Goal: Transaction & Acquisition: Book appointment/travel/reservation

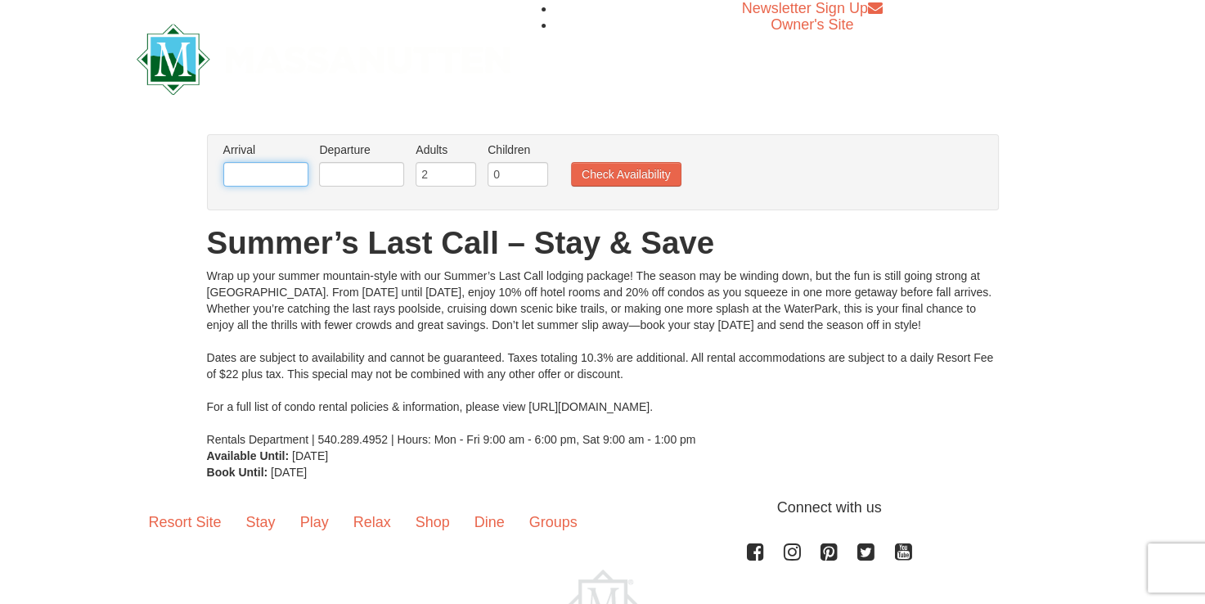
click at [249, 174] on input "text" at bounding box center [265, 174] width 85 height 25
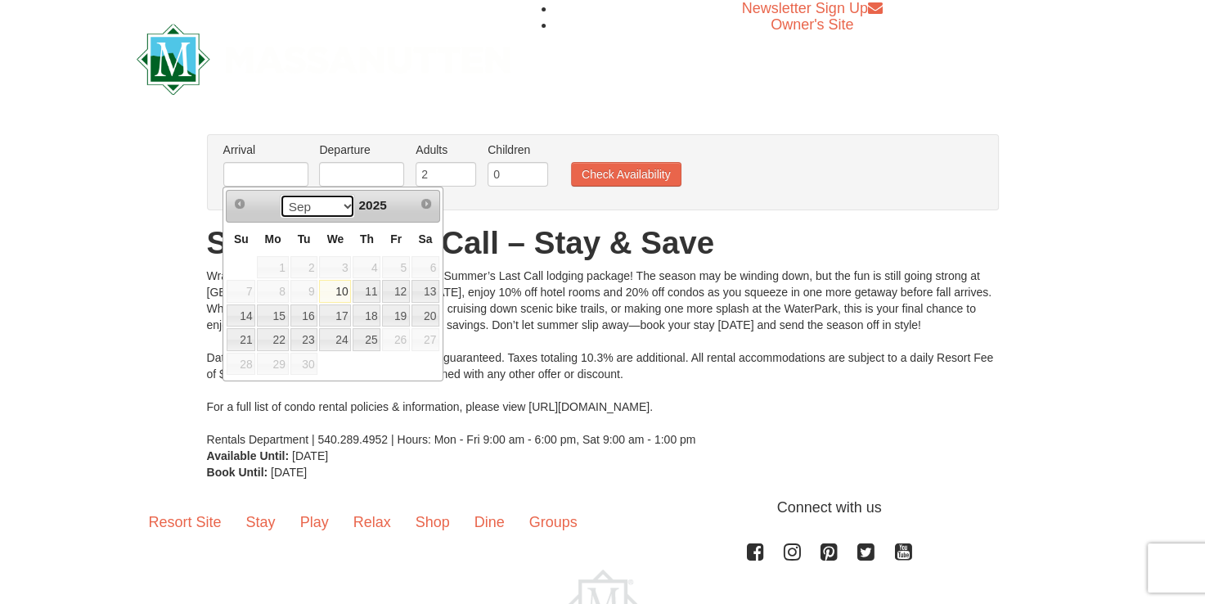
click at [345, 206] on select "Sep" at bounding box center [318, 206] width 76 height 25
click at [426, 198] on span "Next" at bounding box center [426, 203] width 13 height 13
click at [426, 203] on span "Next" at bounding box center [426, 203] width 13 height 13
click at [429, 210] on link "Next" at bounding box center [426, 203] width 25 height 25
click at [429, 206] on span "Next" at bounding box center [426, 203] width 13 height 13
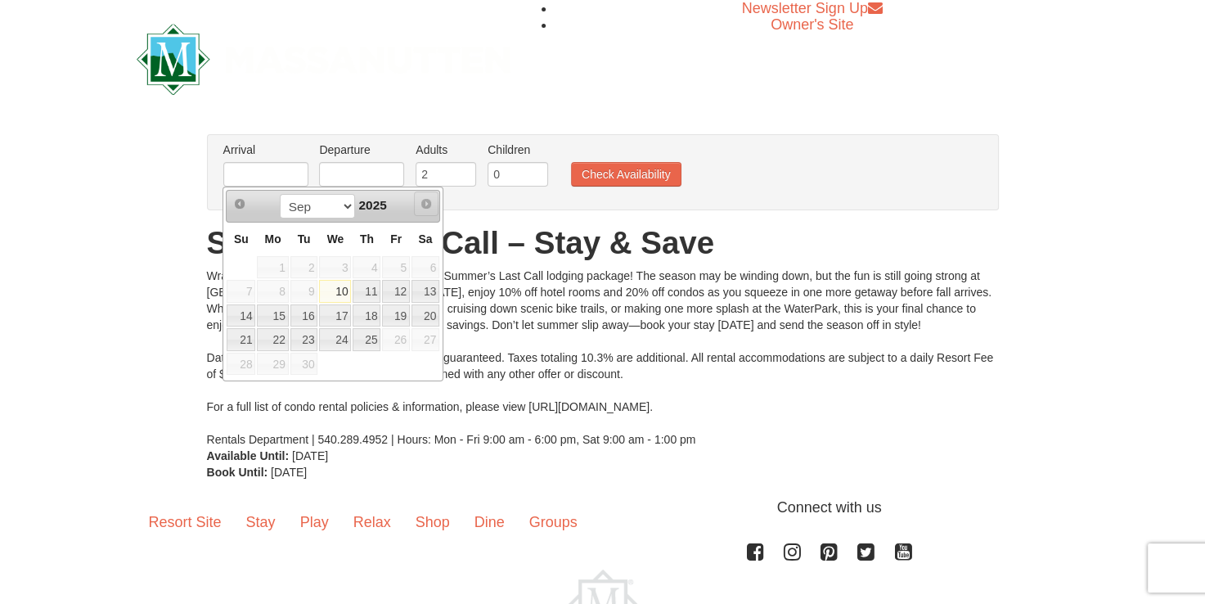
click at [429, 206] on span "Next" at bounding box center [426, 203] width 13 height 13
drag, startPoint x: 429, startPoint y: 206, endPoint x: 340, endPoint y: 208, distance: 88.4
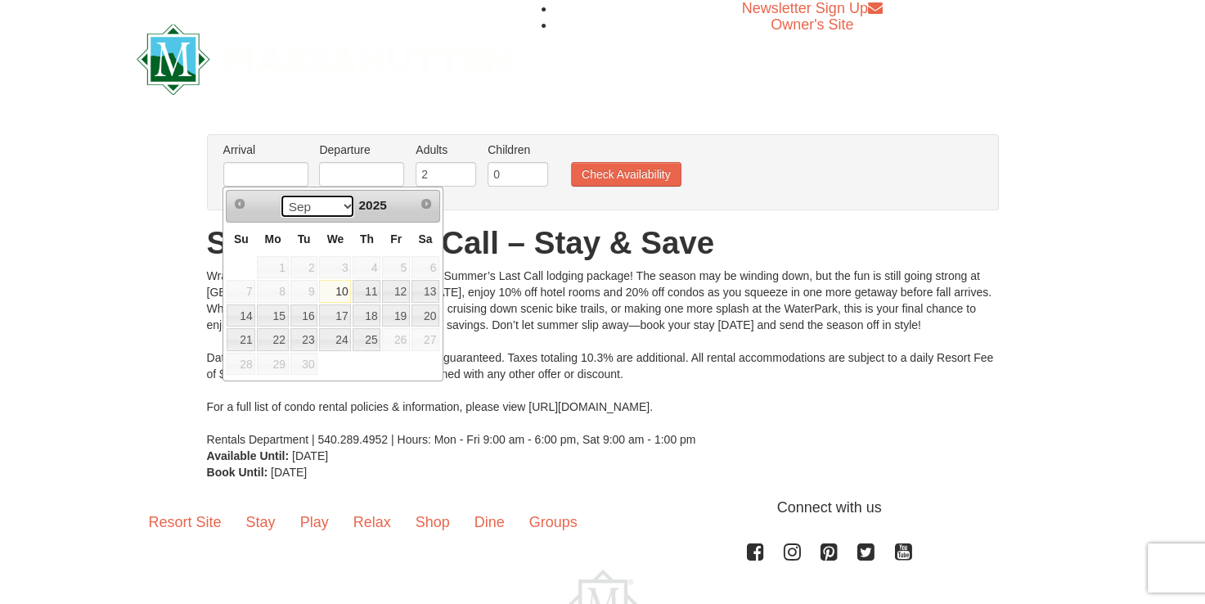
click at [340, 208] on select "Sep" at bounding box center [318, 206] width 76 height 25
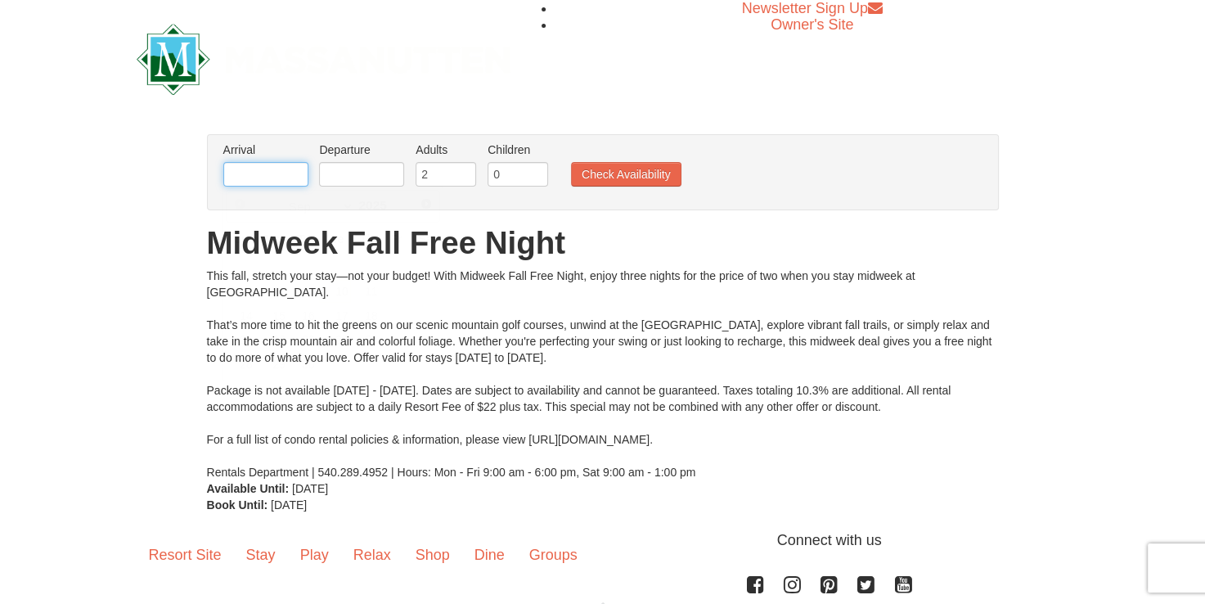
click at [268, 175] on input "text" at bounding box center [265, 174] width 85 height 25
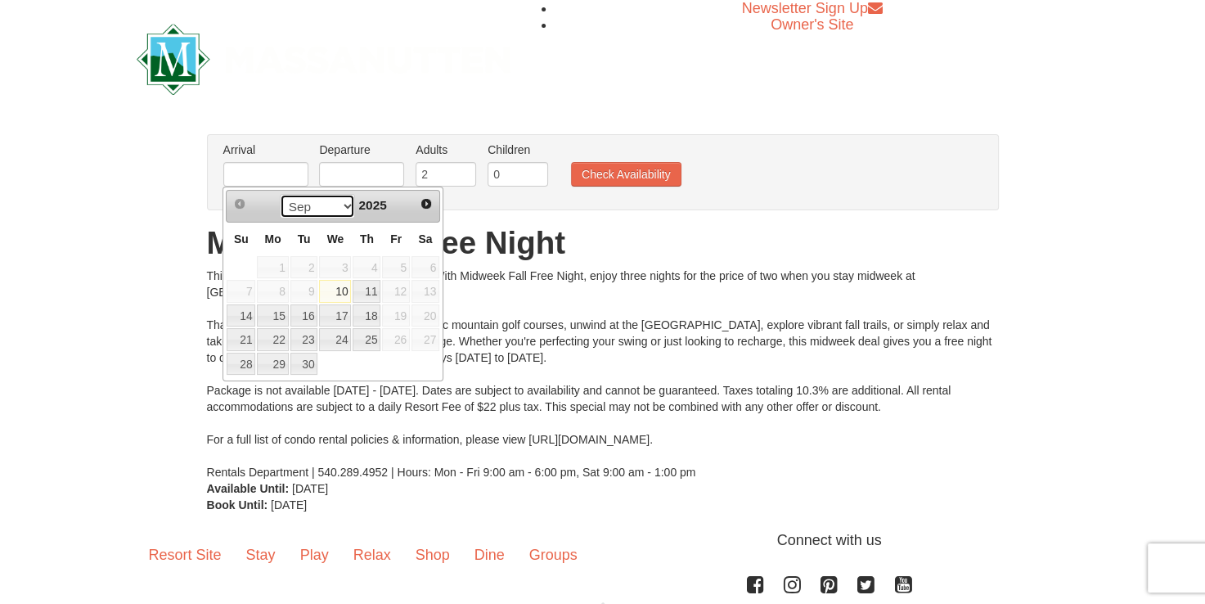
click at [344, 198] on select "Sep Oct Nov Dec" at bounding box center [318, 206] width 76 height 25
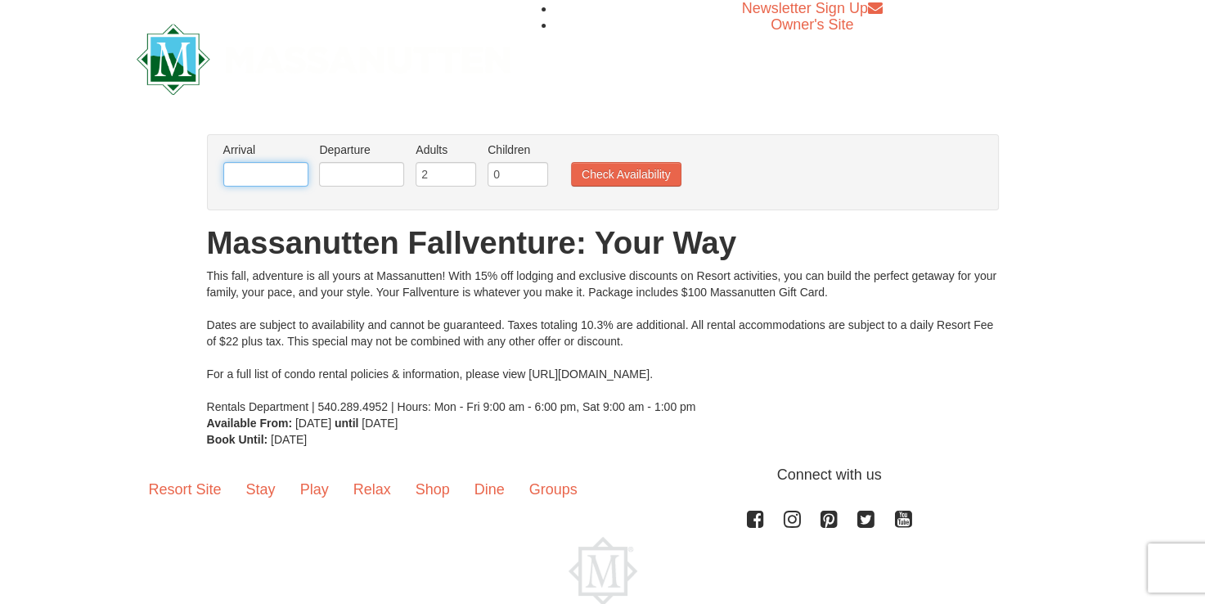
click at [288, 178] on input "text" at bounding box center [265, 174] width 85 height 25
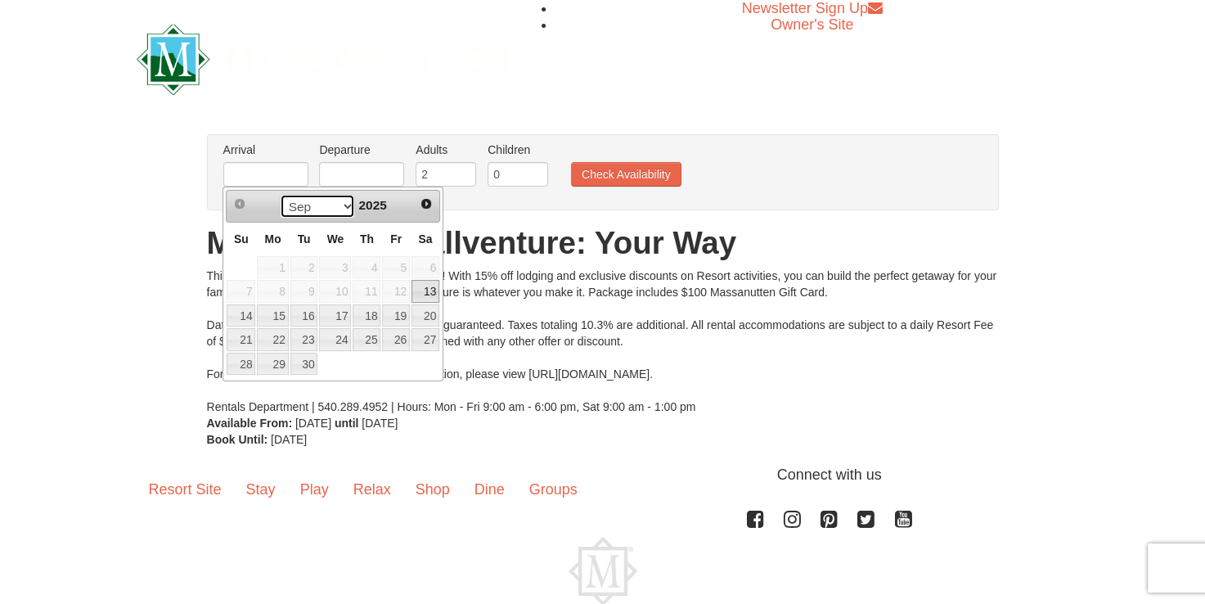
click at [286, 205] on select "Sep Oct Nov Dec" at bounding box center [318, 206] width 76 height 25
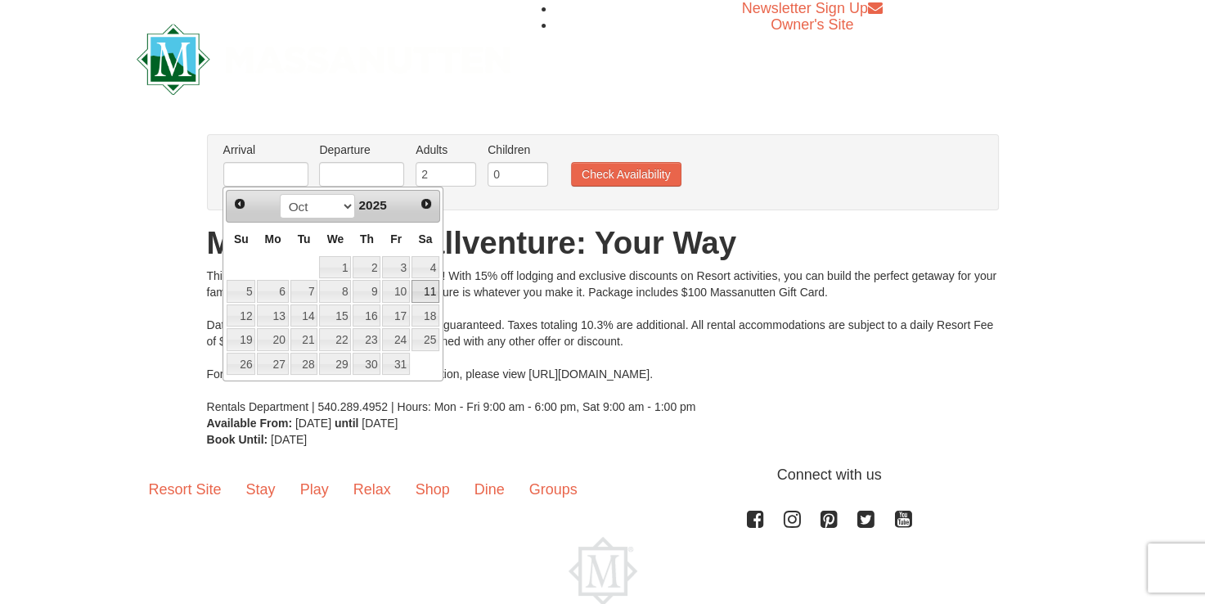
click at [426, 290] on link "11" at bounding box center [426, 291] width 28 height 23
type input "[DATE]"
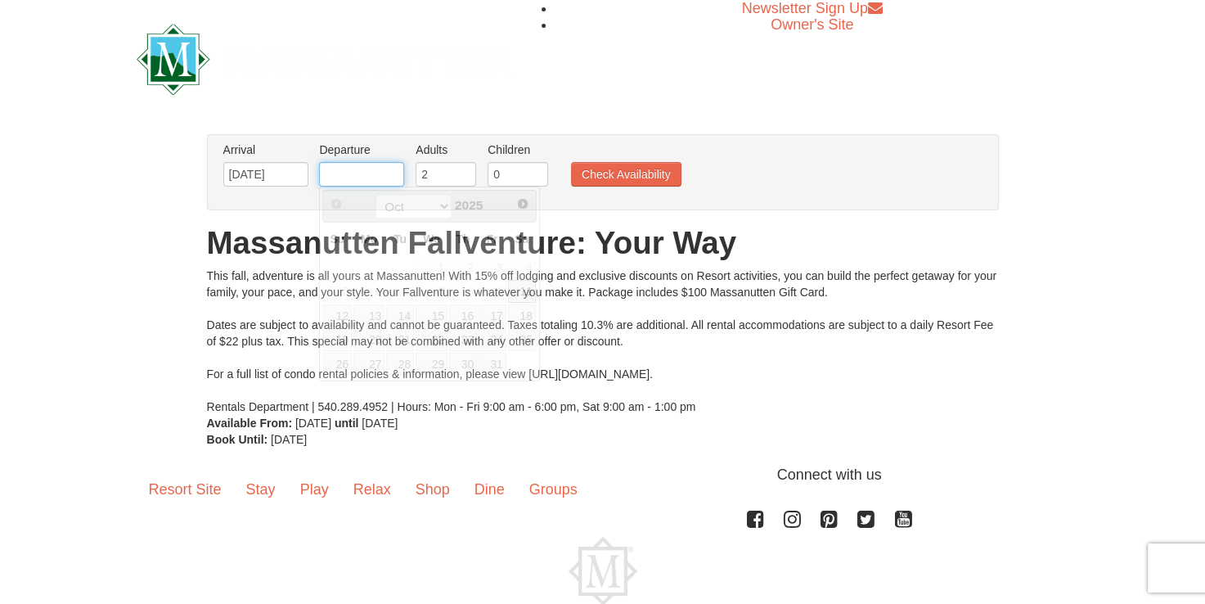
click at [389, 175] on input "text" at bounding box center [361, 174] width 85 height 25
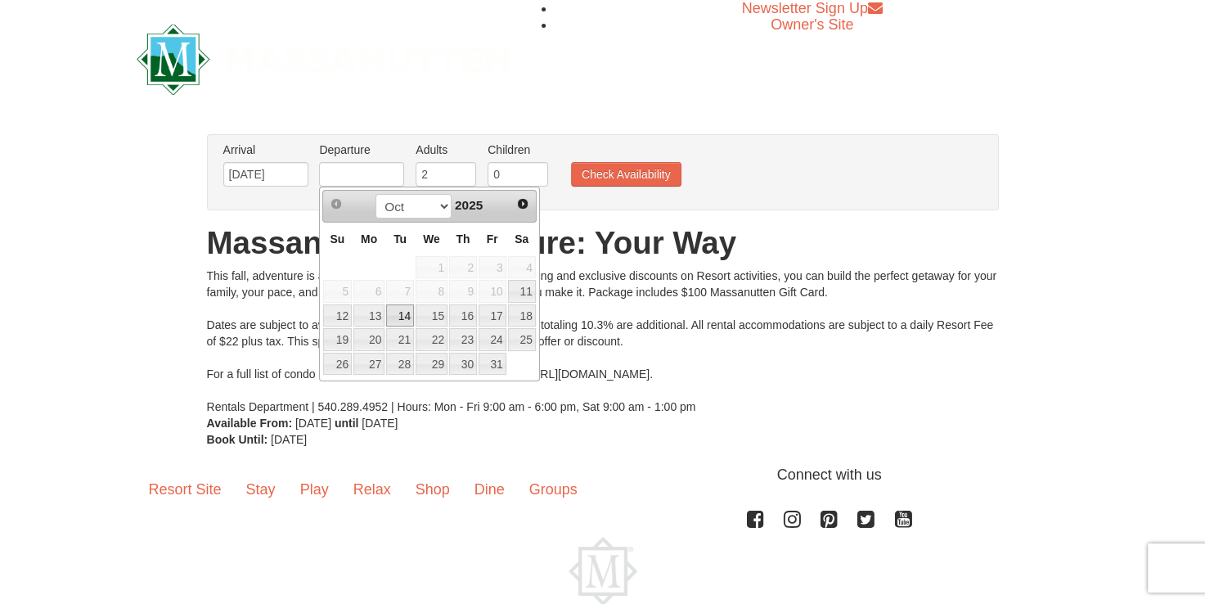
click at [399, 313] on link "14" at bounding box center [400, 315] width 28 height 23
type input "[DATE]"
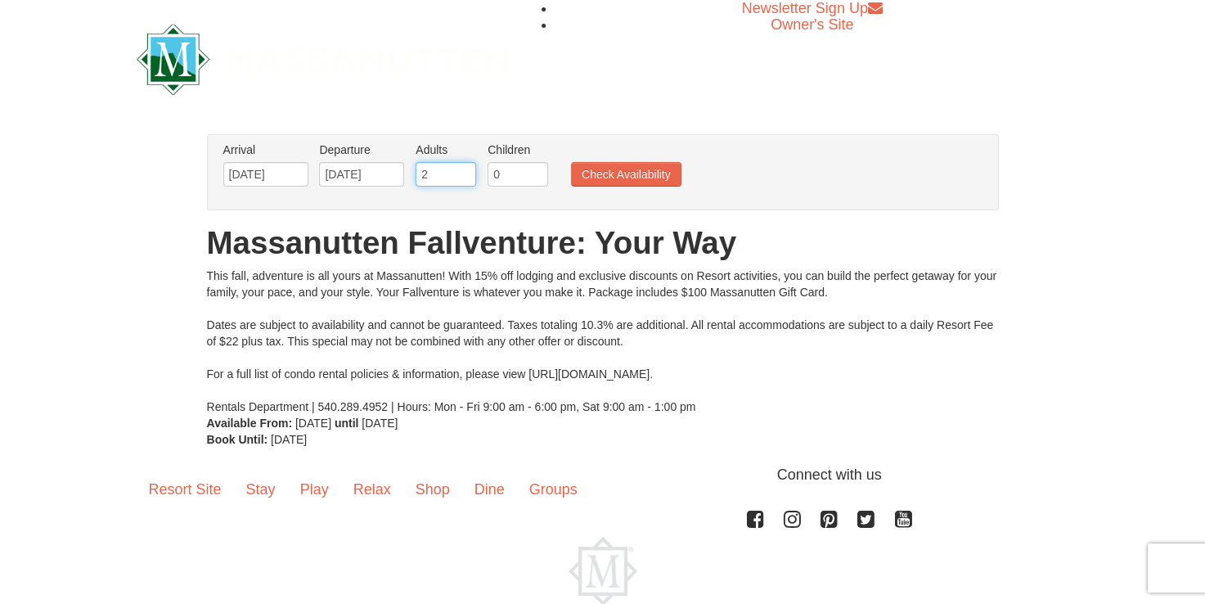
click at [441, 182] on input "2" at bounding box center [446, 174] width 61 height 25
click at [465, 171] on input "3" at bounding box center [446, 174] width 61 height 25
type input "4"
click at [465, 171] on input "4" at bounding box center [446, 174] width 61 height 25
click at [606, 174] on button "Check Availability" at bounding box center [626, 174] width 110 height 25
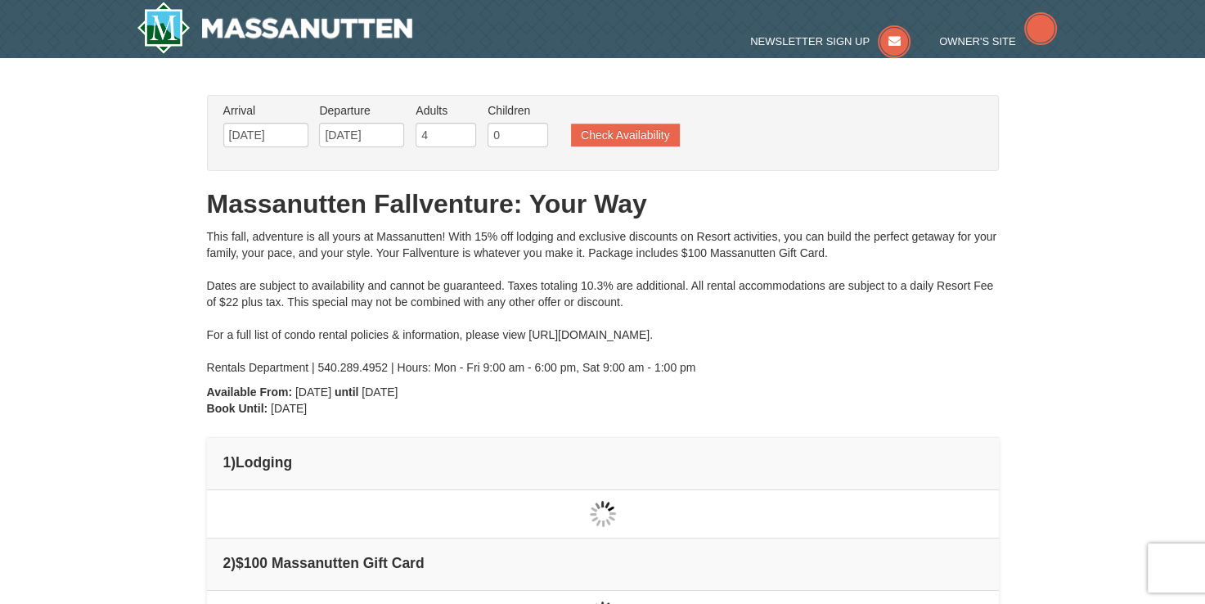
type input "[DATE]"
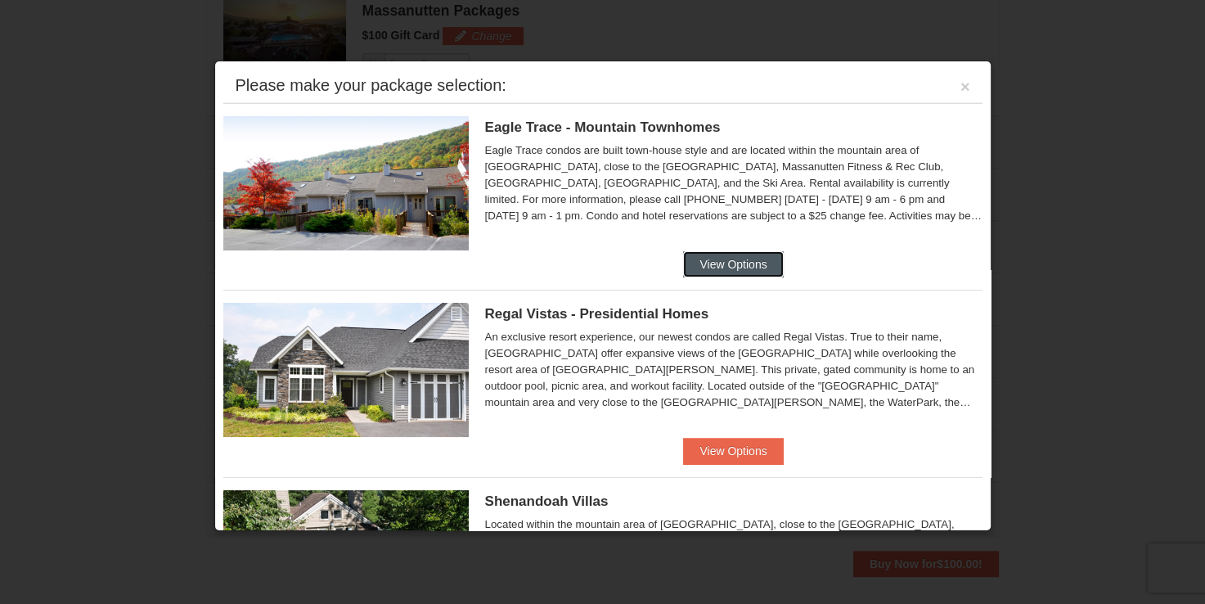
click at [722, 252] on button "View Options" at bounding box center [733, 264] width 100 height 26
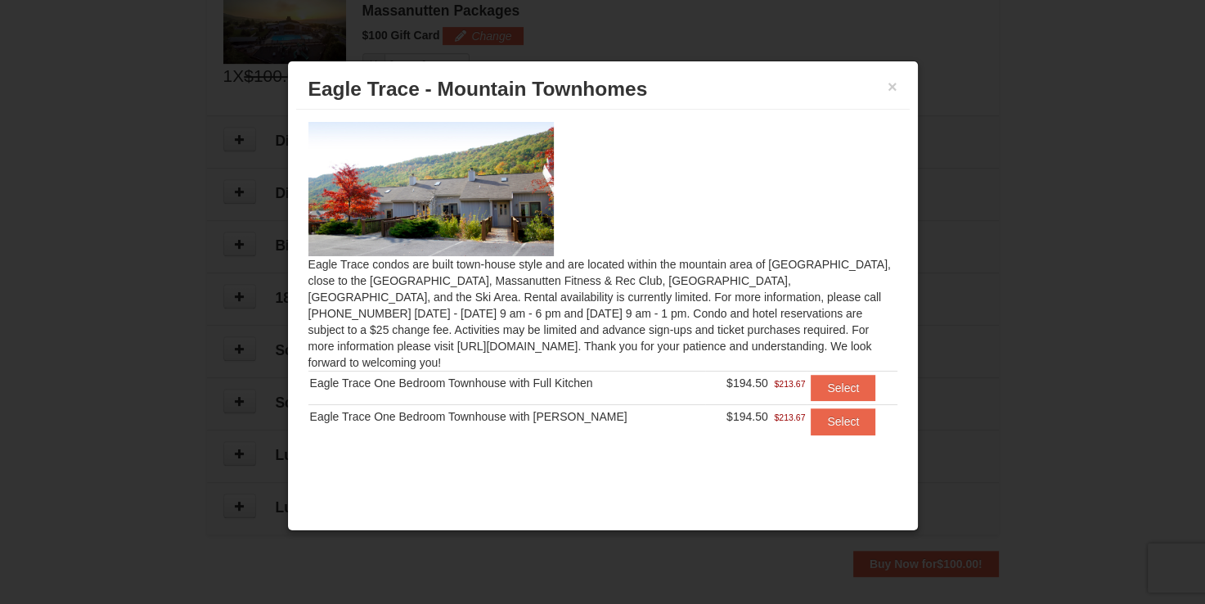
drag, startPoint x: 380, startPoint y: 364, endPoint x: 601, endPoint y: 375, distance: 221.2
click at [601, 375] on td "Eagle Trace One Bedroom Townhouse with Full Kitchen" at bounding box center [508, 389] width 398 height 34
drag, startPoint x: 601, startPoint y: 375, endPoint x: 576, endPoint y: 399, distance: 34.1
click at [576, 408] on div "Eagle Trace One Bedroom Townhouse with [PERSON_NAME]" at bounding box center [507, 416] width 394 height 16
click at [812, 375] on button "Select" at bounding box center [843, 388] width 65 height 26
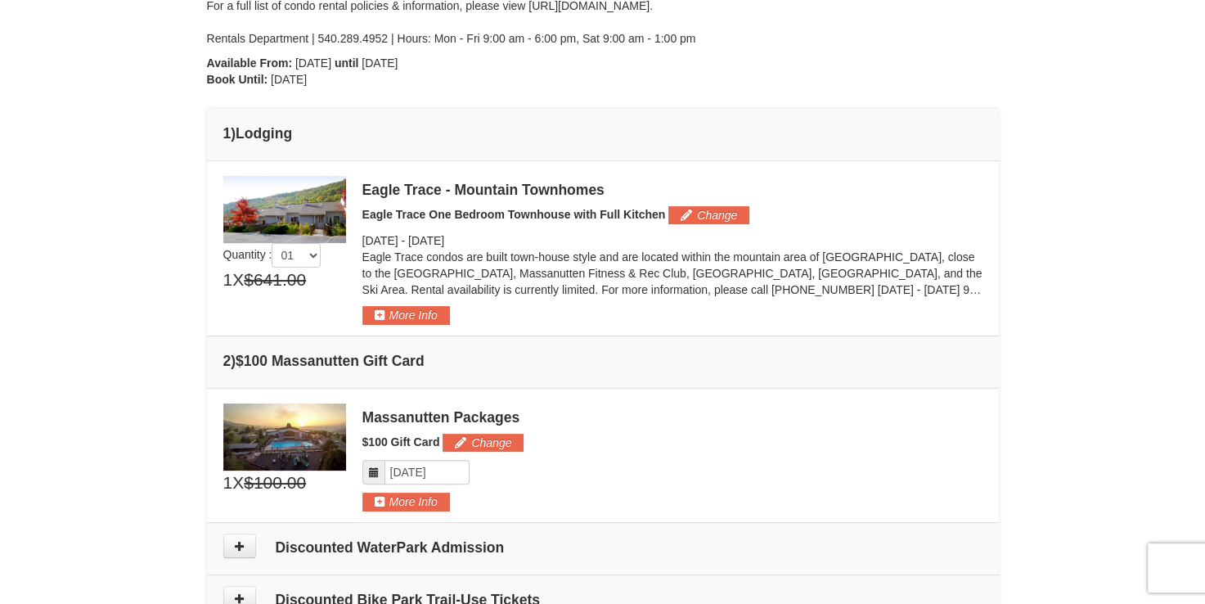
scroll to position [407, 0]
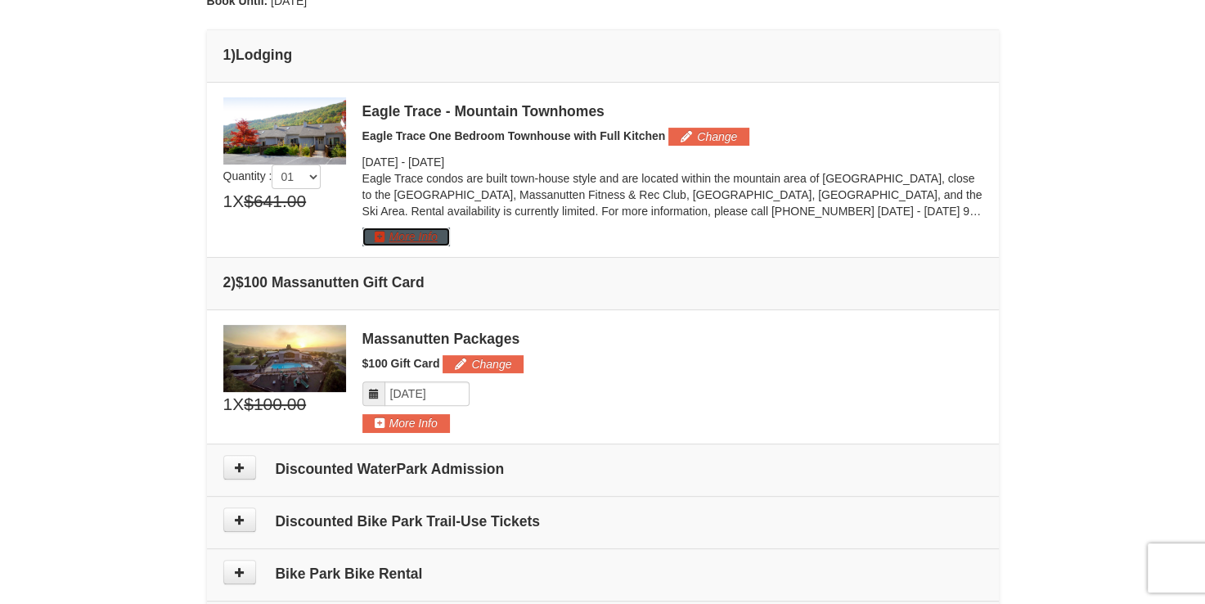
click at [402, 235] on button "More Info" at bounding box center [407, 236] width 88 height 18
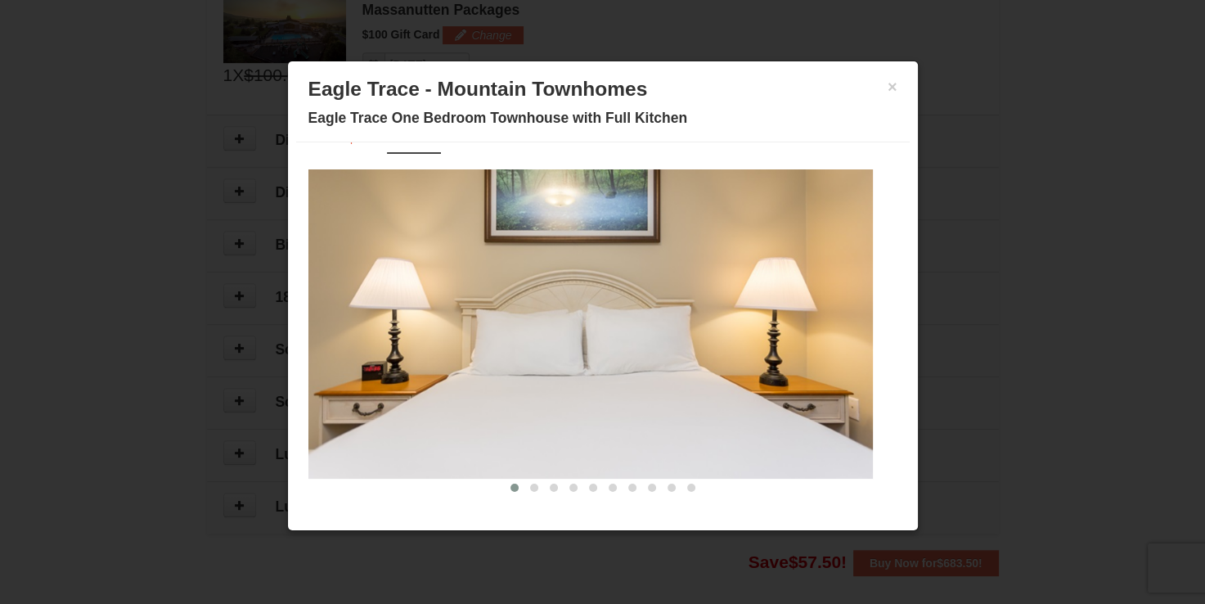
scroll to position [734, 0]
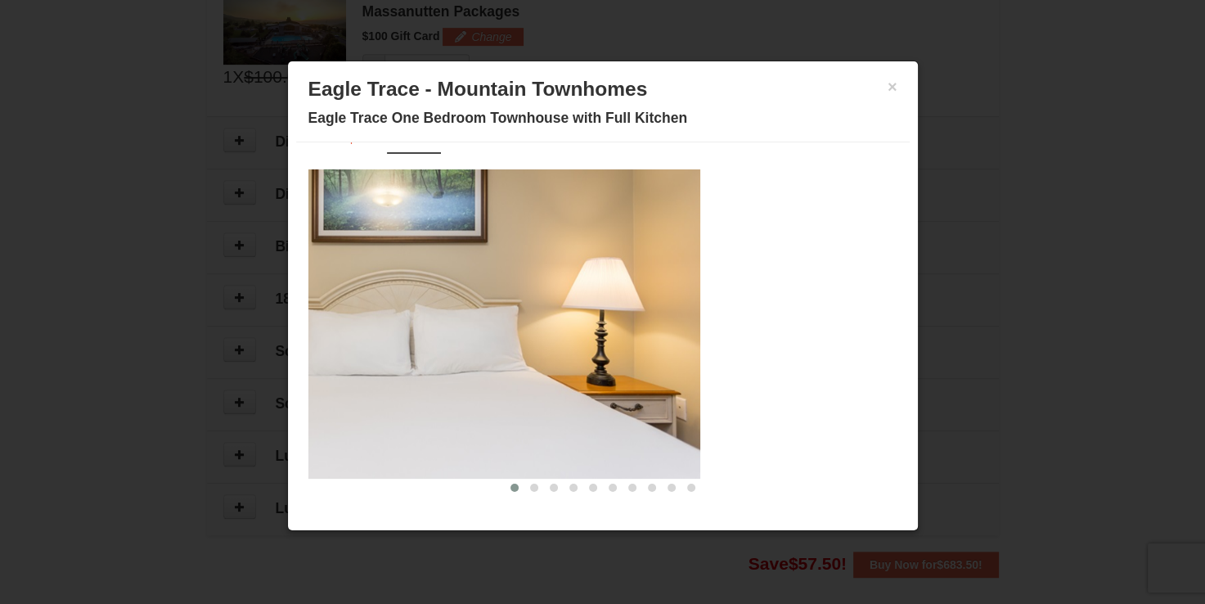
drag, startPoint x: 579, startPoint y: 341, endPoint x: 268, endPoint y: 336, distance: 311.8
click at [268, 336] on body "Browser Not Supported We notice you are using a browser which will not provide …" at bounding box center [602, 145] width 1205 height 1758
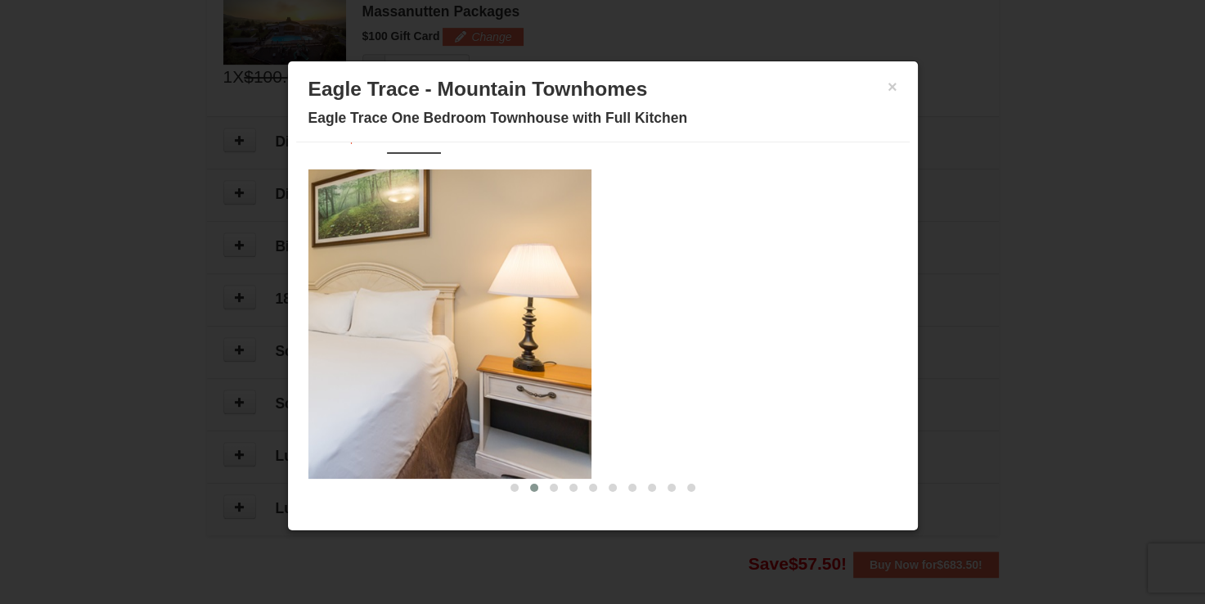
drag, startPoint x: 759, startPoint y: 393, endPoint x: 463, endPoint y: 367, distance: 297.3
click at [462, 369] on img at bounding box center [309, 323] width 565 height 309
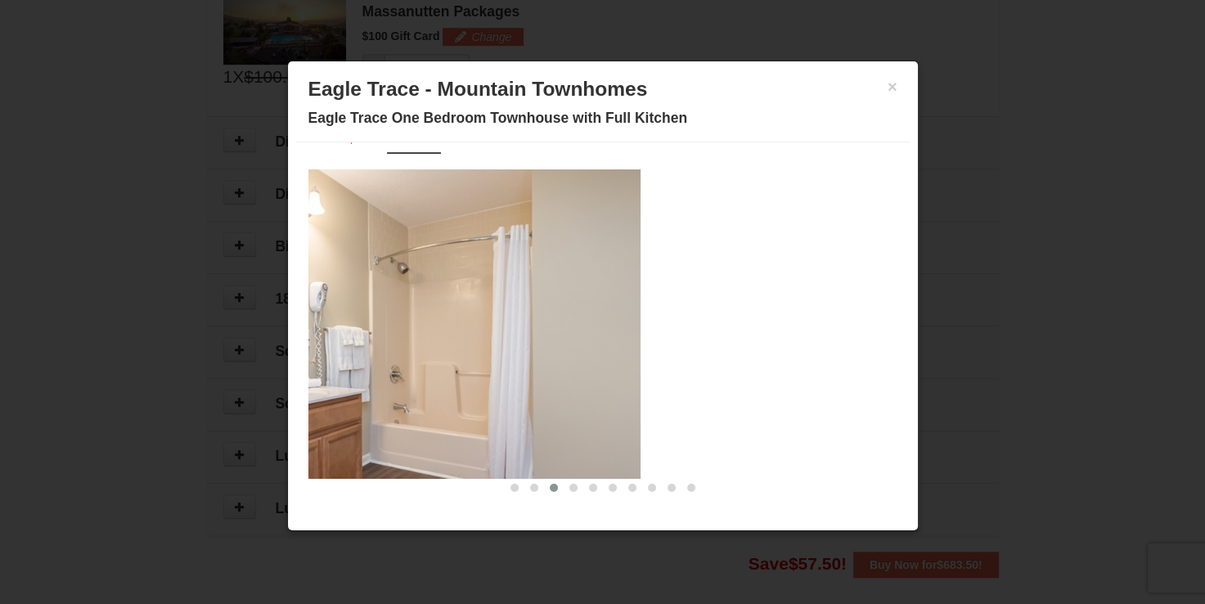
drag, startPoint x: 759, startPoint y: 383, endPoint x: 448, endPoint y: 355, distance: 312.2
click at [468, 357] on img at bounding box center [358, 323] width 565 height 309
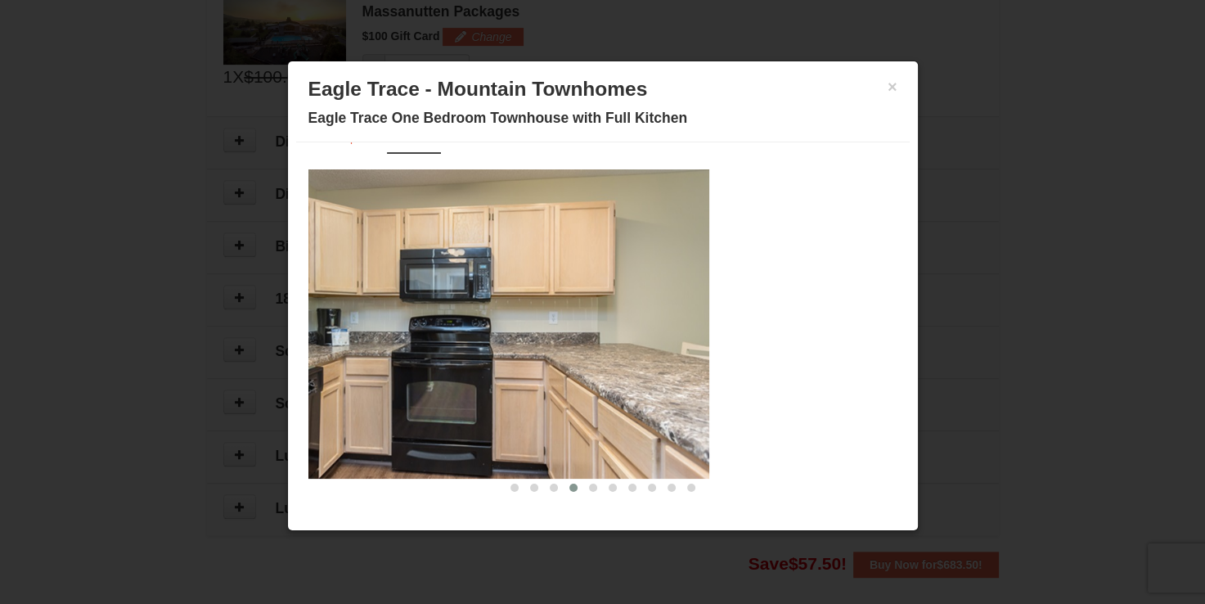
drag, startPoint x: 750, startPoint y: 378, endPoint x: 351, endPoint y: 348, distance: 400.5
click at [366, 345] on img at bounding box center [427, 323] width 565 height 309
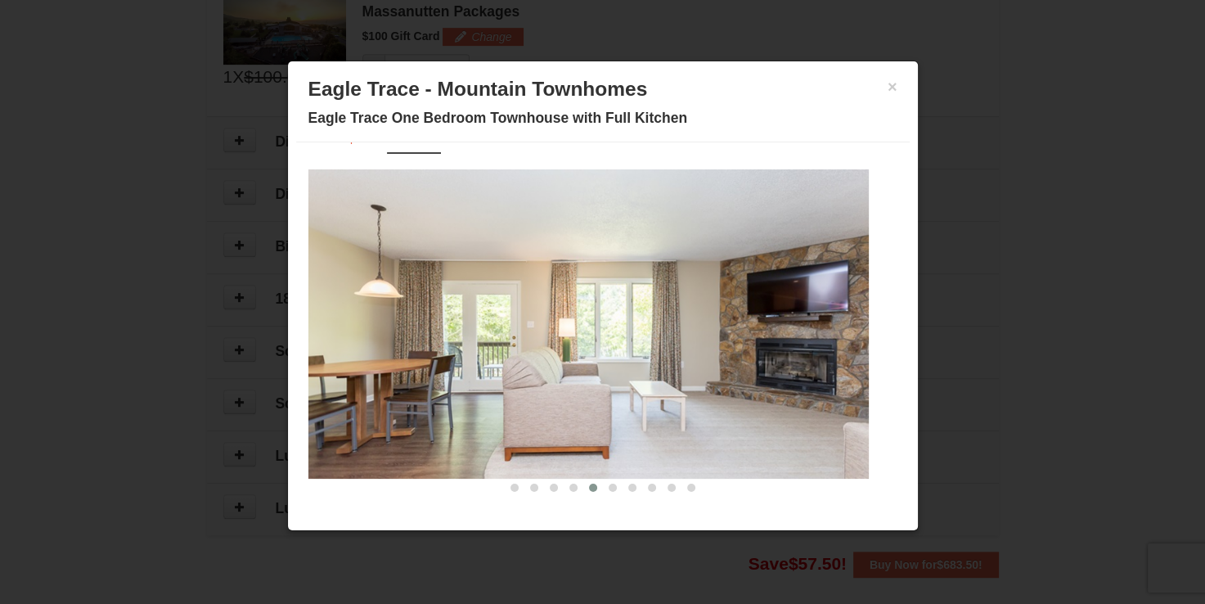
drag, startPoint x: 735, startPoint y: 396, endPoint x: 471, endPoint y: 366, distance: 266.1
click at [476, 366] on img at bounding box center [586, 323] width 565 height 309
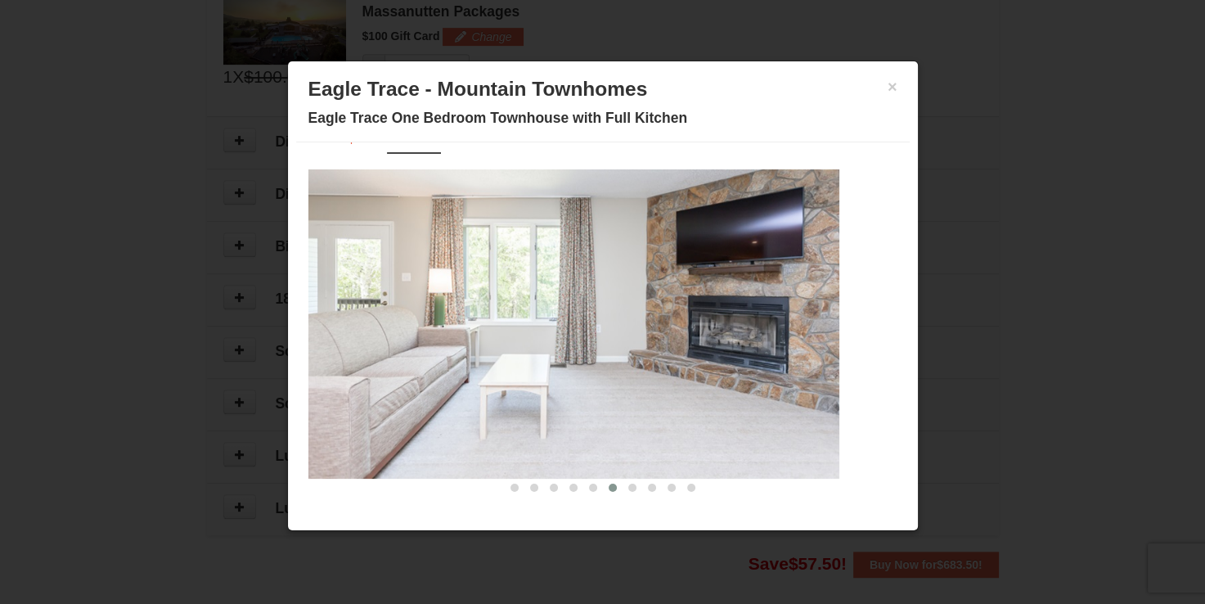
drag, startPoint x: 732, startPoint y: 401, endPoint x: 445, endPoint y: 362, distance: 289.9
click at [461, 363] on img at bounding box center [557, 323] width 565 height 309
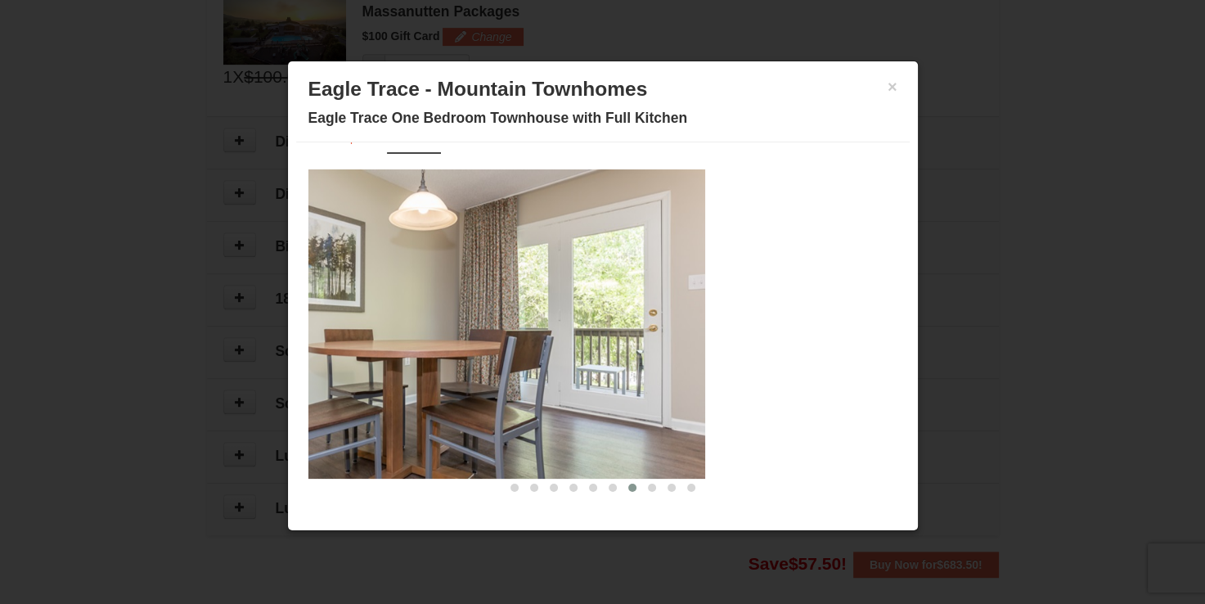
drag, startPoint x: 764, startPoint y: 382, endPoint x: 434, endPoint y: 337, distance: 332.8
click at [465, 343] on img at bounding box center [423, 323] width 565 height 309
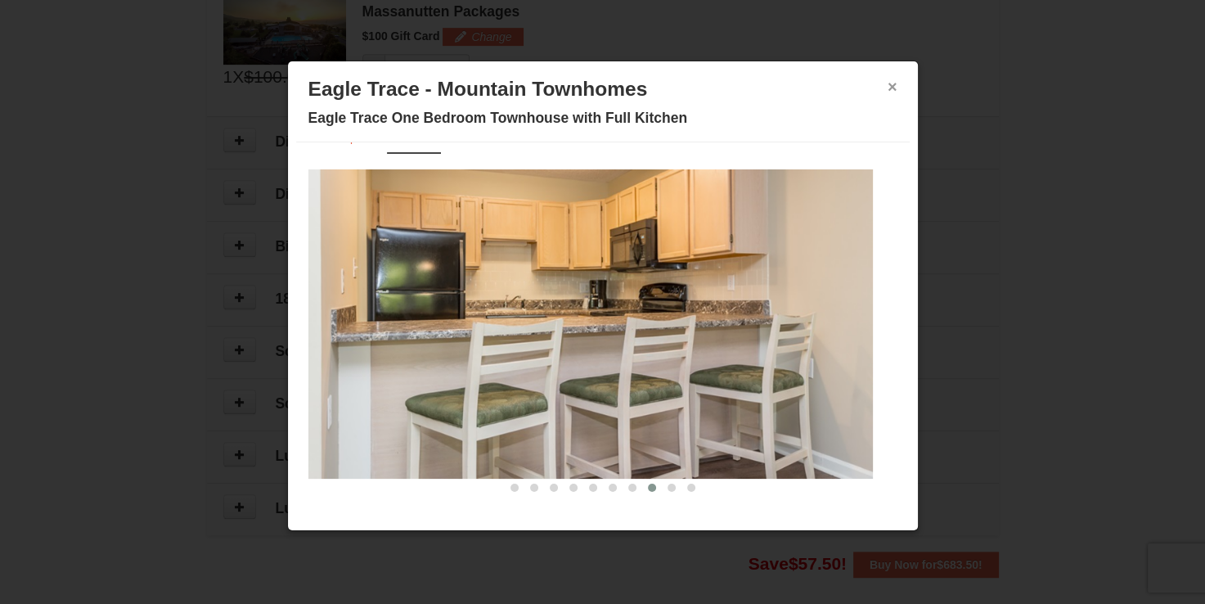
click at [888, 83] on button "×" at bounding box center [893, 87] width 10 height 16
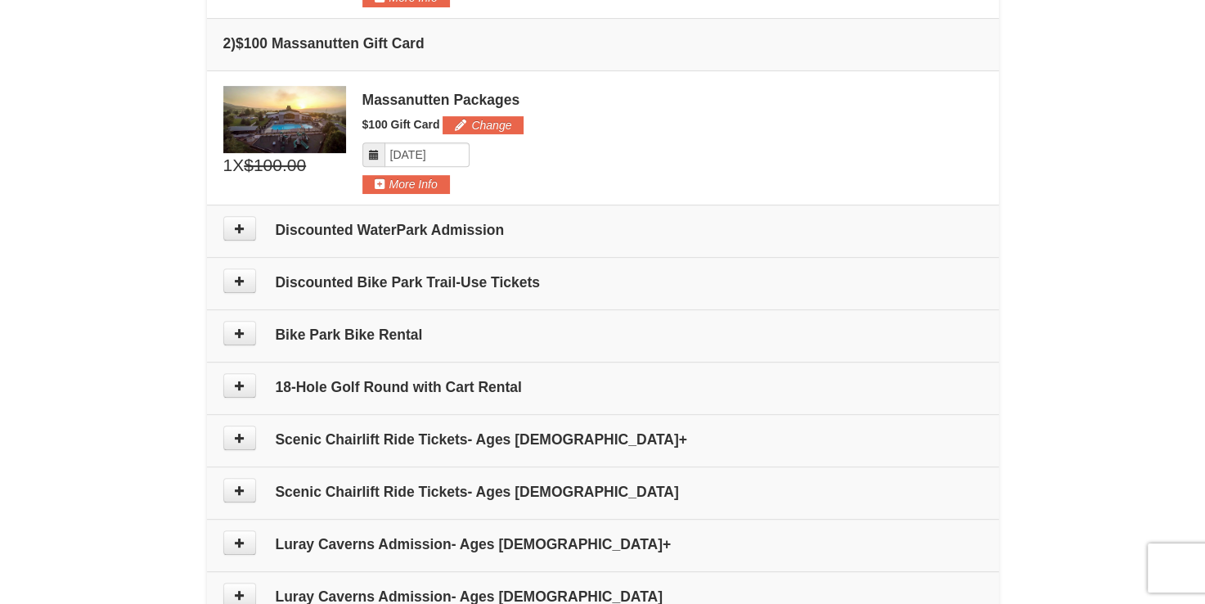
scroll to position [570, 0]
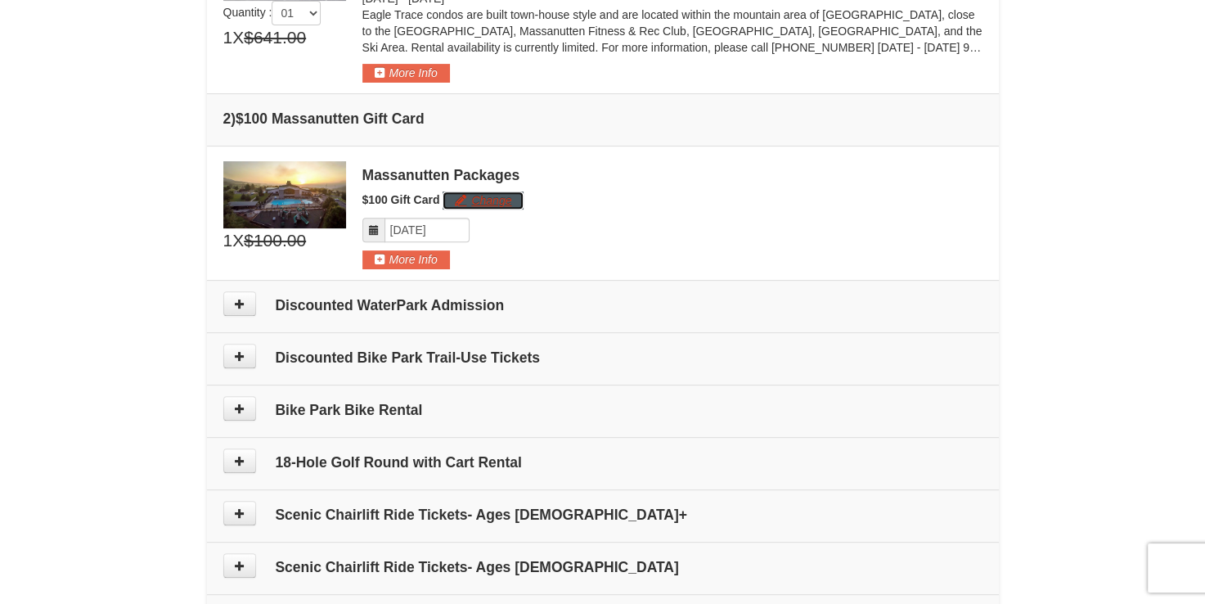
click at [478, 195] on button "Change" at bounding box center [483, 200] width 81 height 18
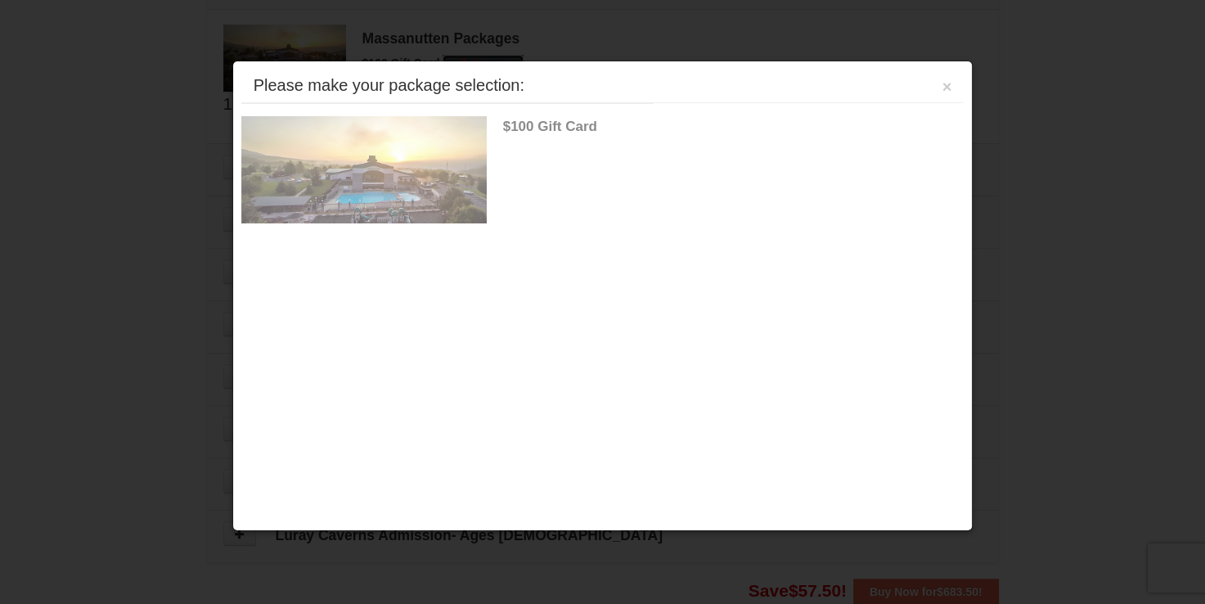
scroll to position [730, 0]
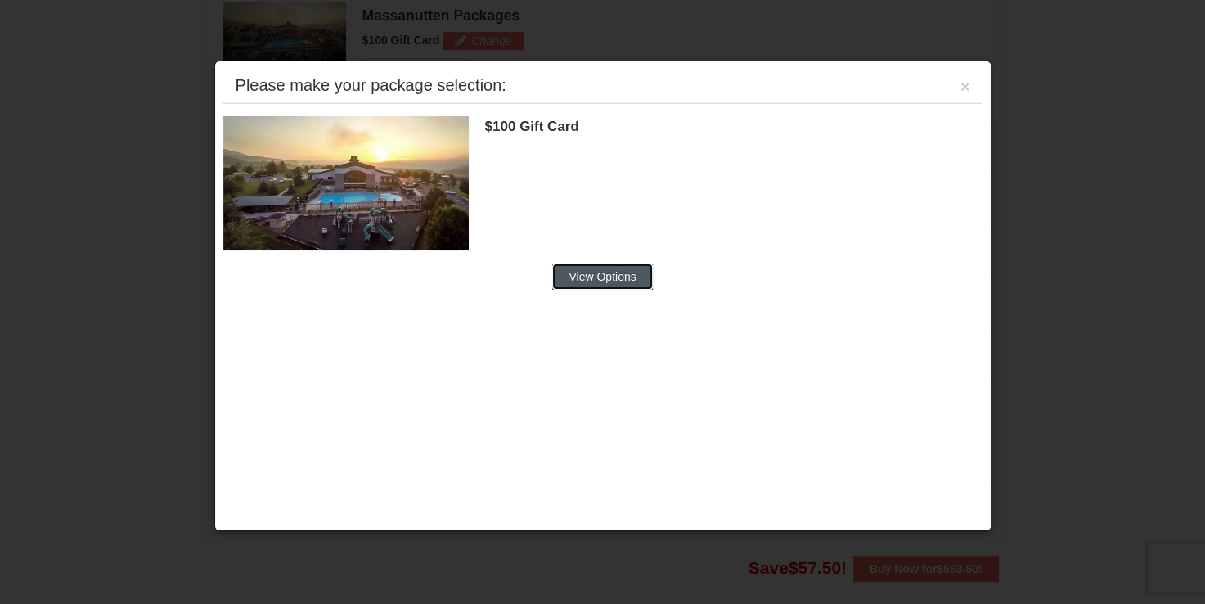
click at [594, 277] on button "View Options" at bounding box center [602, 277] width 100 height 26
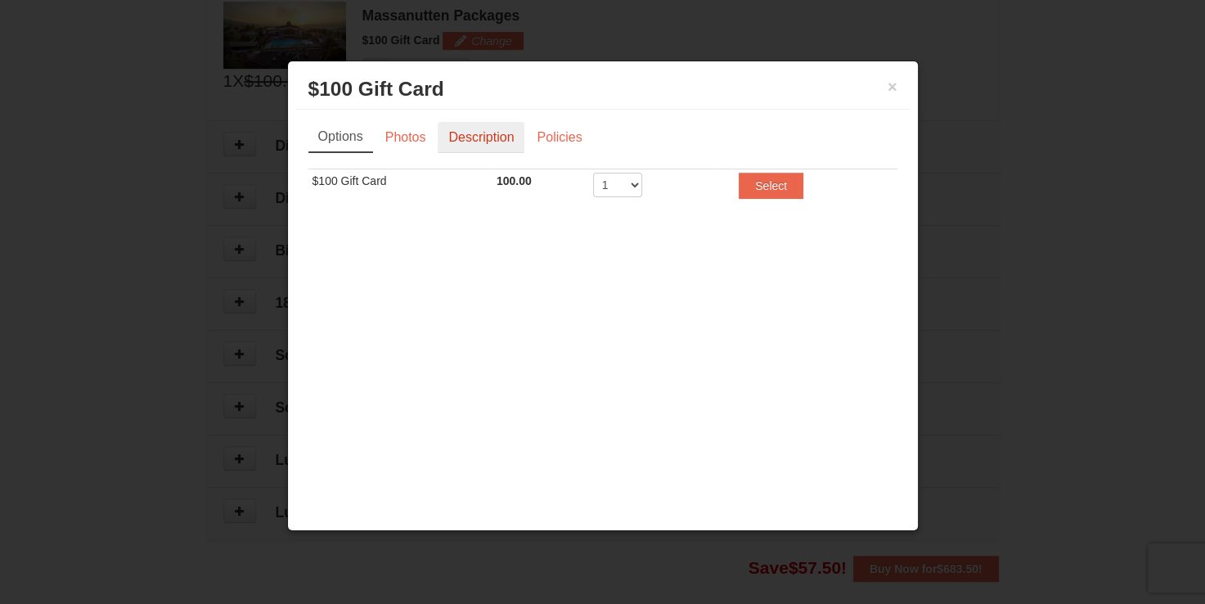
click at [480, 136] on link "Description" at bounding box center [481, 137] width 87 height 31
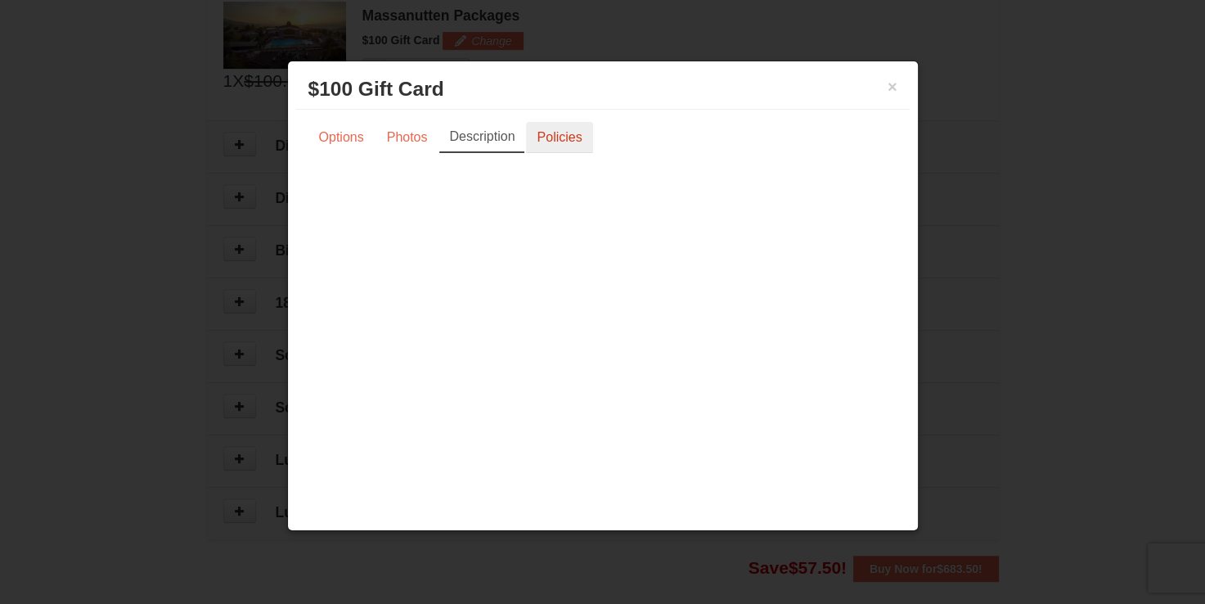
click at [565, 136] on link "Policies" at bounding box center [559, 137] width 66 height 31
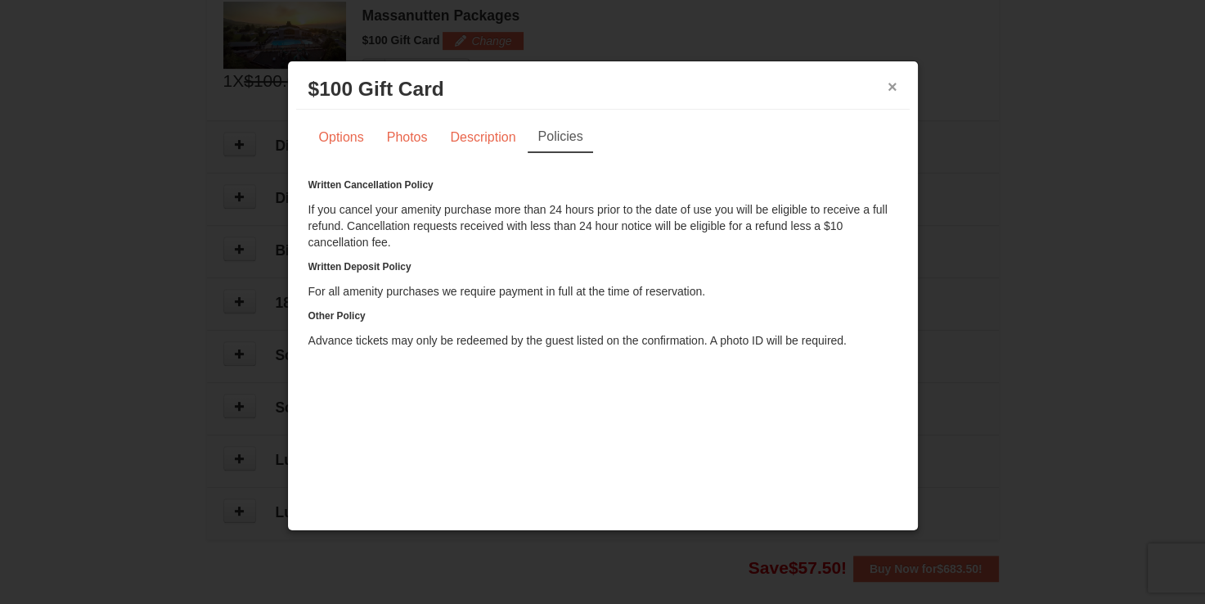
click at [888, 85] on button "×" at bounding box center [893, 87] width 10 height 16
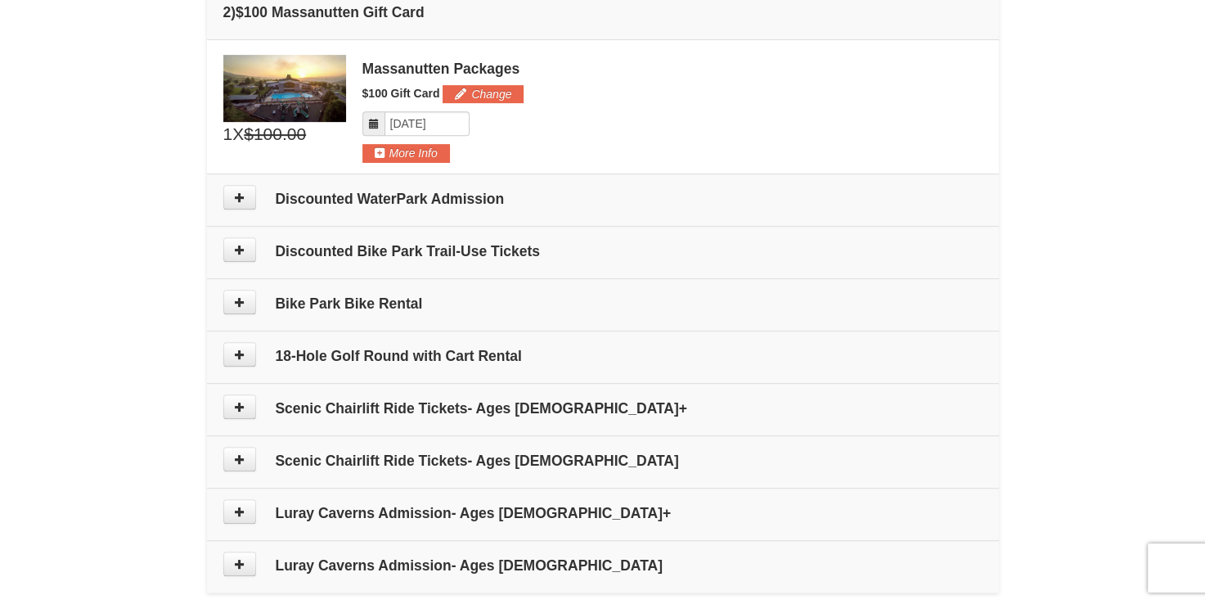
scroll to position [648, 0]
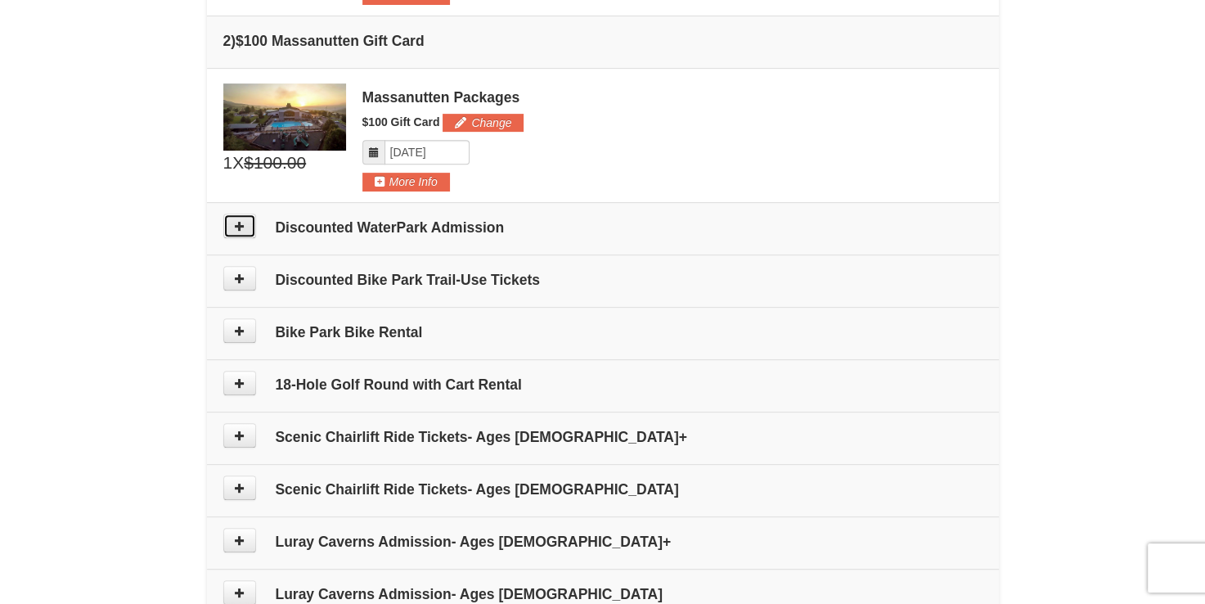
click at [240, 227] on icon at bounding box center [239, 225] width 11 height 11
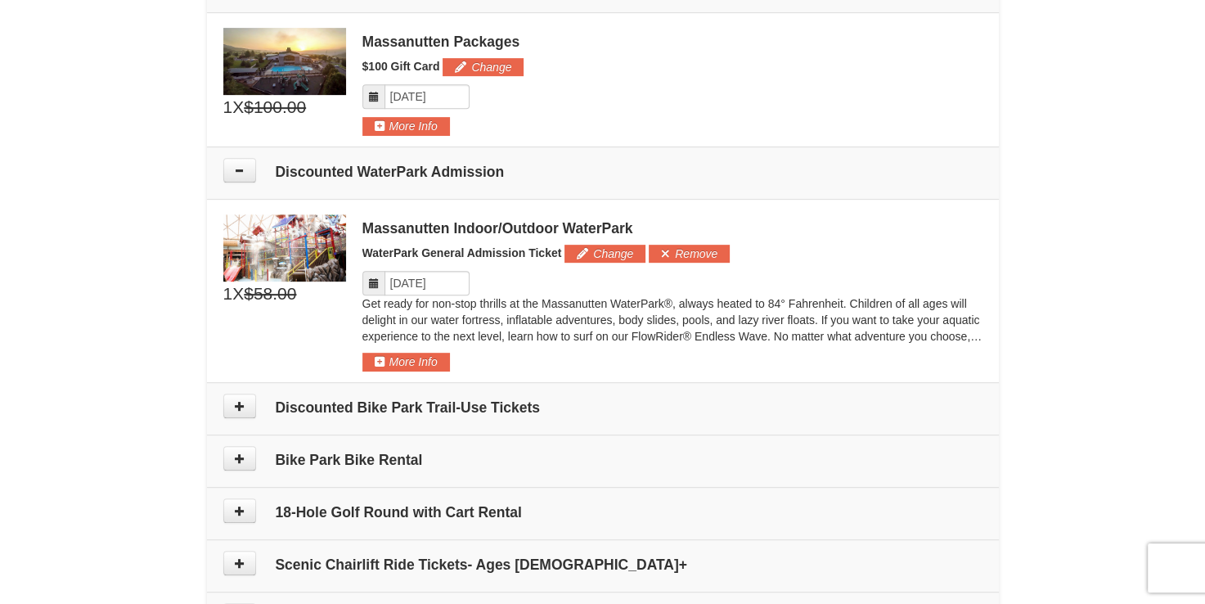
scroll to position [685, 0]
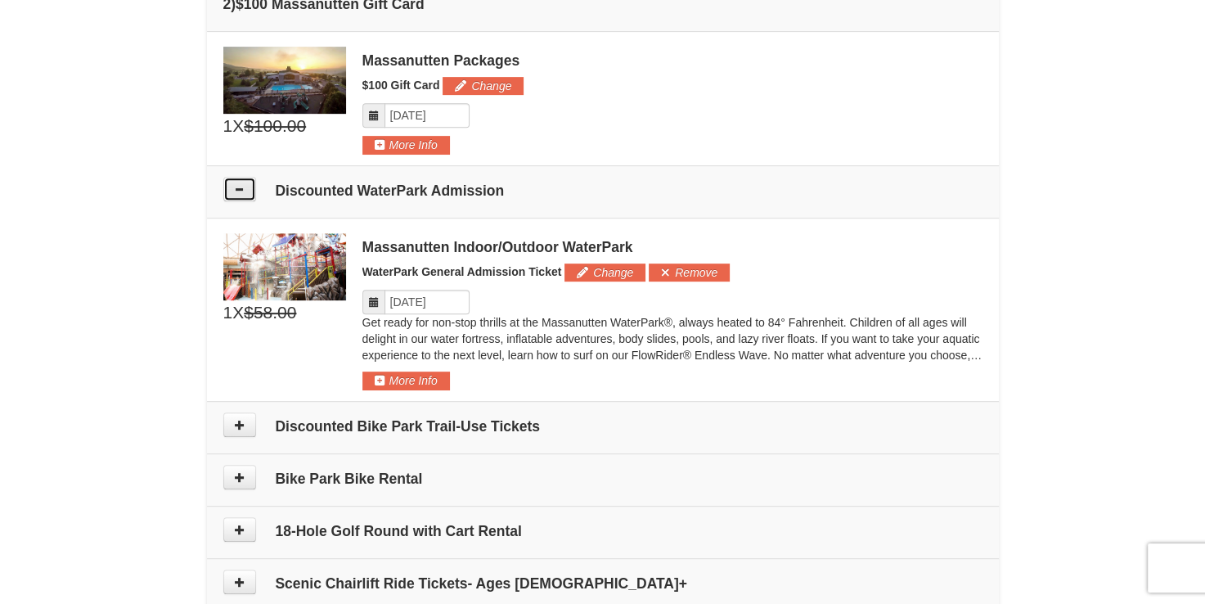
click at [244, 195] on button at bounding box center [239, 189] width 33 height 25
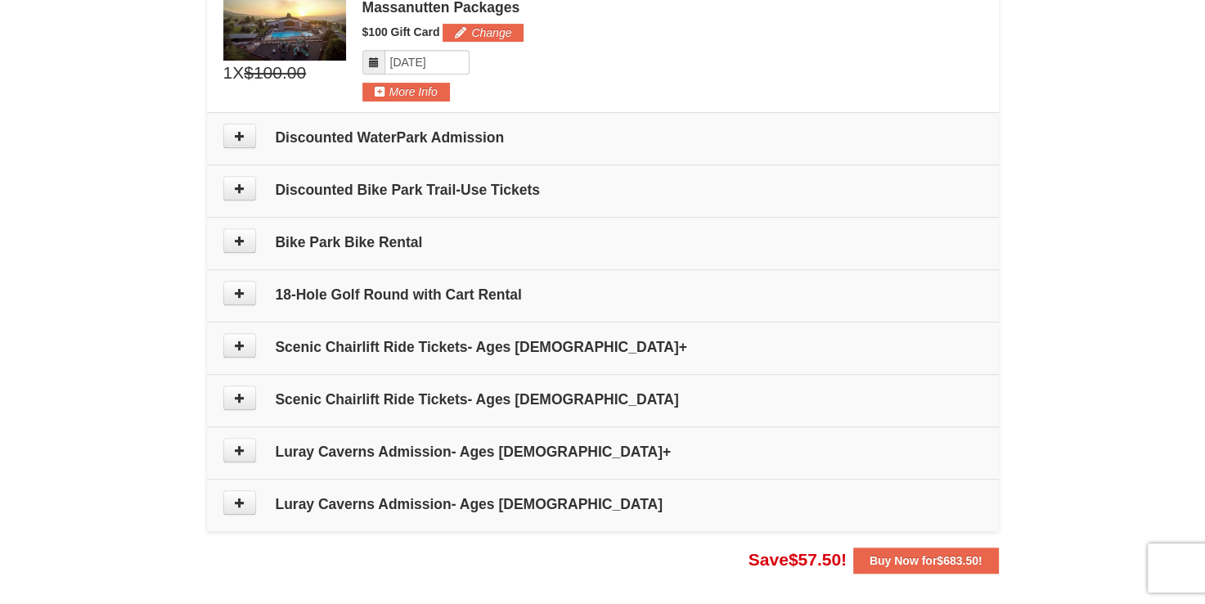
scroll to position [603, 0]
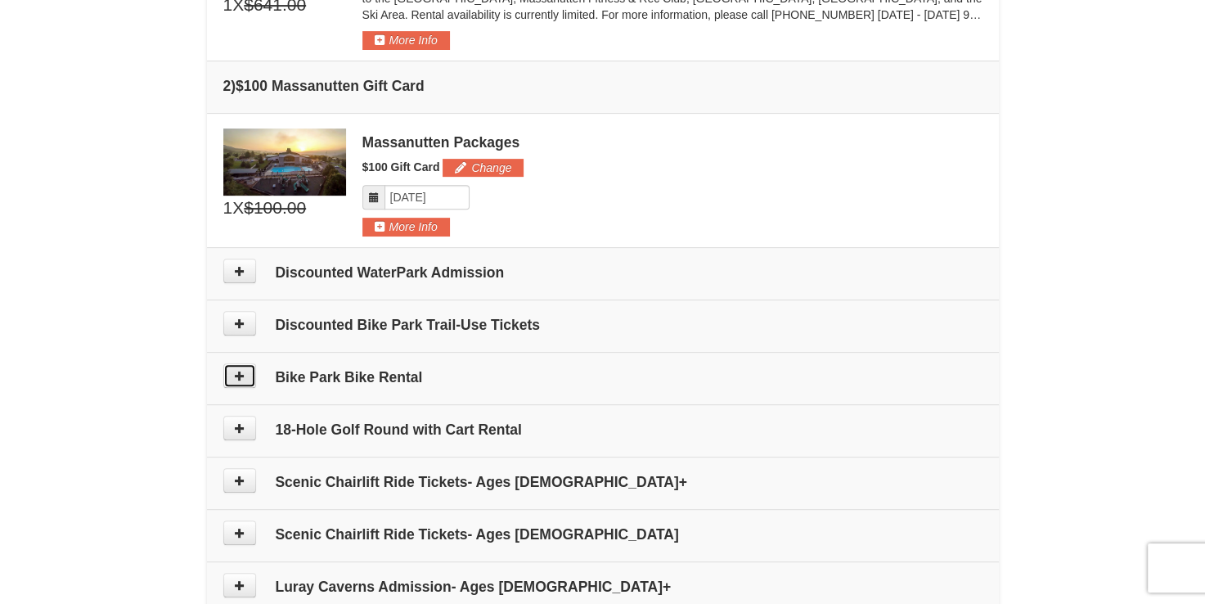
click at [245, 375] on button at bounding box center [239, 375] width 33 height 25
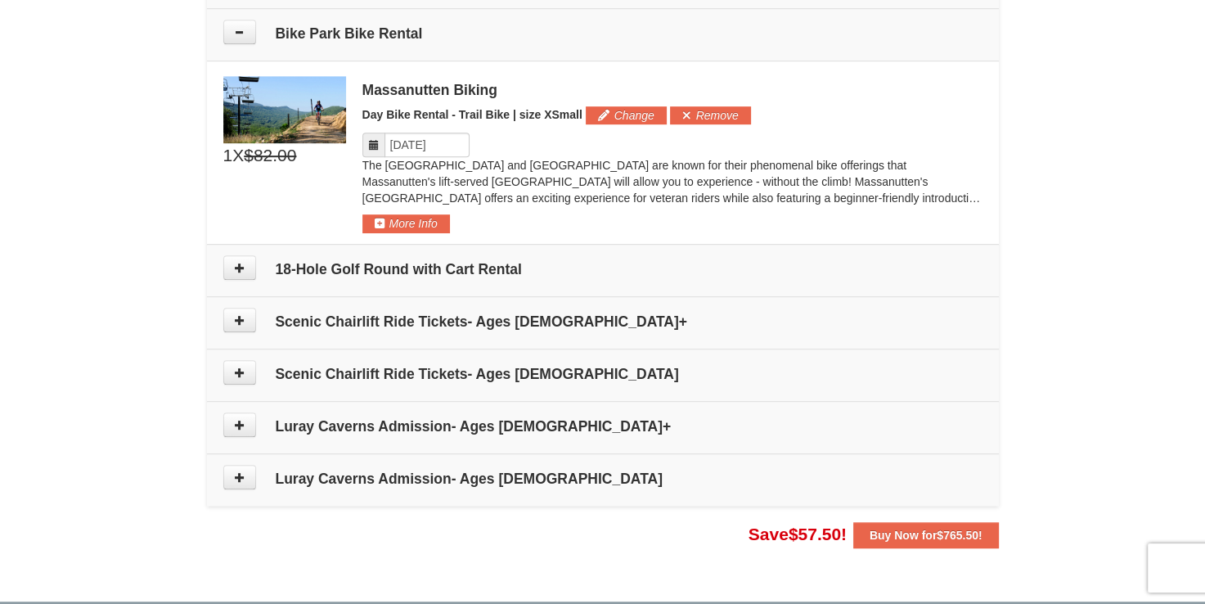
scroll to position [953, 0]
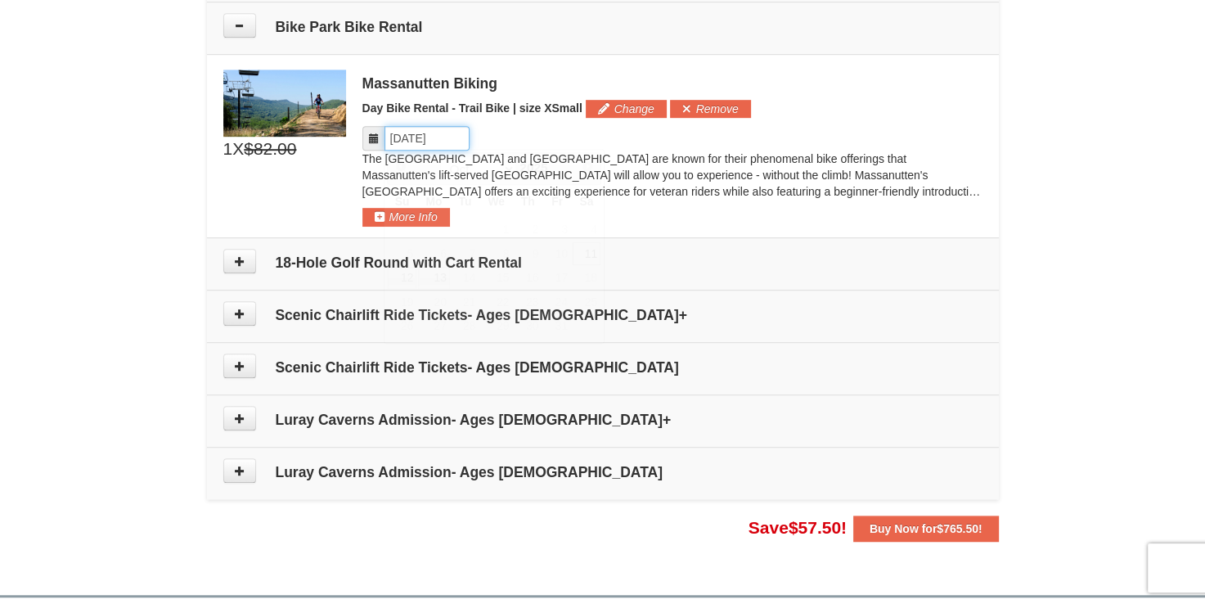
click at [439, 139] on input "Please format dates MM/DD/YYYY" at bounding box center [427, 138] width 85 height 25
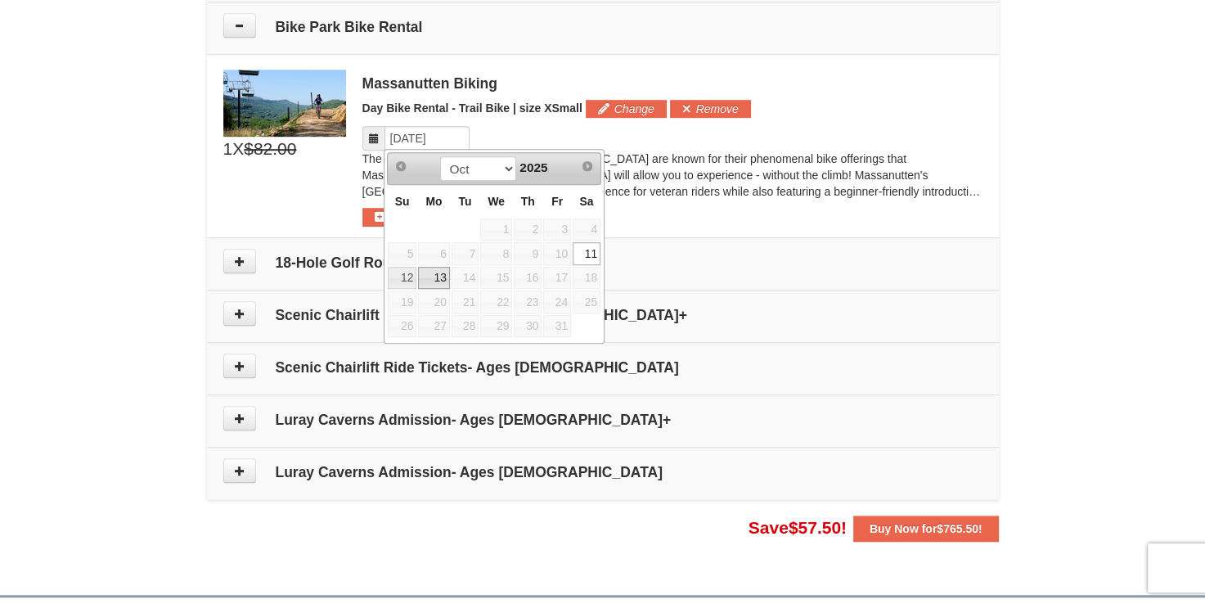
click at [439, 280] on link "13" at bounding box center [433, 278] width 31 height 23
type input "[DATE]"
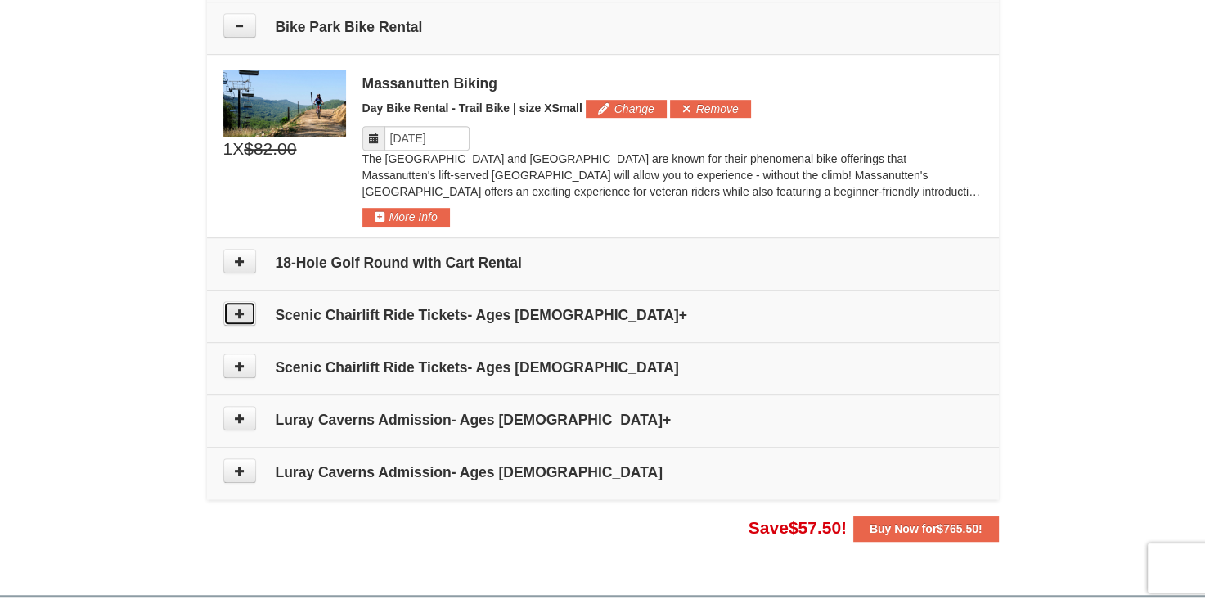
click at [234, 314] on icon at bounding box center [239, 313] width 11 height 11
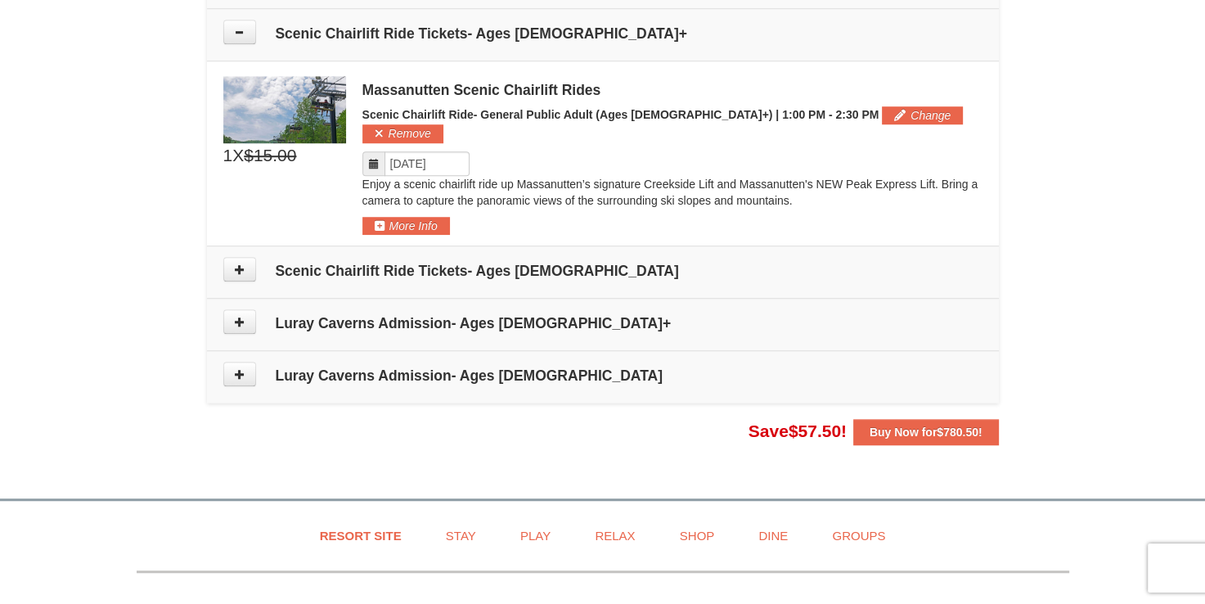
scroll to position [1241, 0]
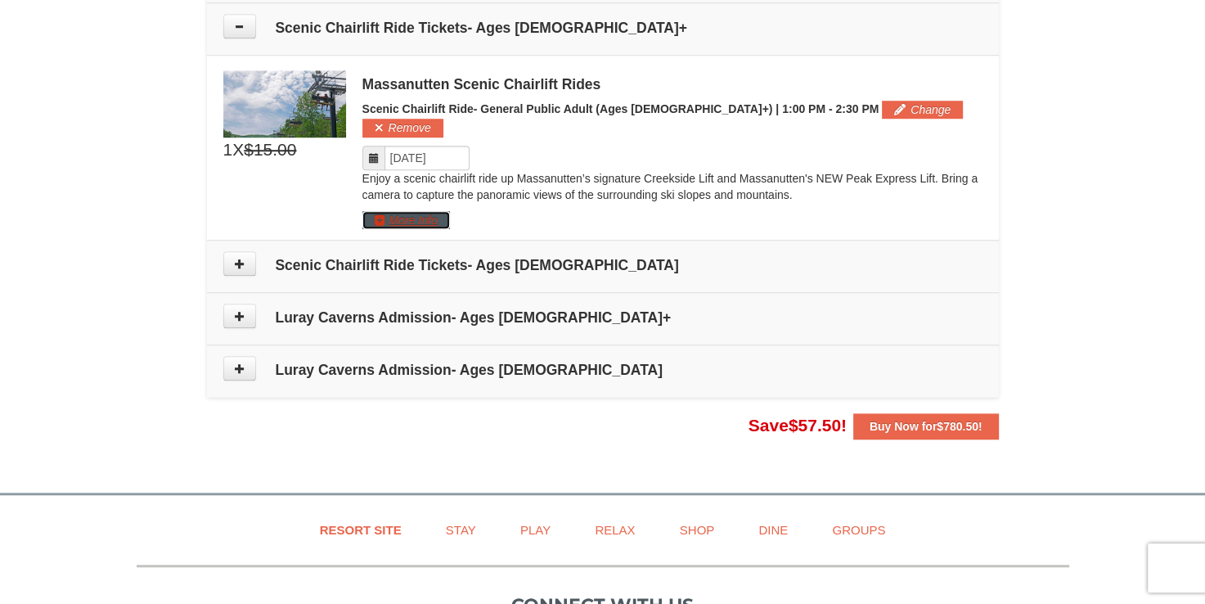
click at [400, 211] on button "More Info" at bounding box center [407, 220] width 88 height 18
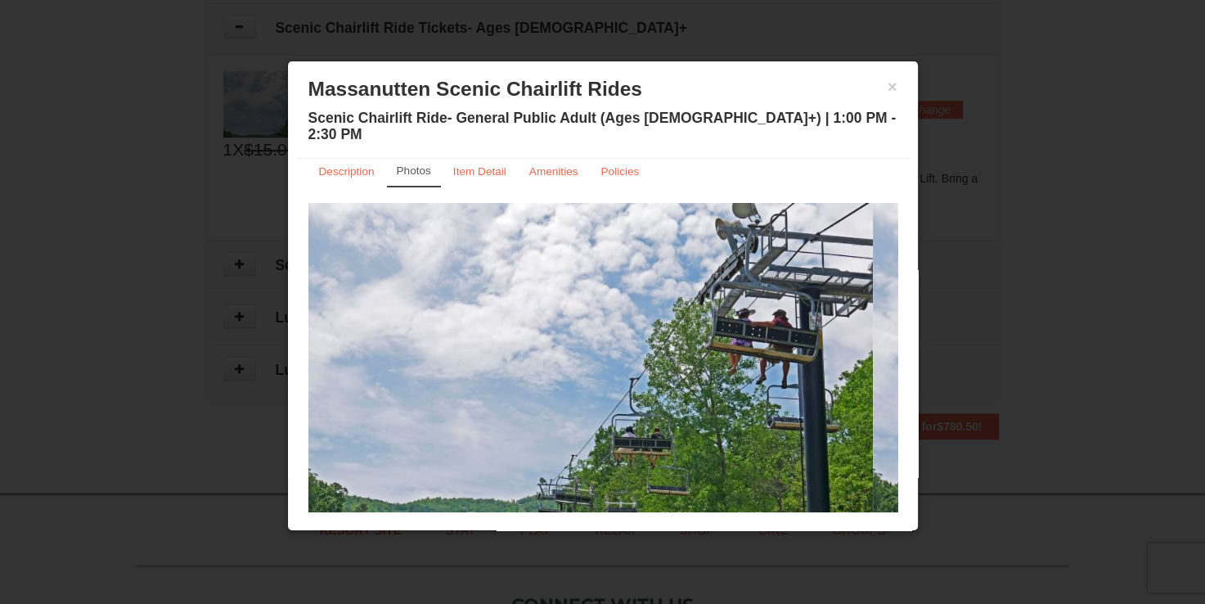
scroll to position [16, 0]
click at [358, 164] on small "Description" at bounding box center [347, 170] width 56 height 12
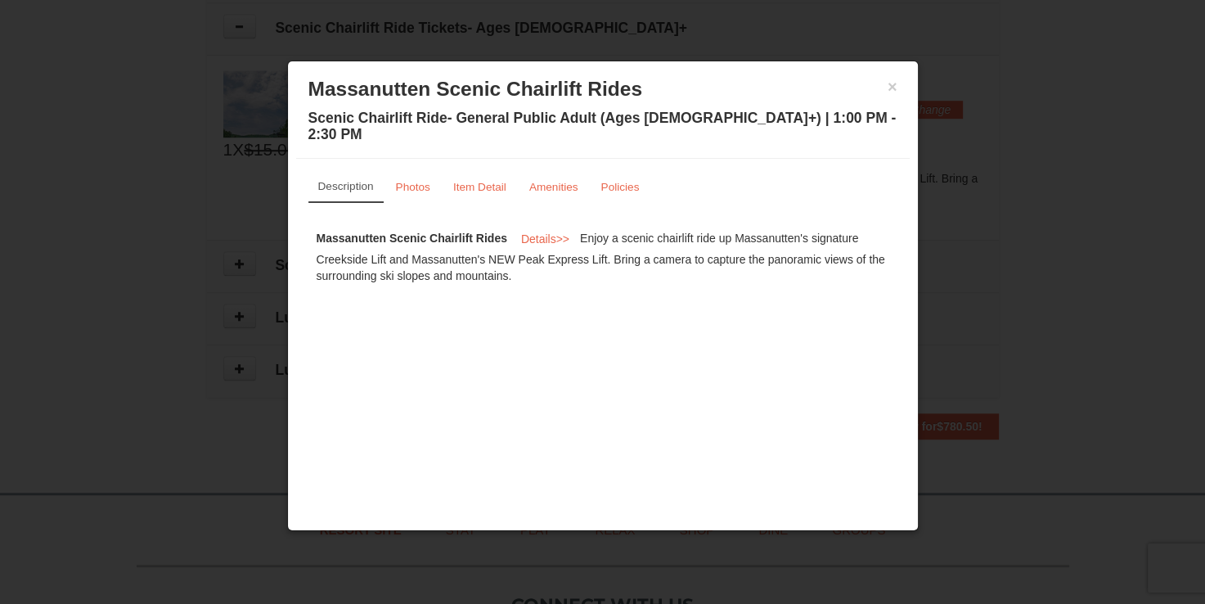
scroll to position [0, 0]
click at [412, 181] on small "Photos" at bounding box center [413, 187] width 34 height 12
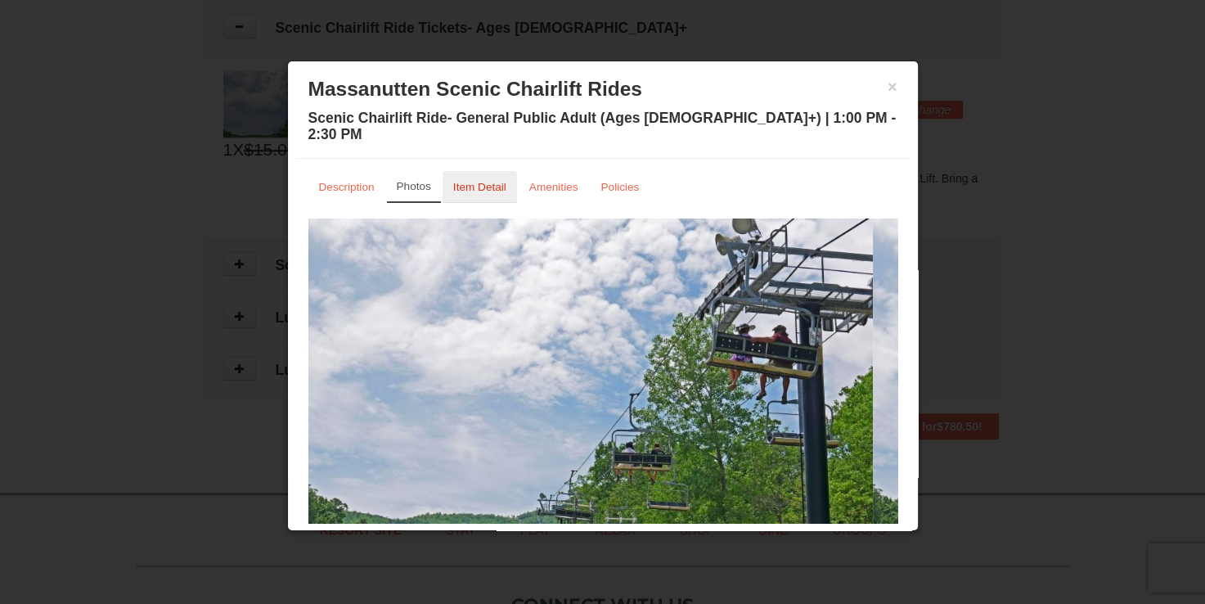
click at [471, 181] on small "Item Detail" at bounding box center [479, 187] width 53 height 12
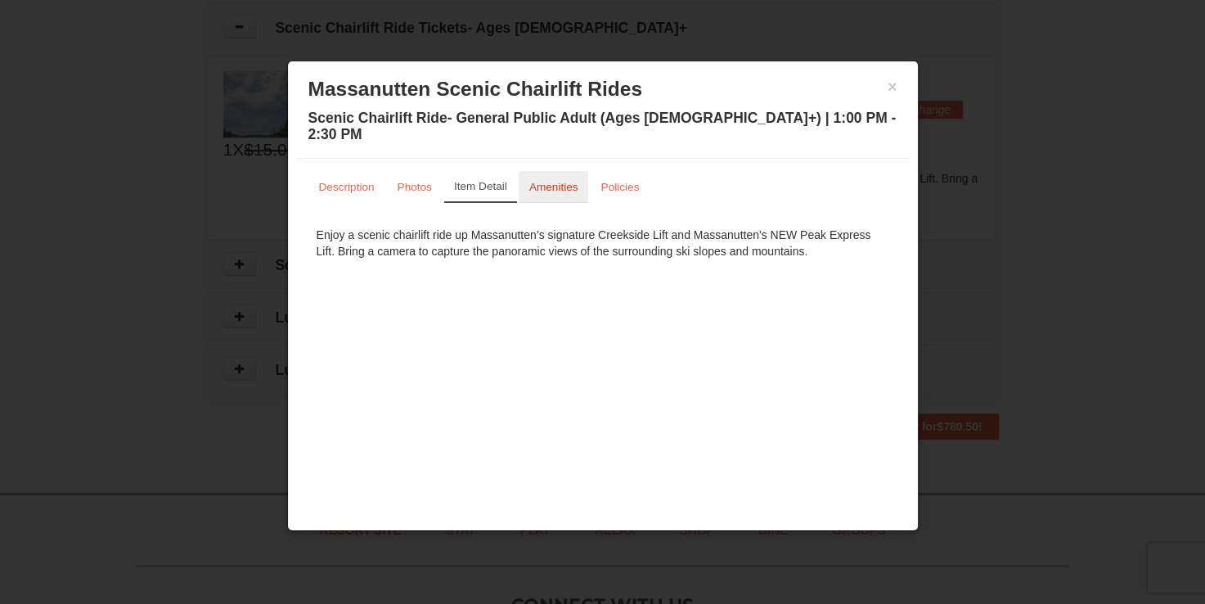
click at [549, 181] on small "Amenities" at bounding box center [553, 187] width 49 height 12
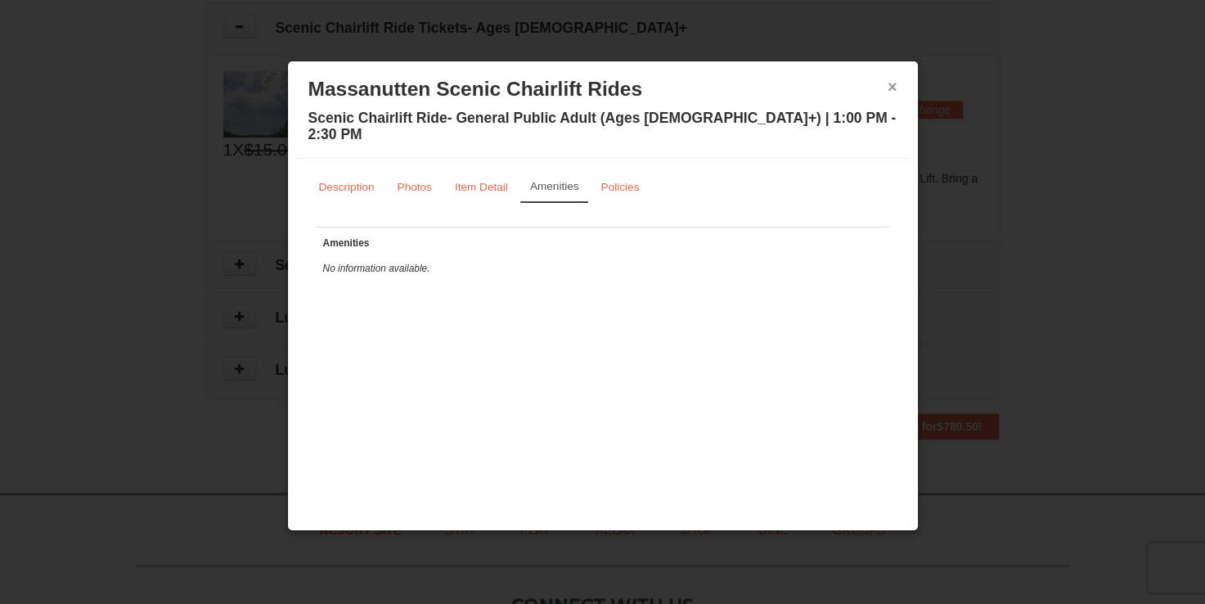
click at [894, 83] on button "×" at bounding box center [893, 87] width 10 height 16
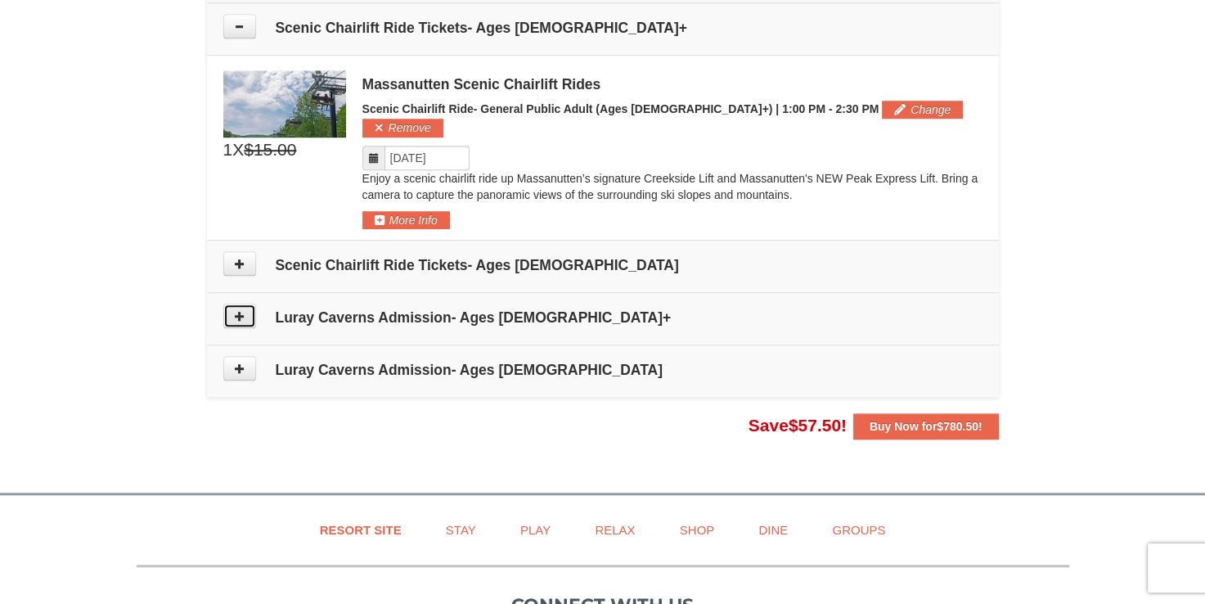
click at [237, 310] on icon at bounding box center [239, 315] width 11 height 11
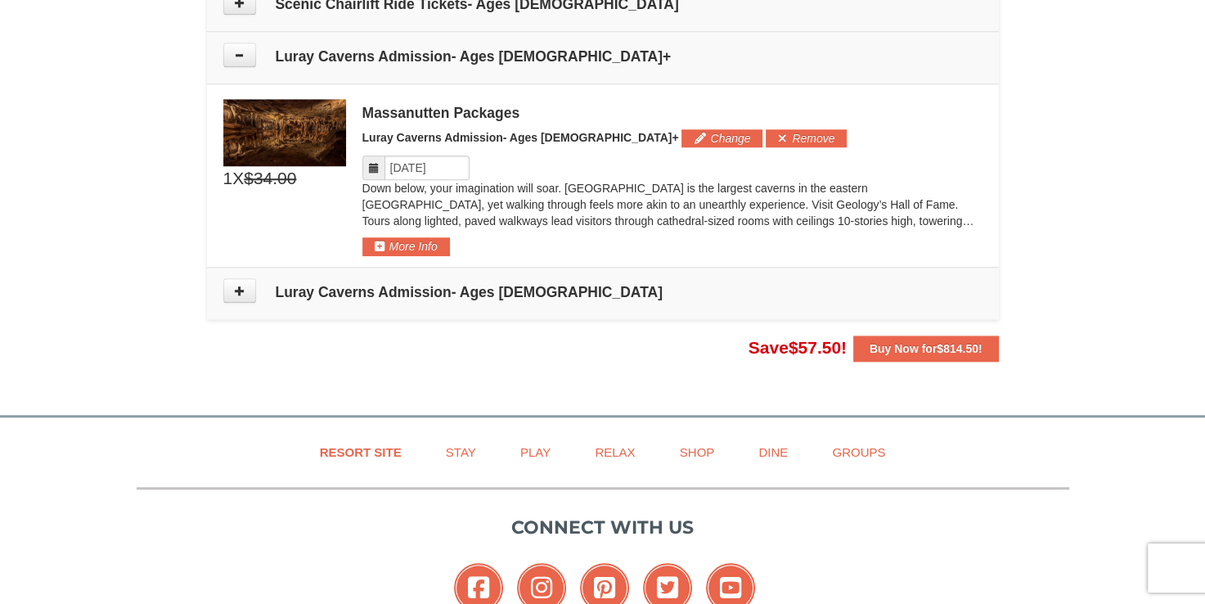
scroll to position [1511, 0]
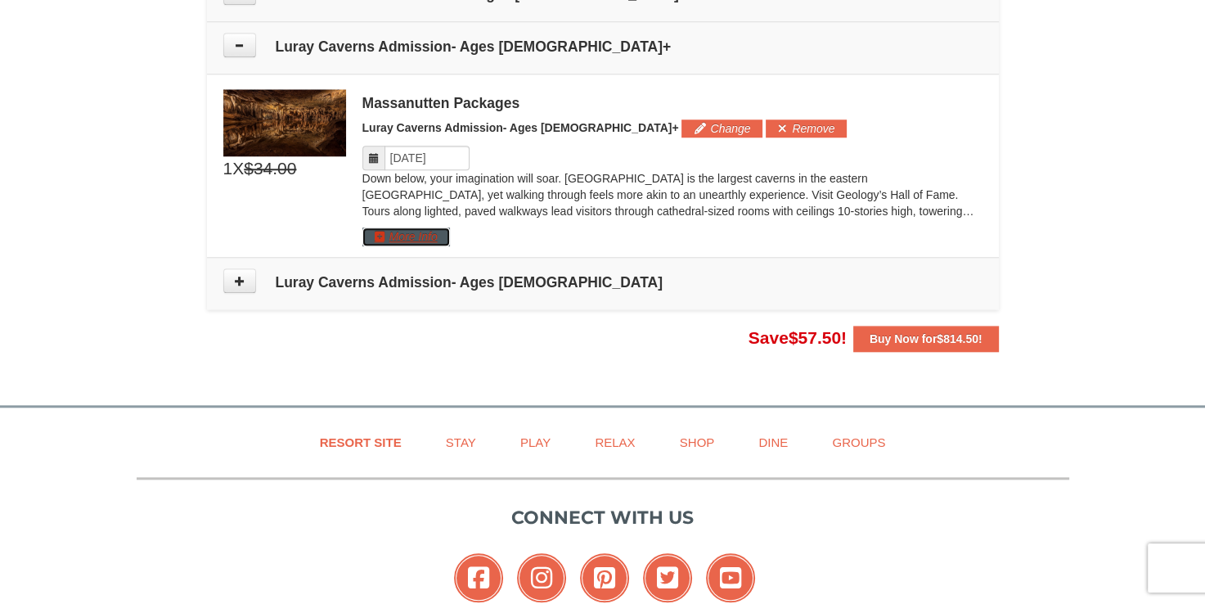
click at [426, 227] on button "More Info" at bounding box center [407, 236] width 88 height 18
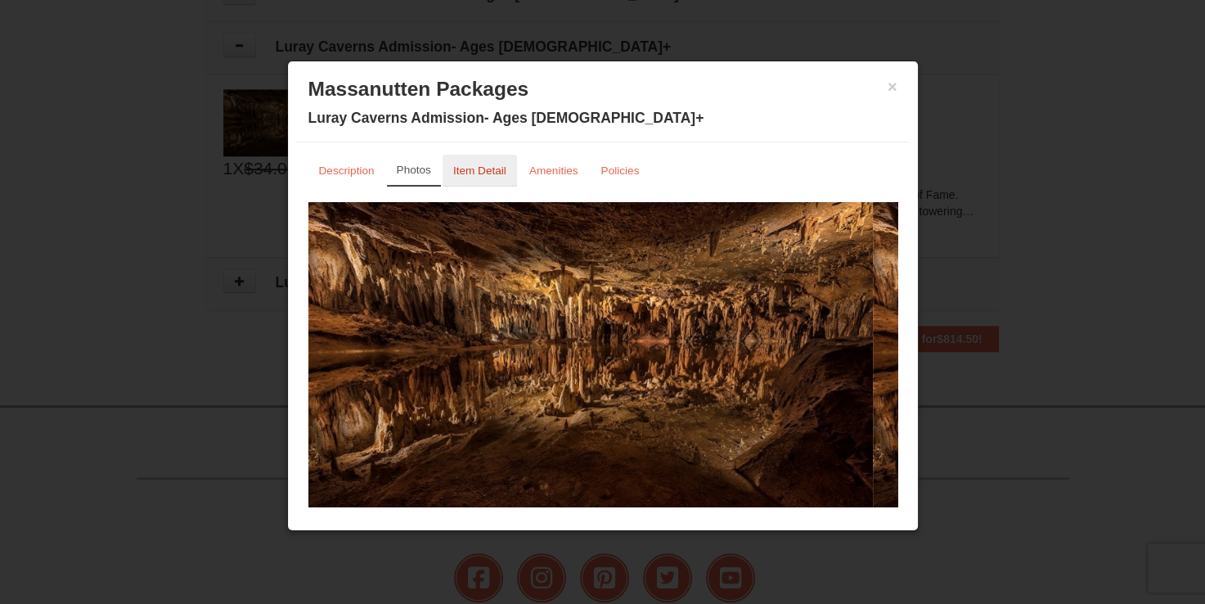
click at [488, 165] on small "Item Detail" at bounding box center [479, 170] width 53 height 12
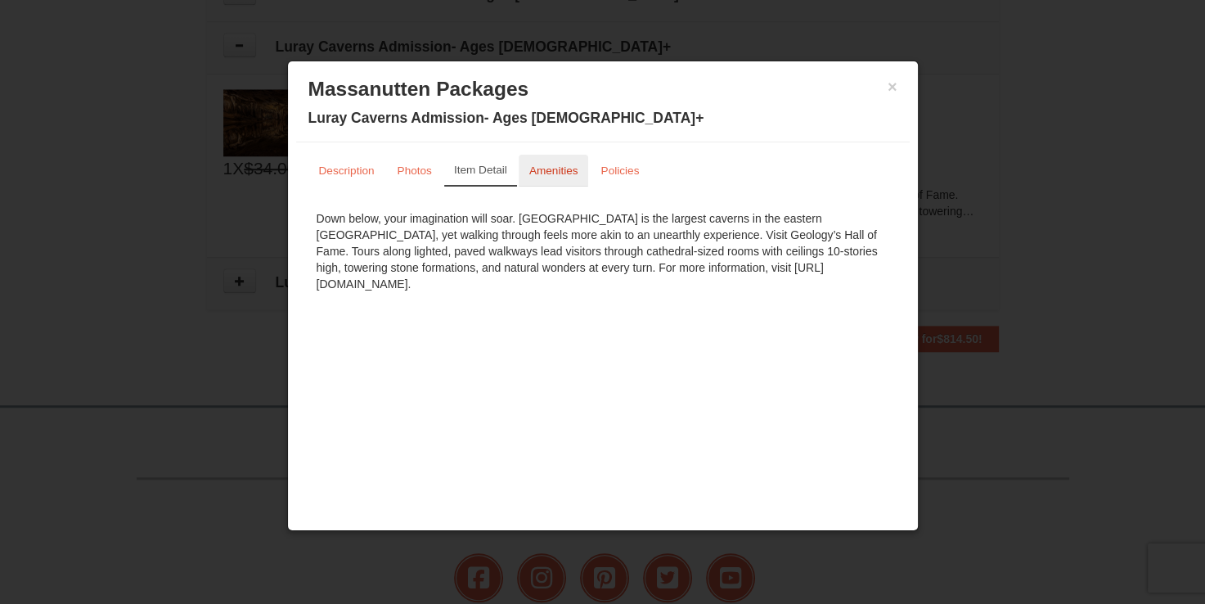
click at [538, 169] on small "Amenities" at bounding box center [553, 170] width 49 height 12
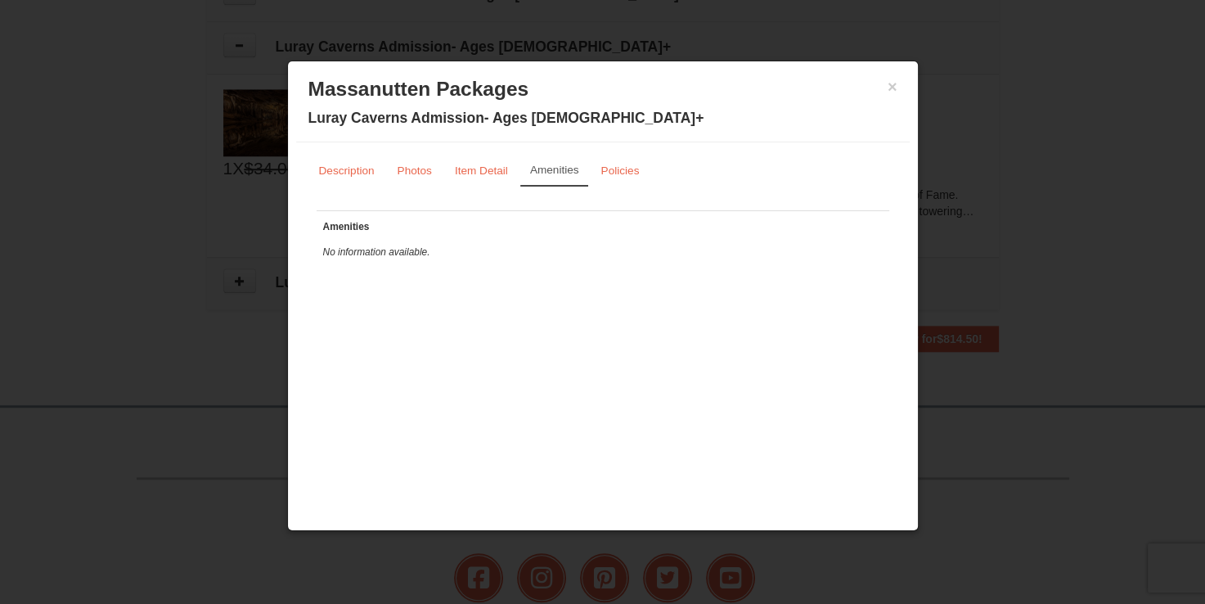
click at [899, 87] on div "× Massanutten Packages Luray Caverns Admission- Ages [DEMOGRAPHIC_DATA]+" at bounding box center [603, 106] width 614 height 73
click at [897, 83] on div "× Massanutten Packages Luray Caverns Admission- Ages [DEMOGRAPHIC_DATA]+" at bounding box center [603, 106] width 614 height 73
click at [890, 92] on button "×" at bounding box center [893, 87] width 10 height 16
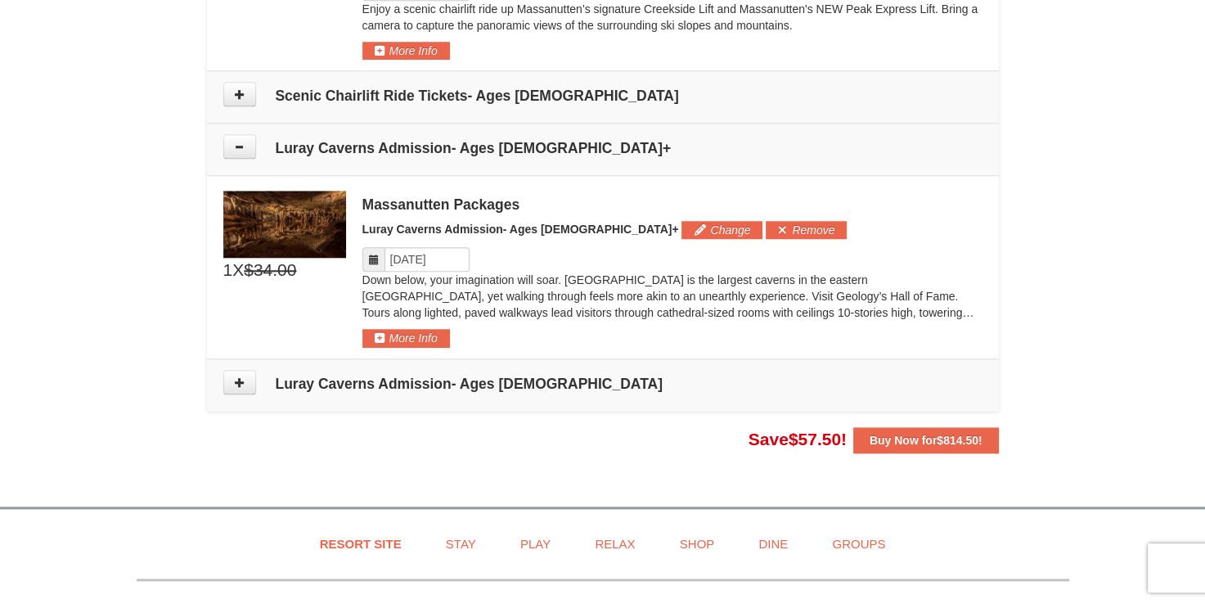
scroll to position [1348, 0]
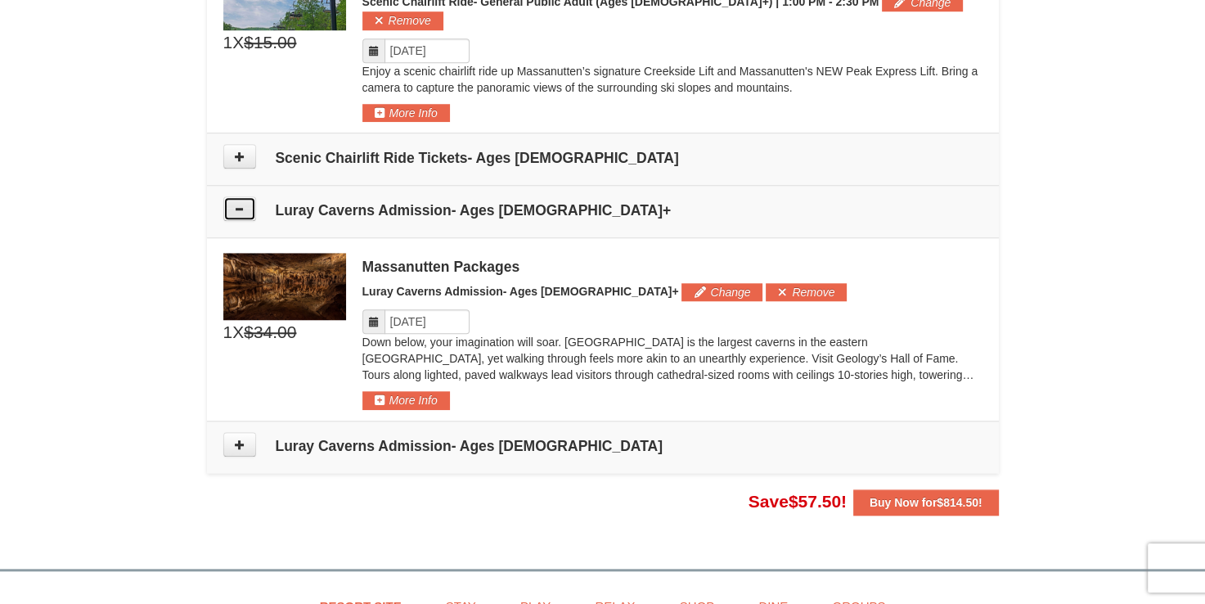
click at [247, 196] on button at bounding box center [239, 208] width 33 height 25
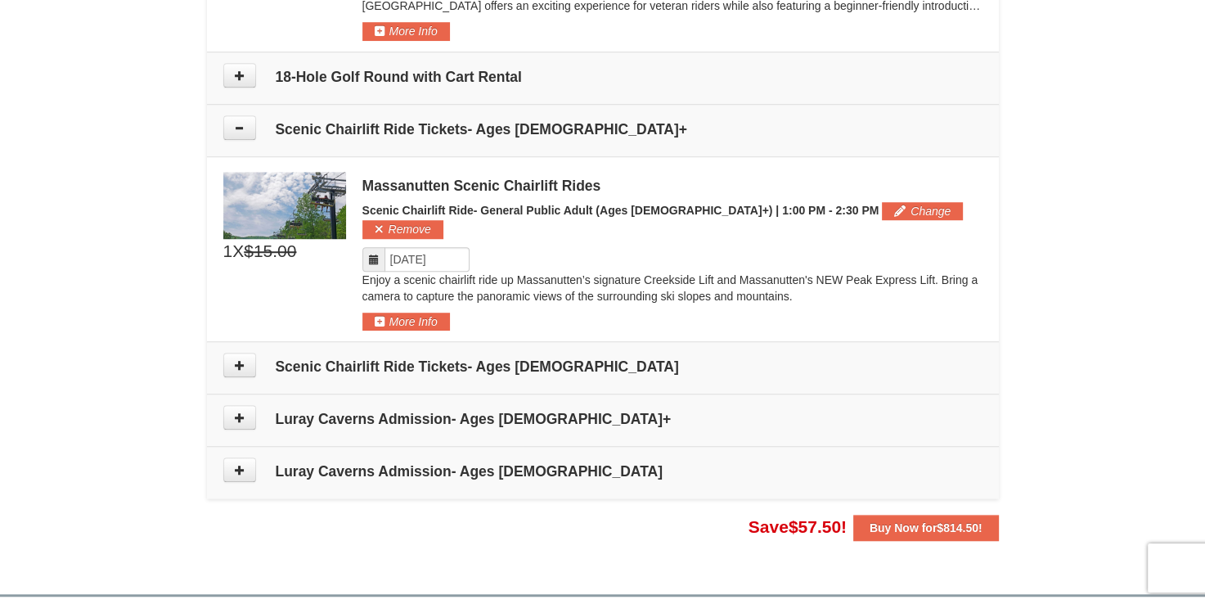
scroll to position [1102, 0]
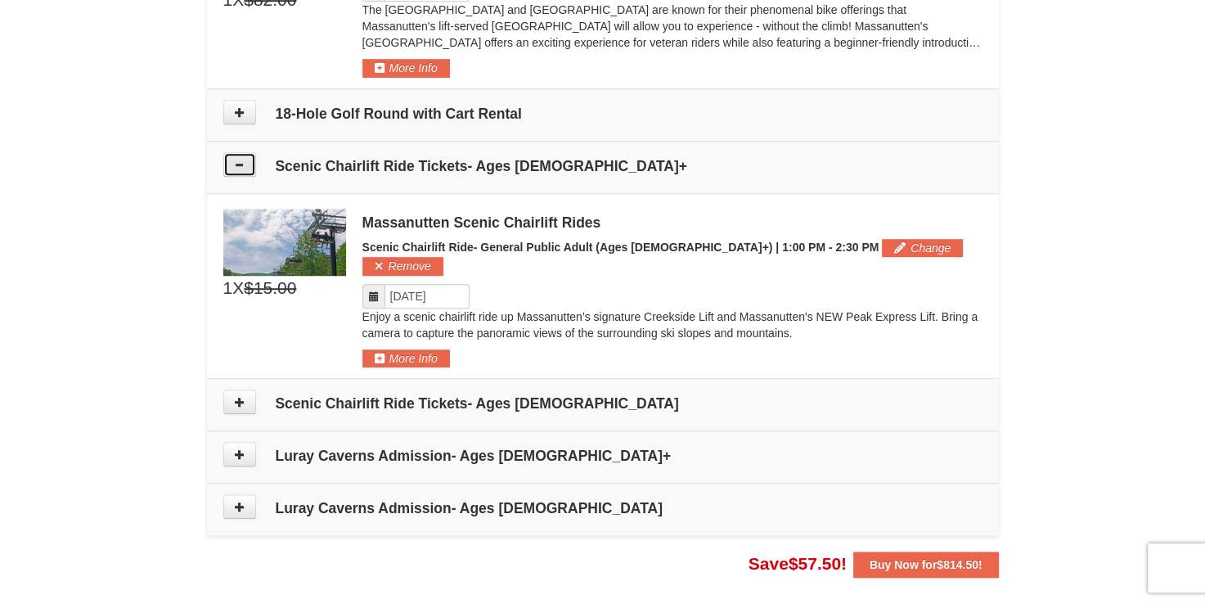
click at [237, 169] on button at bounding box center [239, 164] width 33 height 25
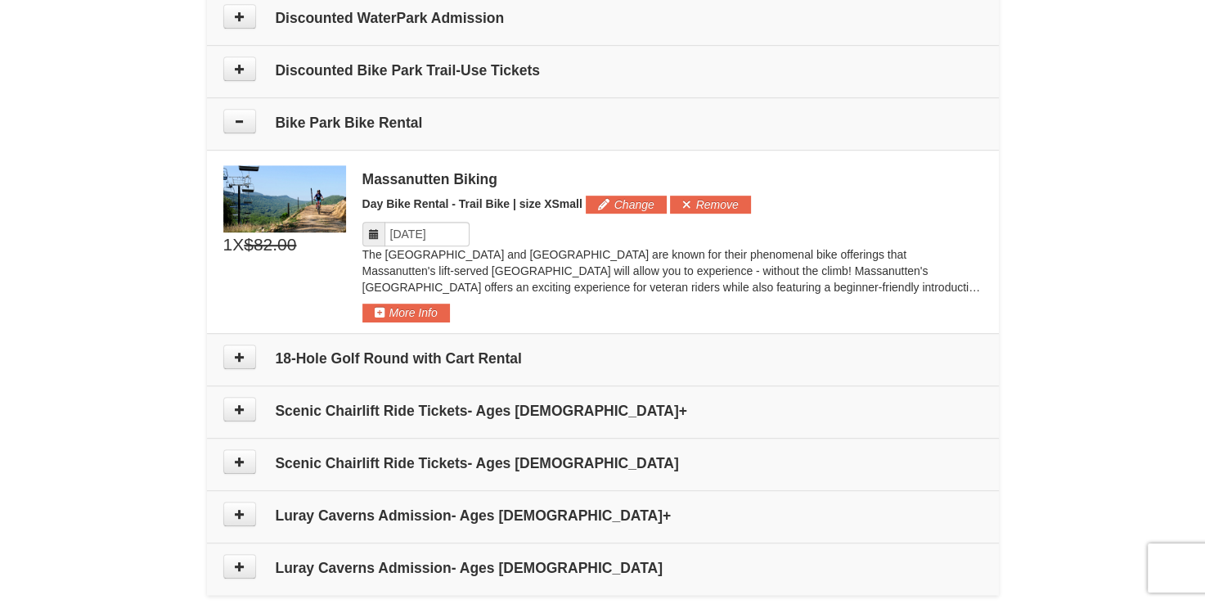
scroll to position [857, 0]
click at [234, 124] on icon at bounding box center [239, 121] width 11 height 11
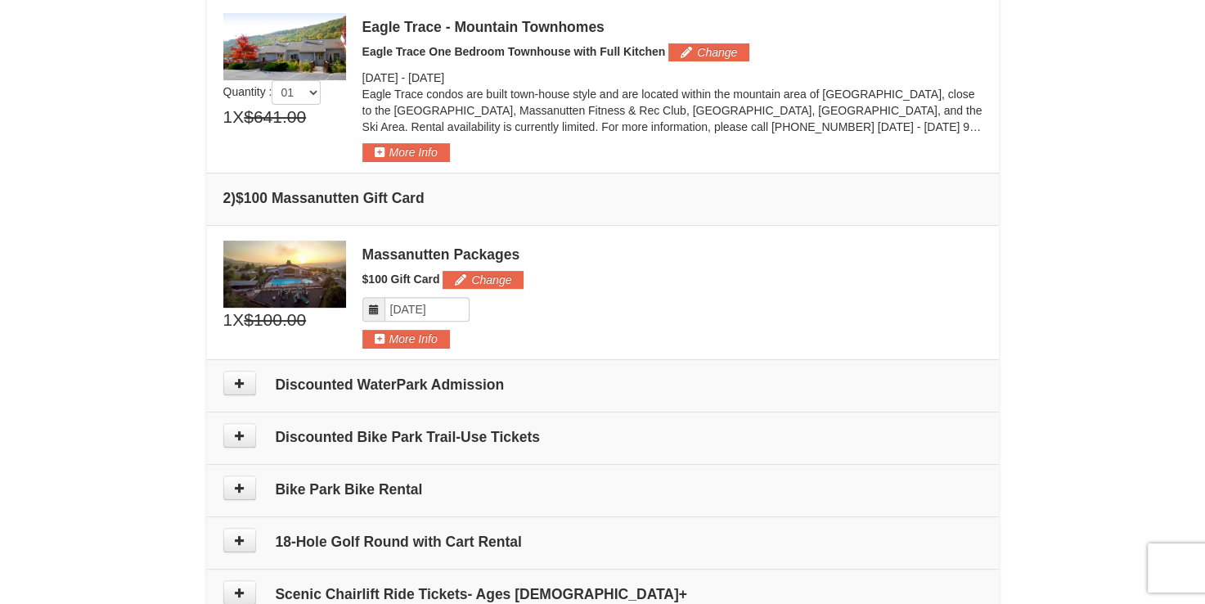
scroll to position [448, 0]
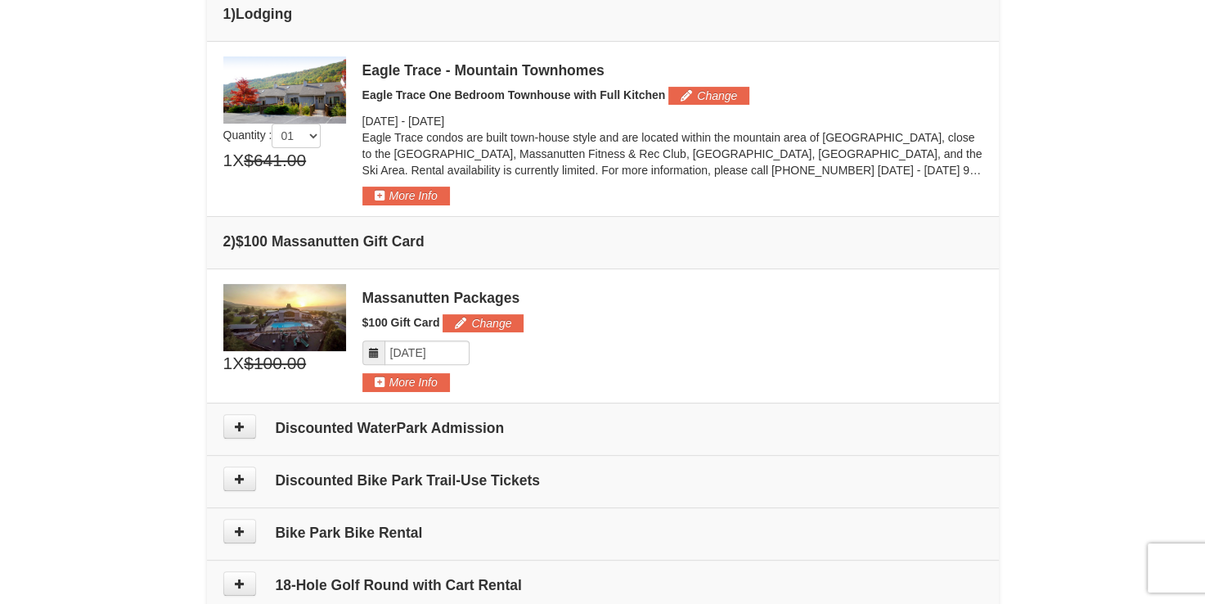
drag, startPoint x: 282, startPoint y: 238, endPoint x: 466, endPoint y: 246, distance: 184.3
click at [466, 246] on h4 "2 ) $100 Massanutten Gift Card" at bounding box center [602, 241] width 759 height 16
drag, startPoint x: 466, startPoint y: 246, endPoint x: 570, endPoint y: 268, distance: 106.9
click at [566, 267] on tbody "1 ) Lodging Please make your package selection: ×" at bounding box center [603, 405] width 792 height 832
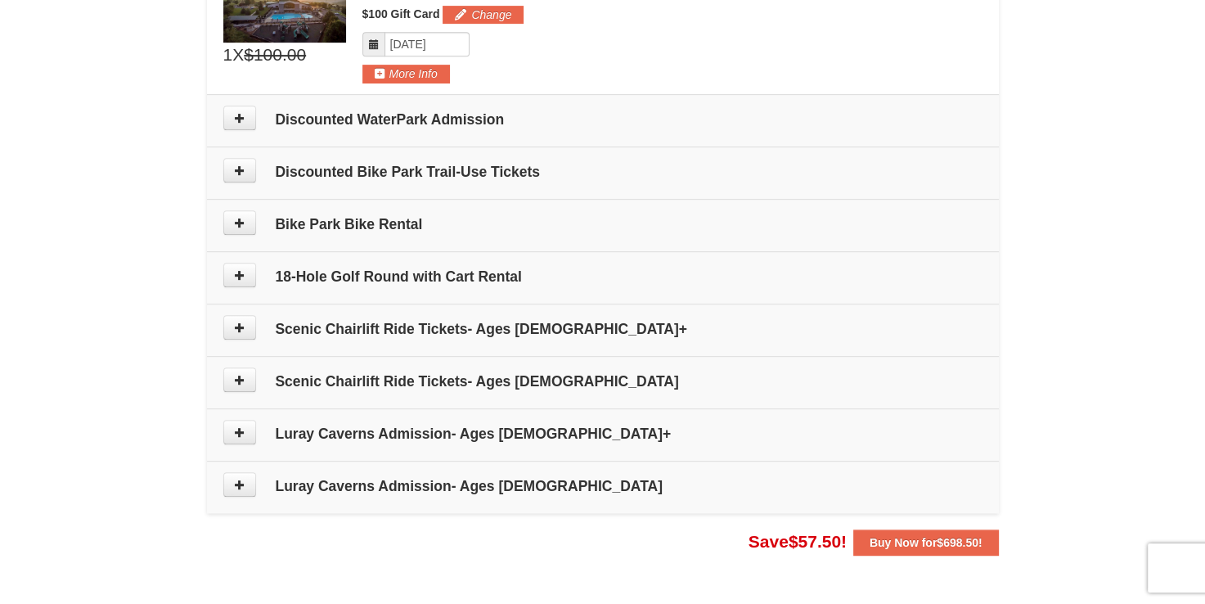
scroll to position [857, 0]
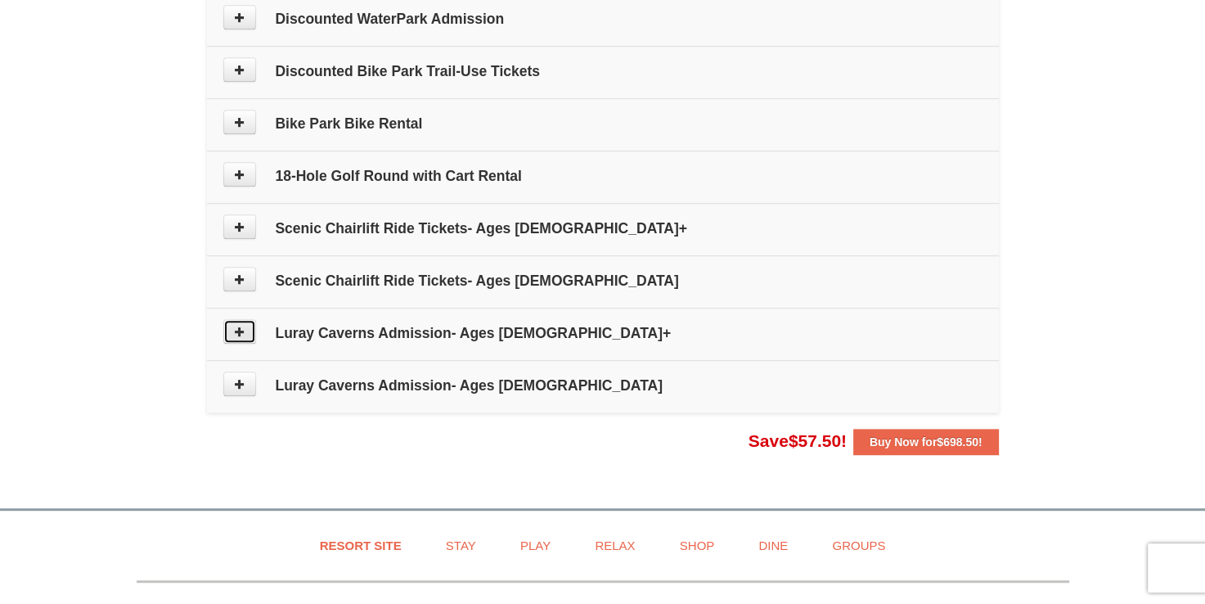
click at [236, 333] on icon at bounding box center [239, 331] width 11 height 11
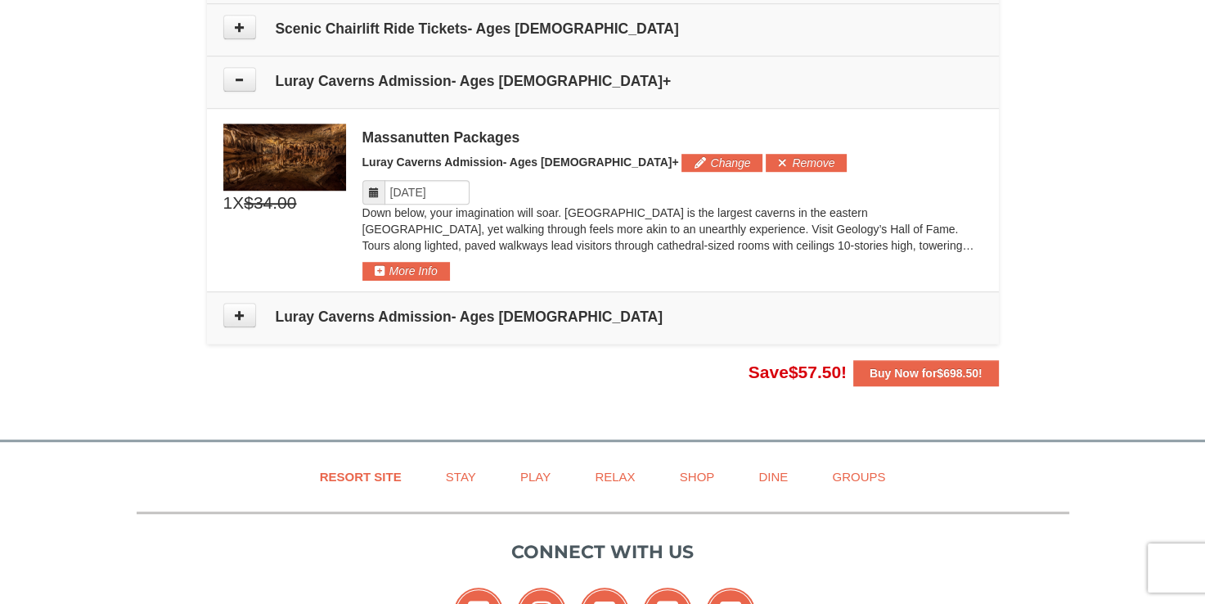
scroll to position [1080, 0]
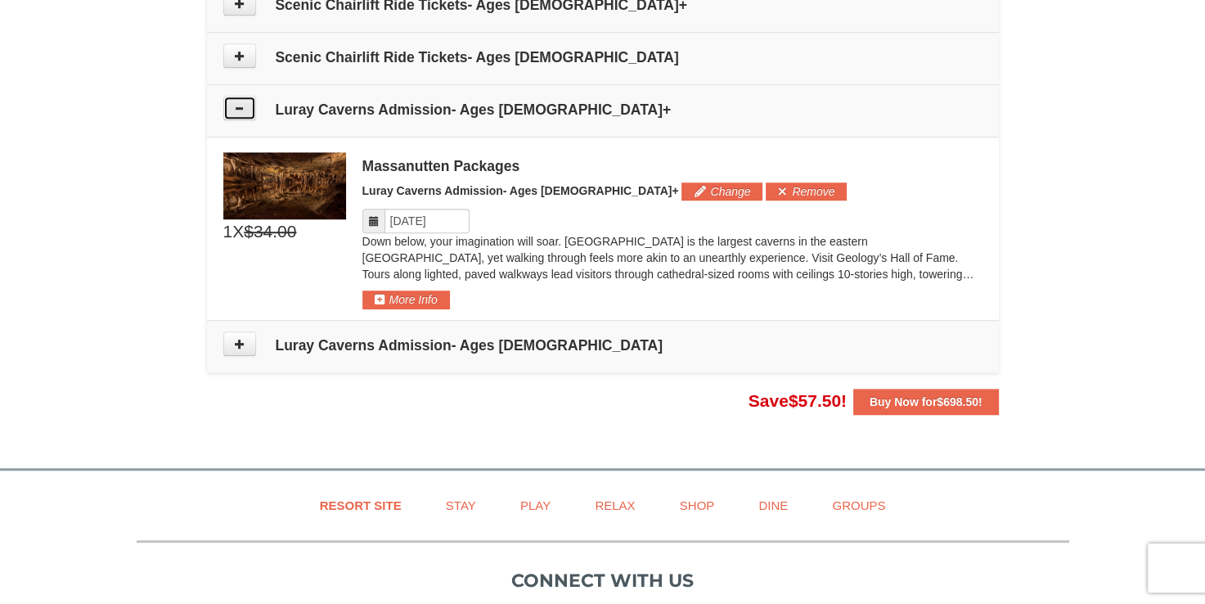
click at [240, 105] on icon at bounding box center [239, 107] width 11 height 11
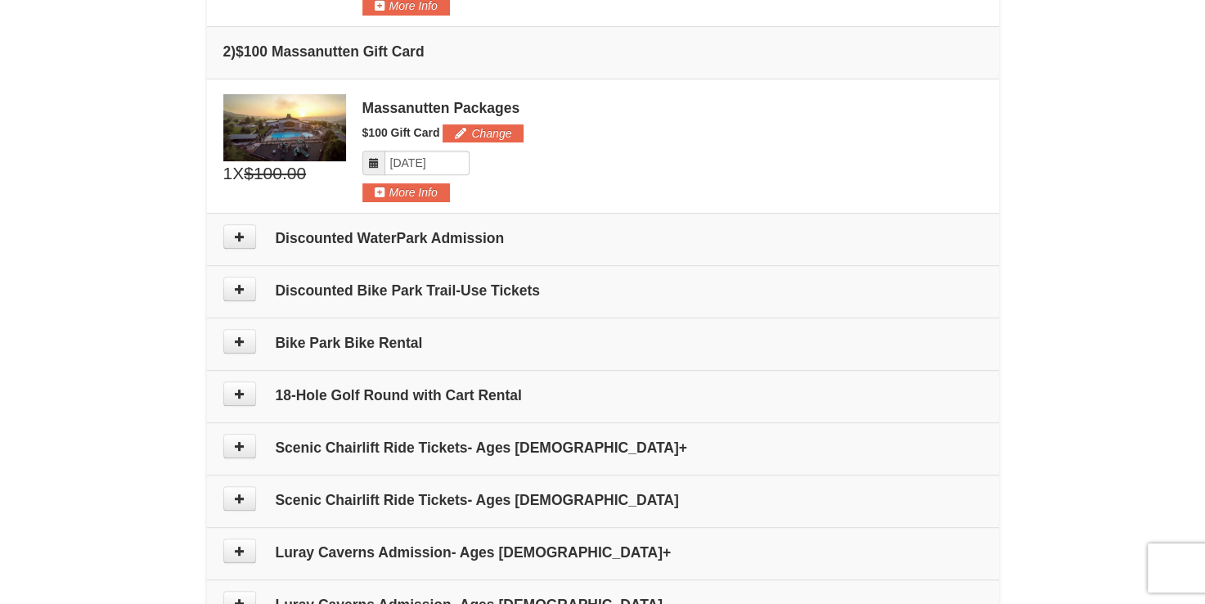
scroll to position [589, 0]
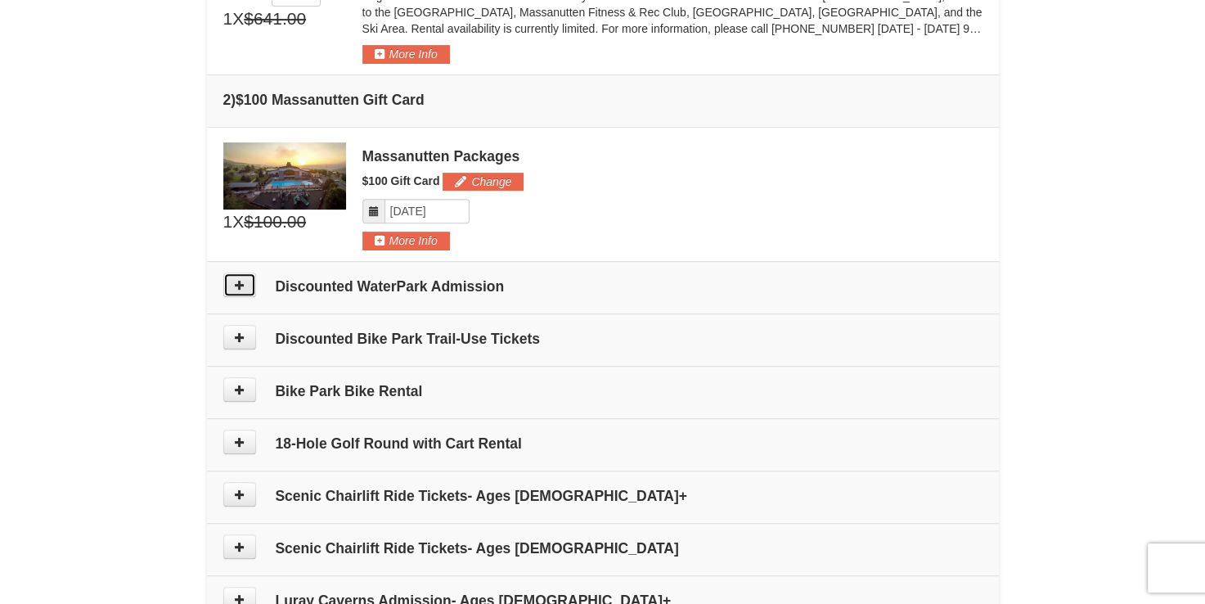
click at [229, 280] on button at bounding box center [239, 285] width 33 height 25
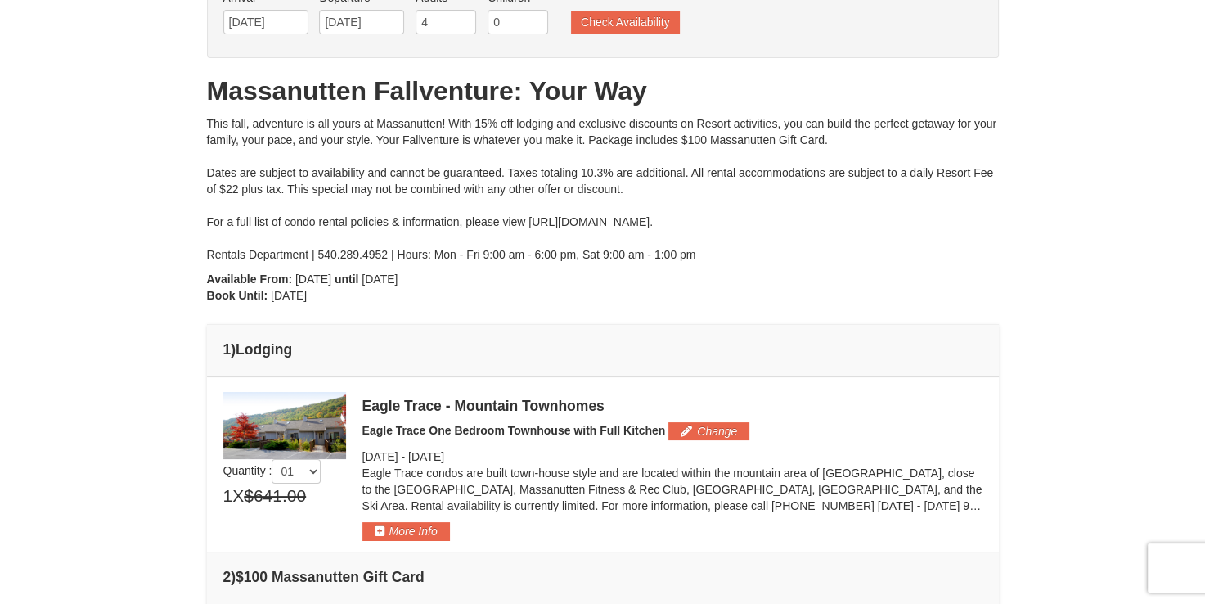
scroll to position [30, 0]
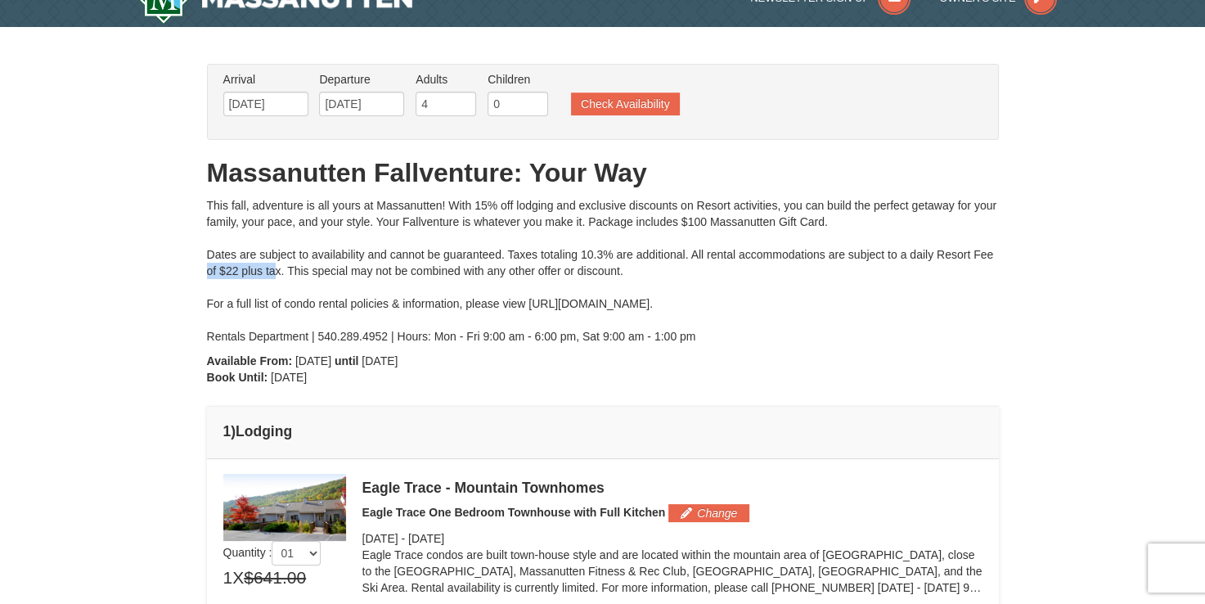
drag, startPoint x: 207, startPoint y: 270, endPoint x: 274, endPoint y: 269, distance: 67.1
click at [274, 269] on div "This fall, adventure is all yours at Massanutten! With 15% off lodging and excl…" at bounding box center [603, 270] width 792 height 147
drag, startPoint x: 274, startPoint y: 269, endPoint x: 360, endPoint y: 264, distance: 86.1
click at [360, 264] on div "This fall, adventure is all yours at Massanutten! With 15% off lodging and excl…" at bounding box center [603, 270] width 792 height 147
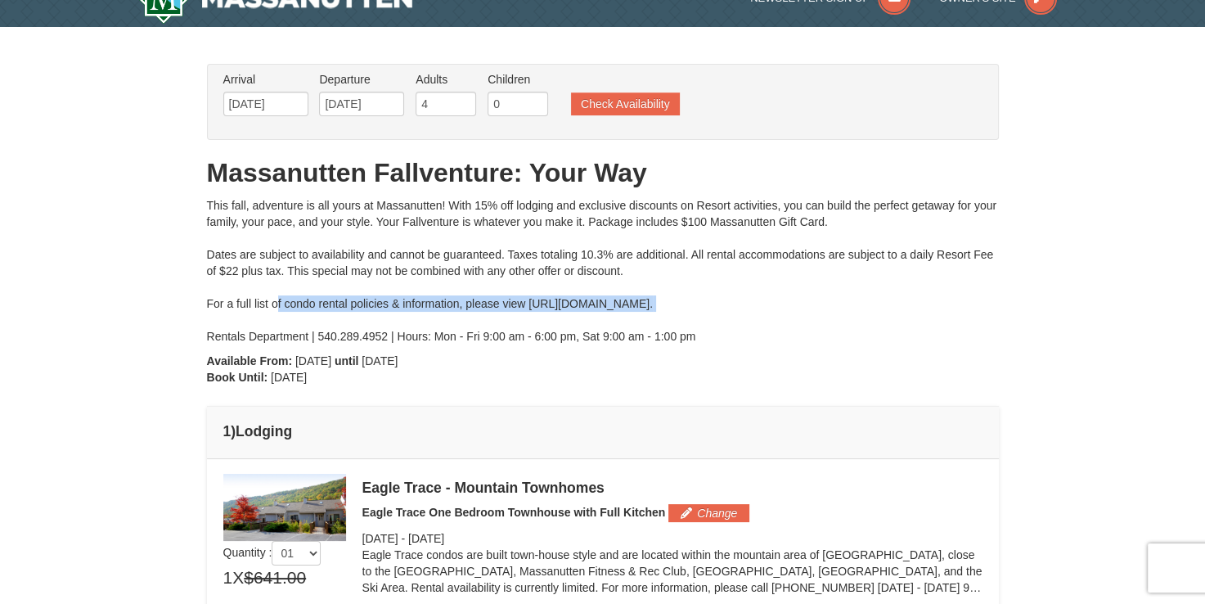
drag, startPoint x: 275, startPoint y: 300, endPoint x: 776, endPoint y: 324, distance: 501.4
click at [776, 324] on div "This fall, adventure is all yours at Massanutten! With 15% off lodging and excl…" at bounding box center [603, 270] width 792 height 147
drag, startPoint x: 776, startPoint y: 324, endPoint x: 704, endPoint y: 379, distance: 90.5
drag, startPoint x: 756, startPoint y: 301, endPoint x: 530, endPoint y: 306, distance: 225.9
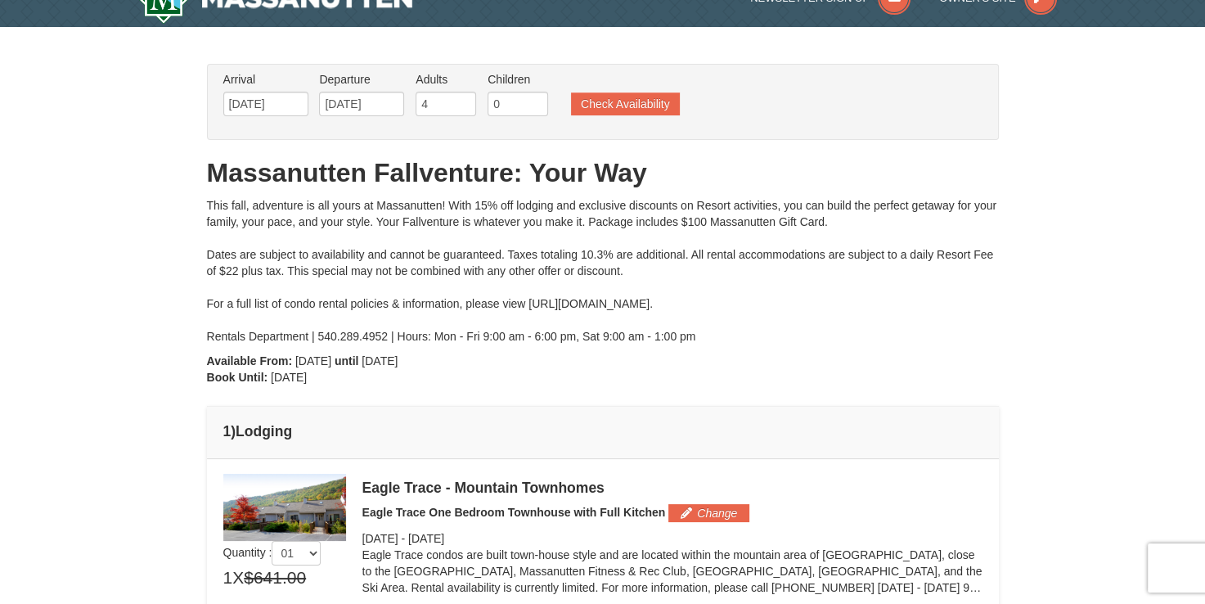
click at [530, 306] on div "This fall, adventure is all yours at Massanutten! With 15% off lodging and excl…" at bounding box center [603, 270] width 792 height 147
copy div "[URL][DOMAIN_NAME]."
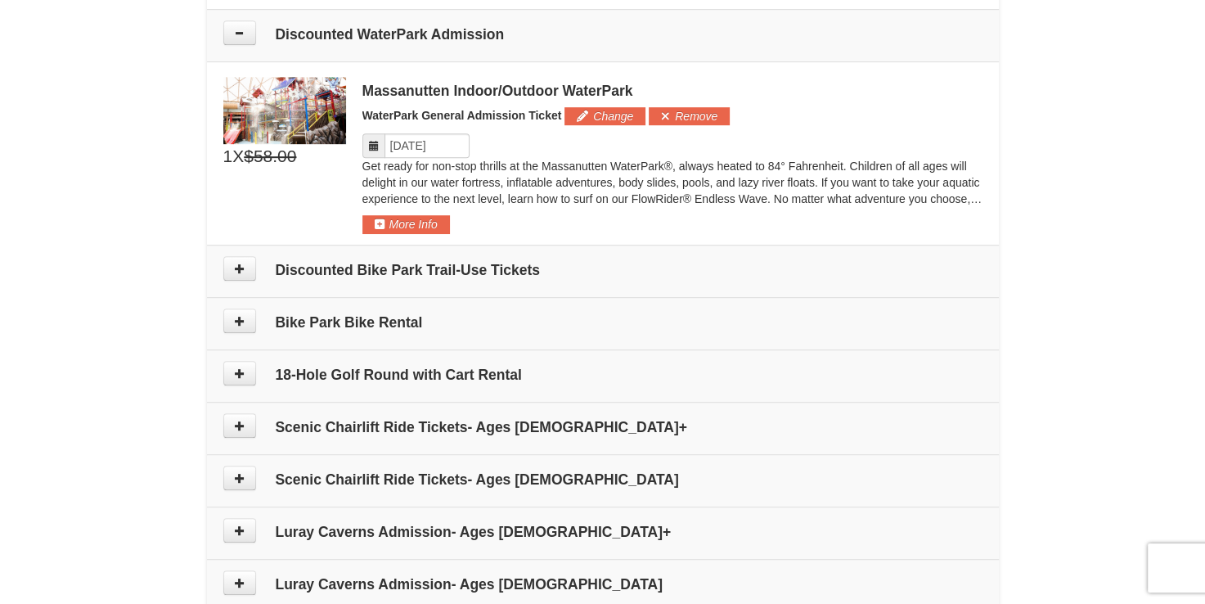
scroll to position [759, 0]
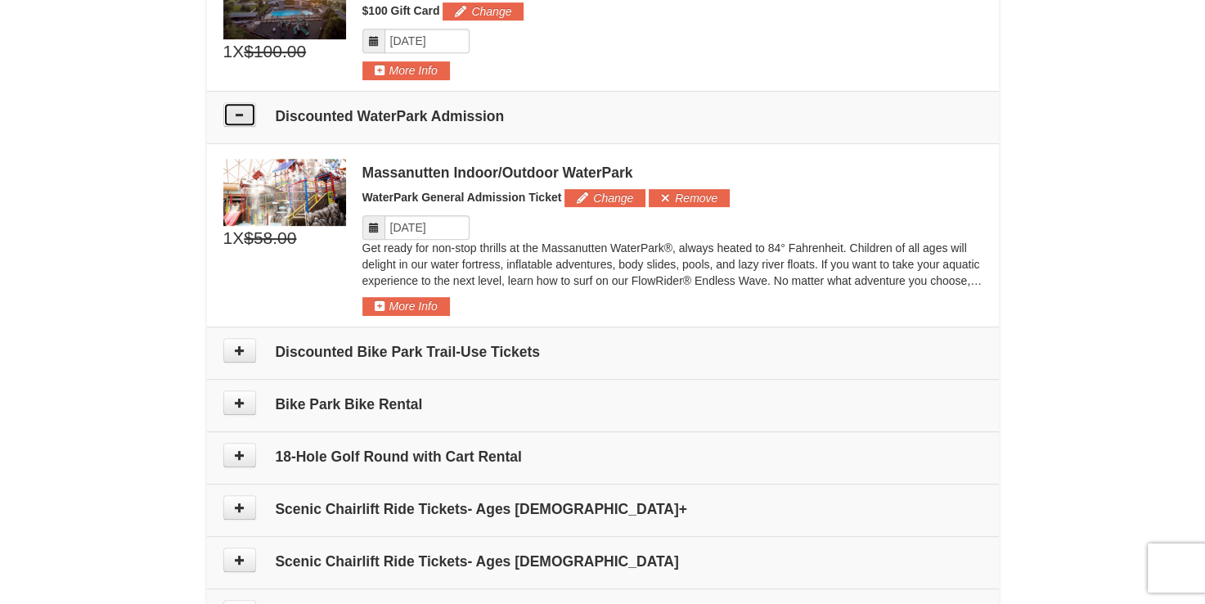
click at [241, 114] on icon at bounding box center [239, 114] width 11 height 11
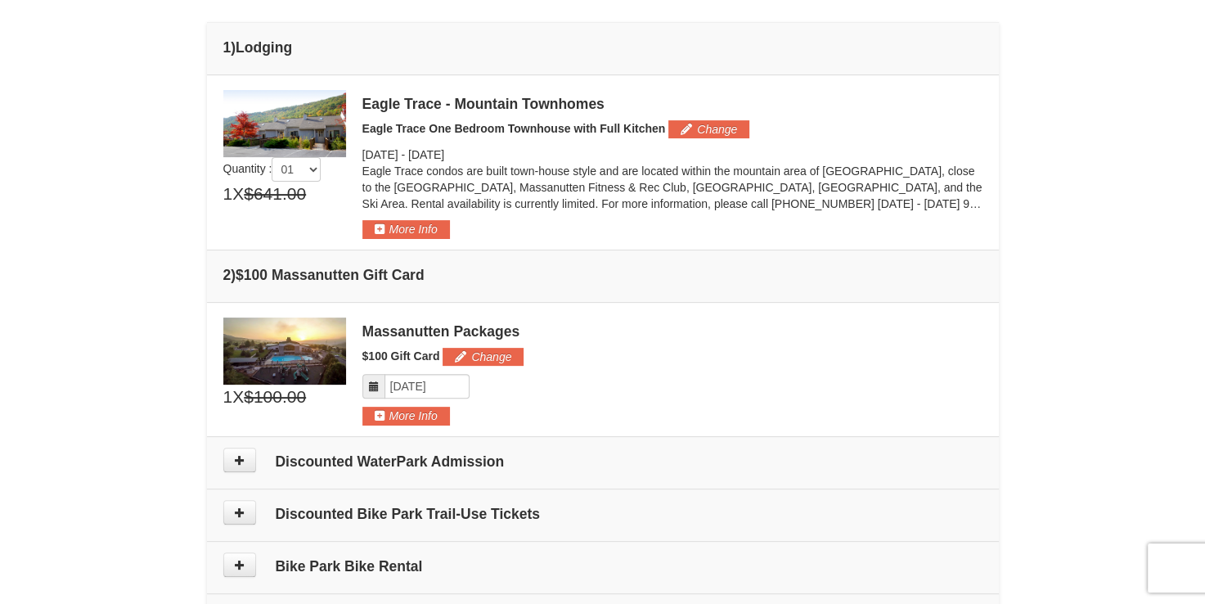
scroll to position [413, 0]
click at [707, 127] on button "Change" at bounding box center [709, 130] width 81 height 18
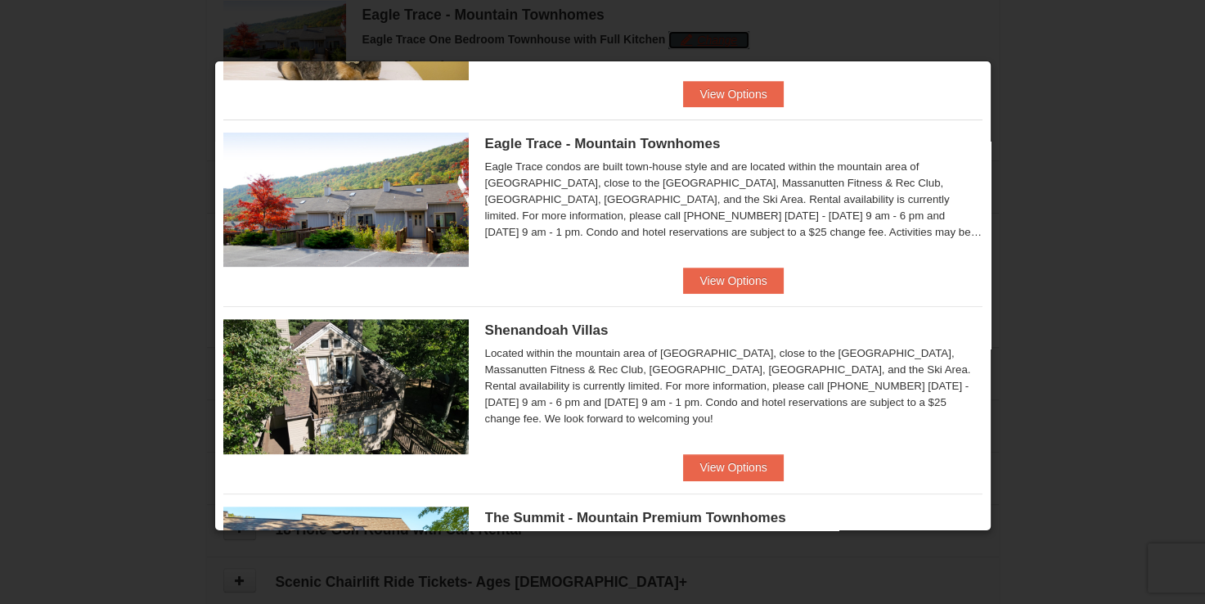
scroll to position [573, 0]
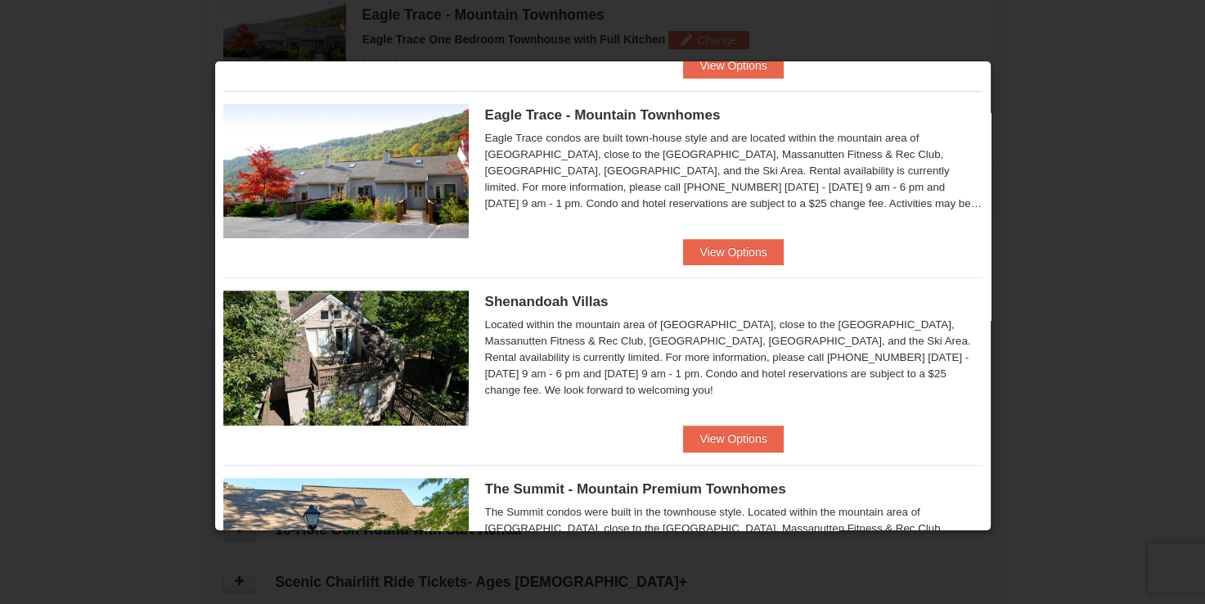
click at [544, 295] on span "Shenandoah Villas" at bounding box center [547, 302] width 124 height 16
click at [723, 434] on button "View Options" at bounding box center [733, 439] width 100 height 26
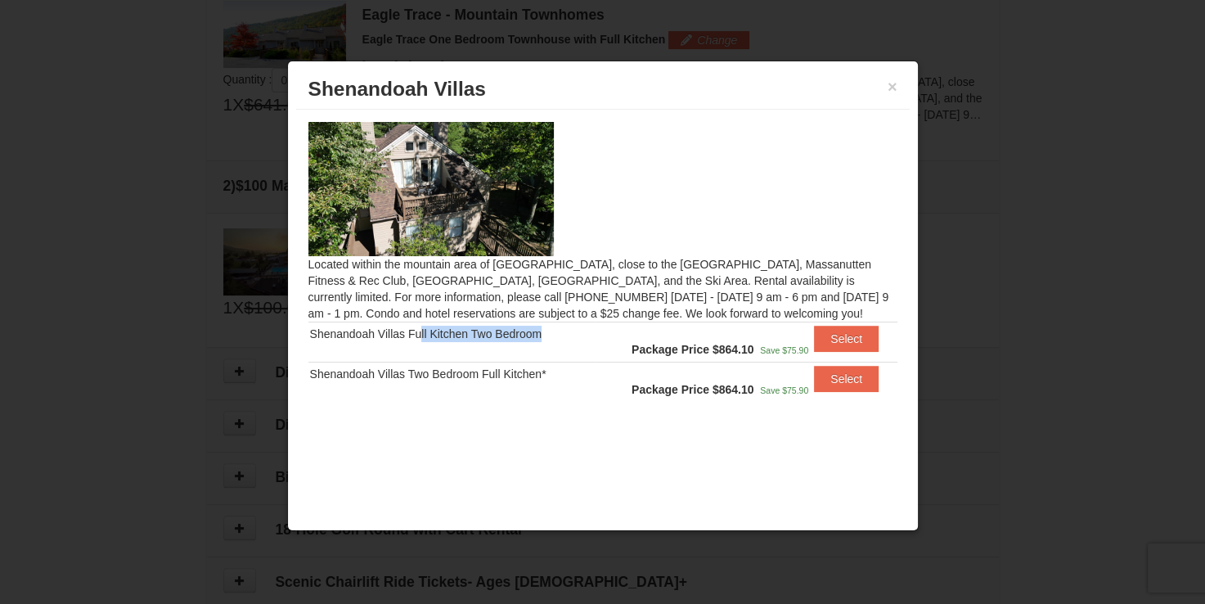
drag, startPoint x: 416, startPoint y: 336, endPoint x: 531, endPoint y: 342, distance: 115.6
click at [531, 341] on div "Shenandoah Villas Full Kitchen Two Bedroom" at bounding box center [451, 334] width 283 height 16
click at [890, 86] on button "×" at bounding box center [893, 87] width 10 height 16
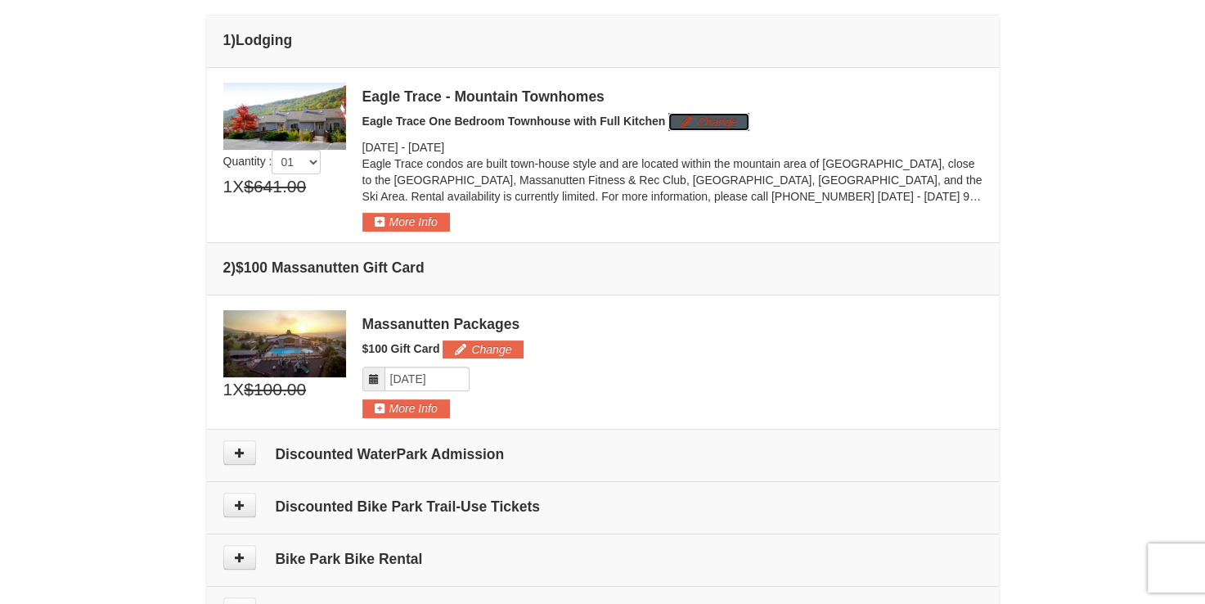
click at [704, 113] on button "Change" at bounding box center [709, 122] width 81 height 18
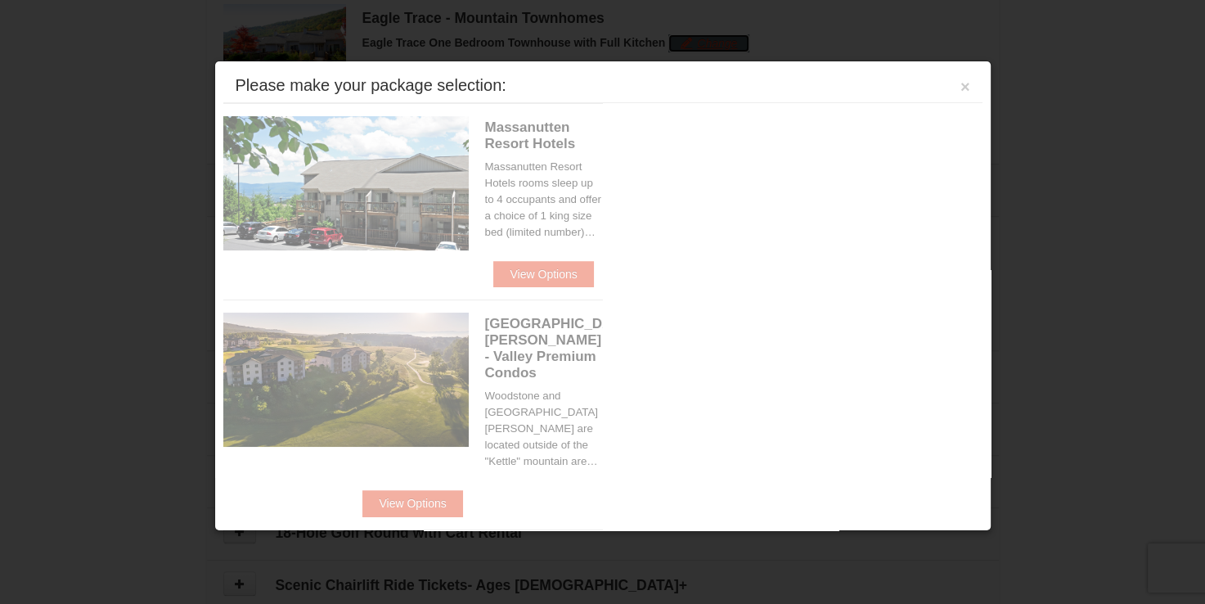
scroll to position [503, 0]
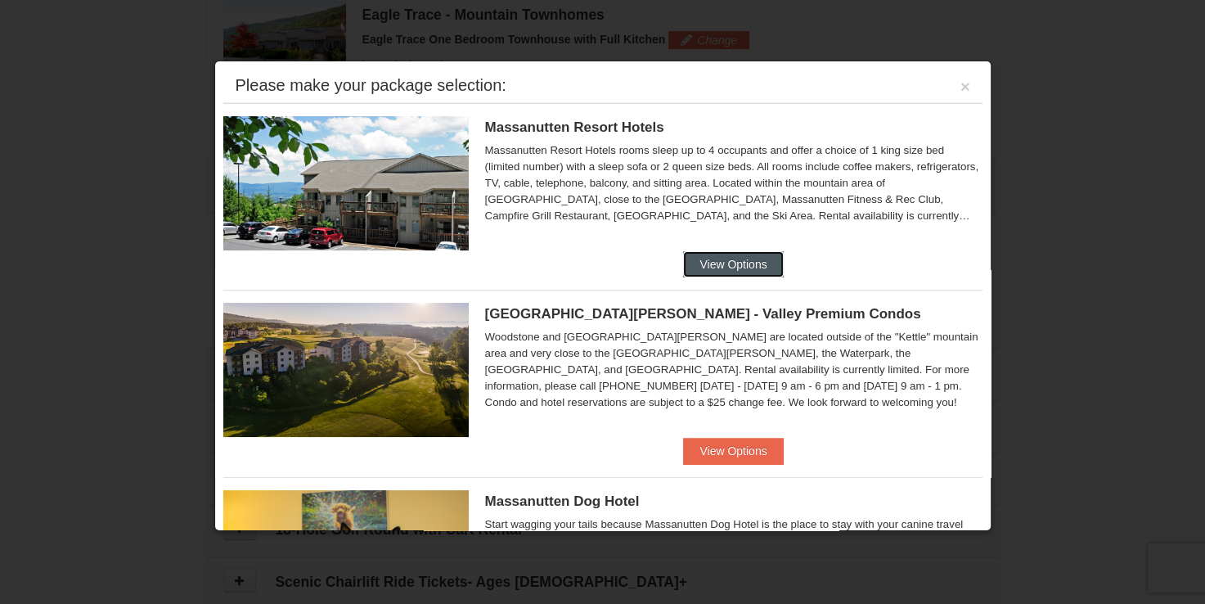
click at [702, 259] on button "View Options" at bounding box center [733, 264] width 100 height 26
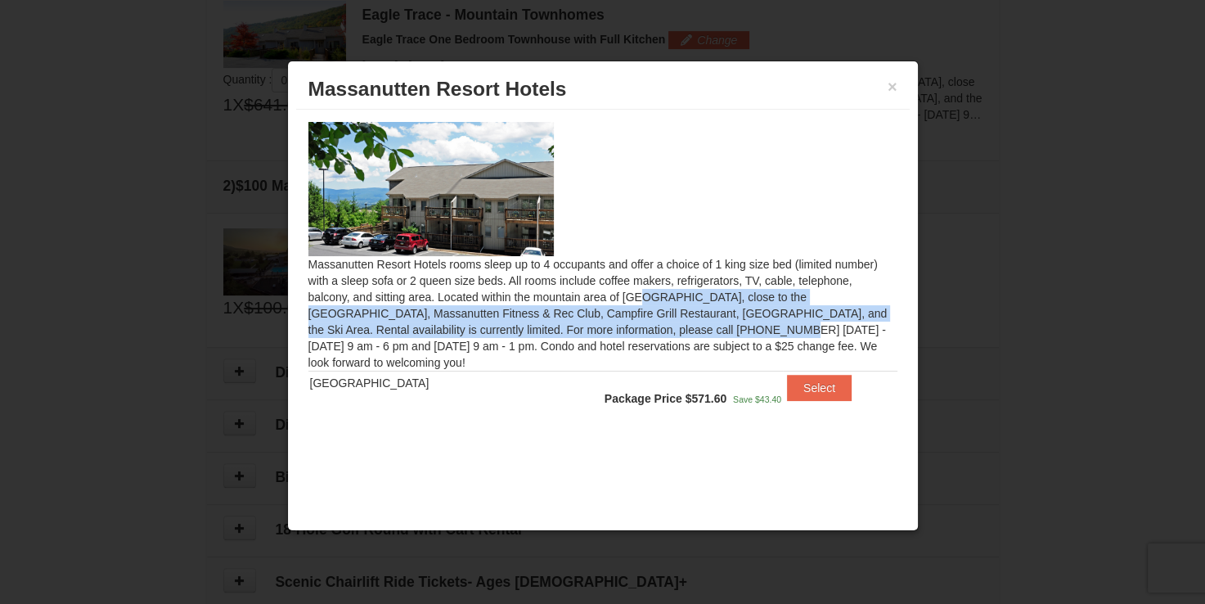
drag, startPoint x: 445, startPoint y: 297, endPoint x: 495, endPoint y: 329, distance: 59.2
click at [495, 329] on div "Massanutten Resort Hotels rooms sleep up to 4 occupants and offer a choice of 1…" at bounding box center [603, 275] width 614 height 330
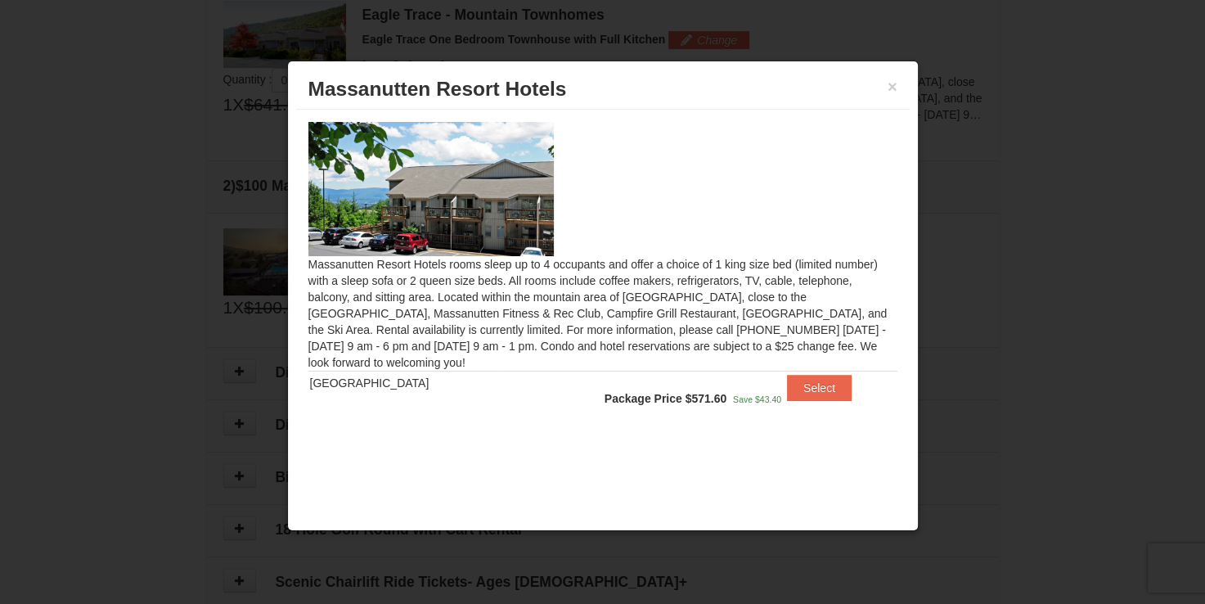
click at [724, 325] on div "Massanutten Resort Hotels rooms sleep up to 4 occupants and offer a choice of 1…" at bounding box center [603, 275] width 614 height 330
click at [889, 85] on button "×" at bounding box center [893, 87] width 10 height 16
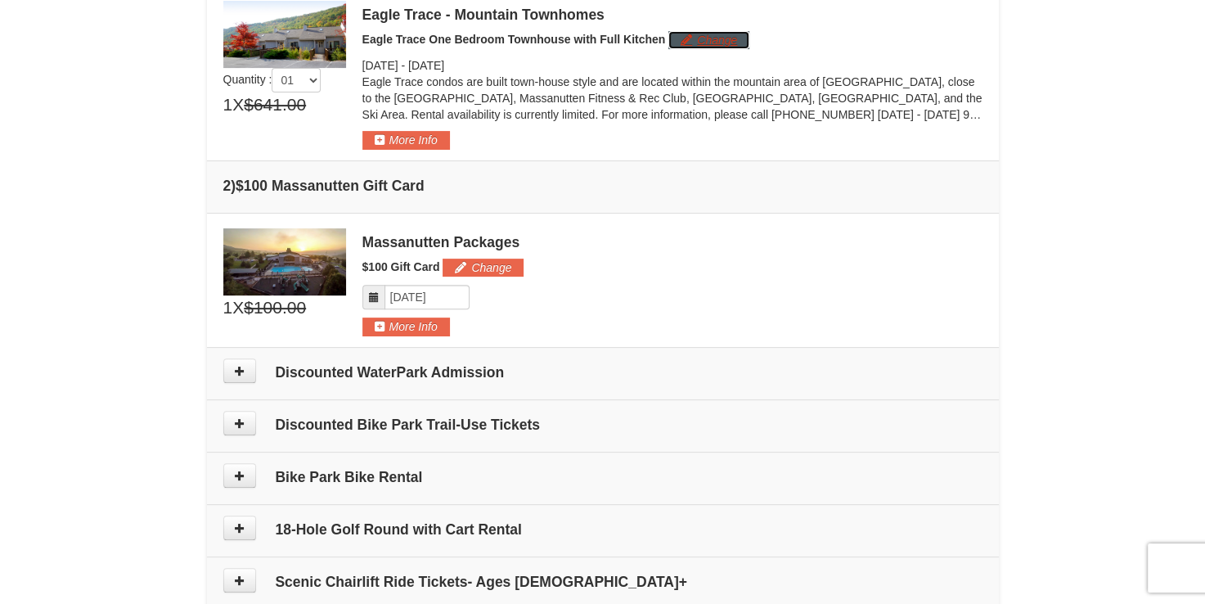
click at [723, 44] on button "Change" at bounding box center [709, 40] width 81 height 18
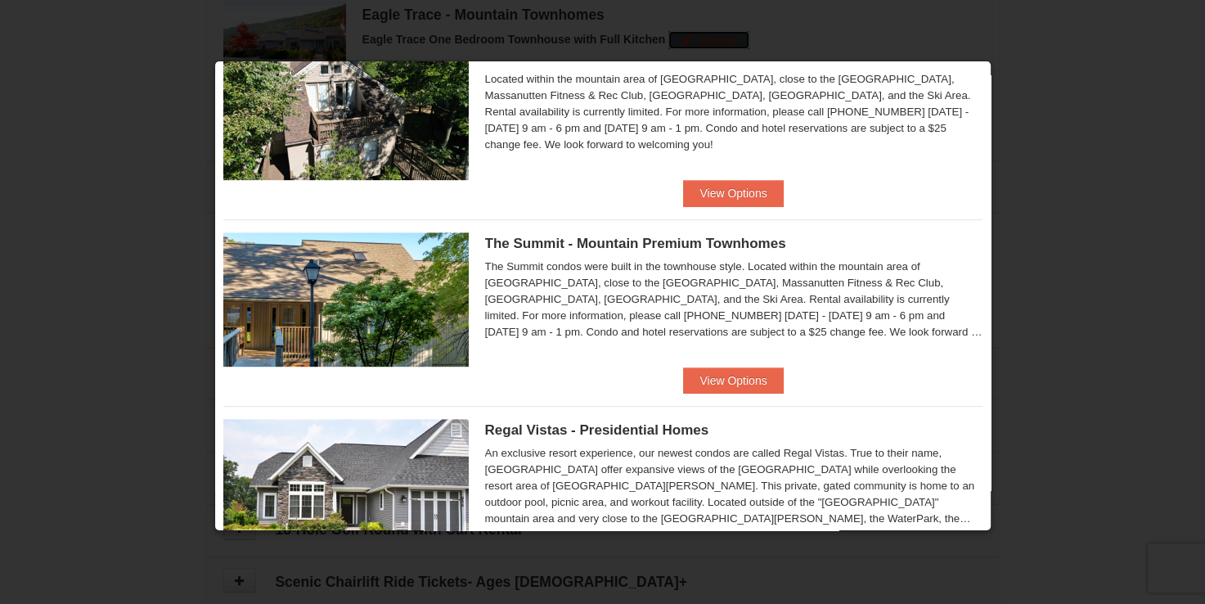
scroll to position [900, 0]
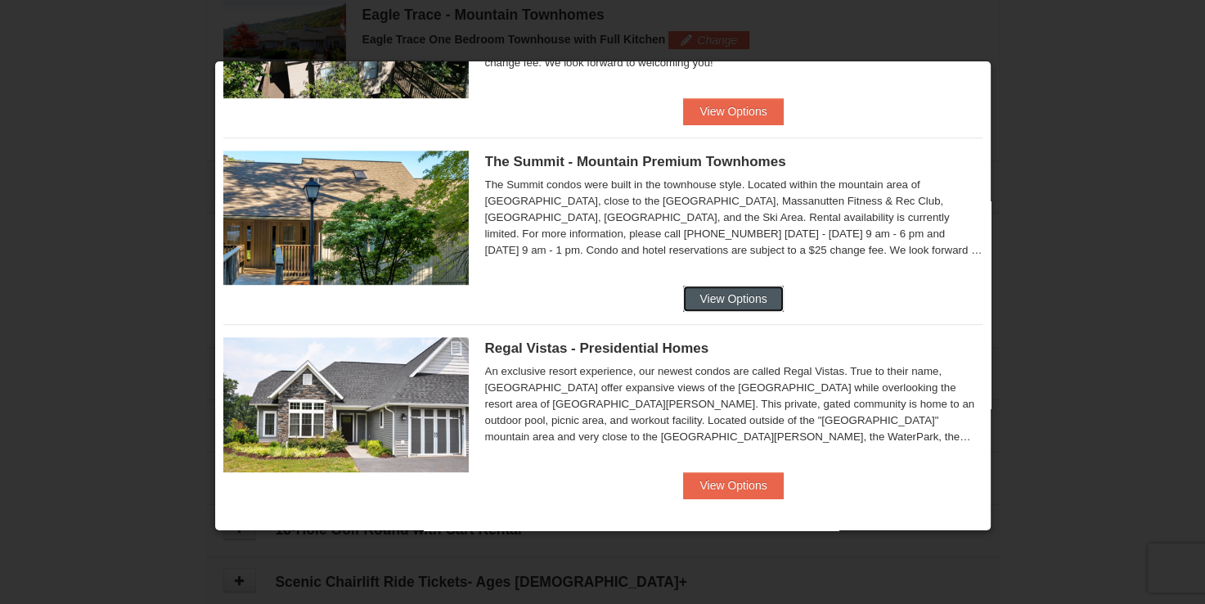
click at [730, 294] on button "View Options" at bounding box center [733, 299] width 100 height 26
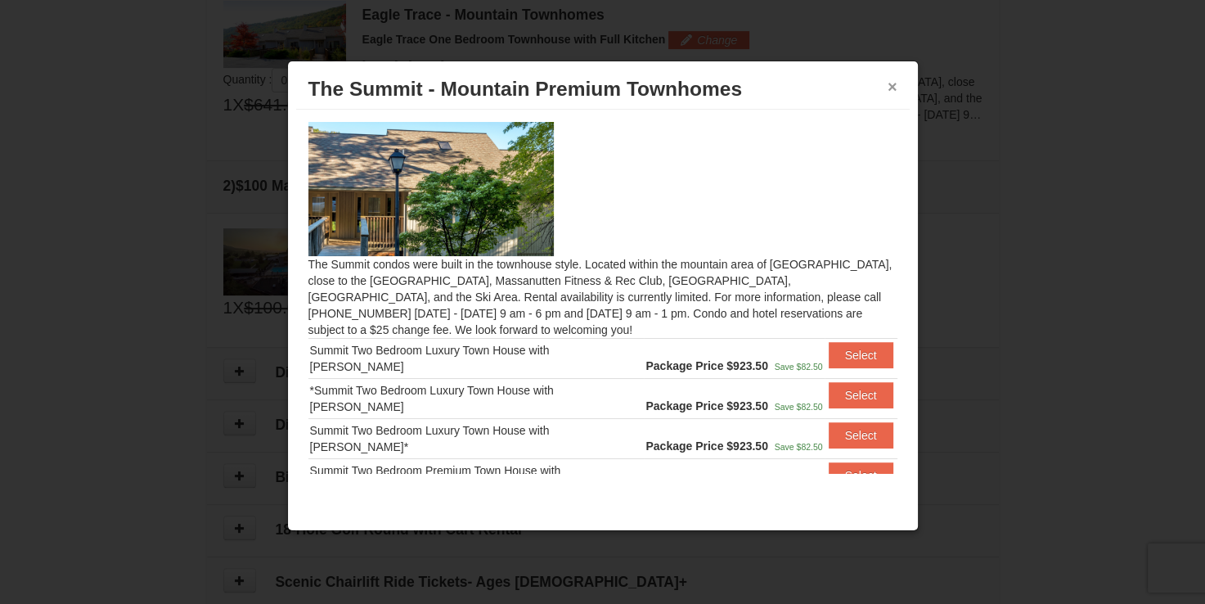
click at [893, 87] on button "×" at bounding box center [893, 87] width 10 height 16
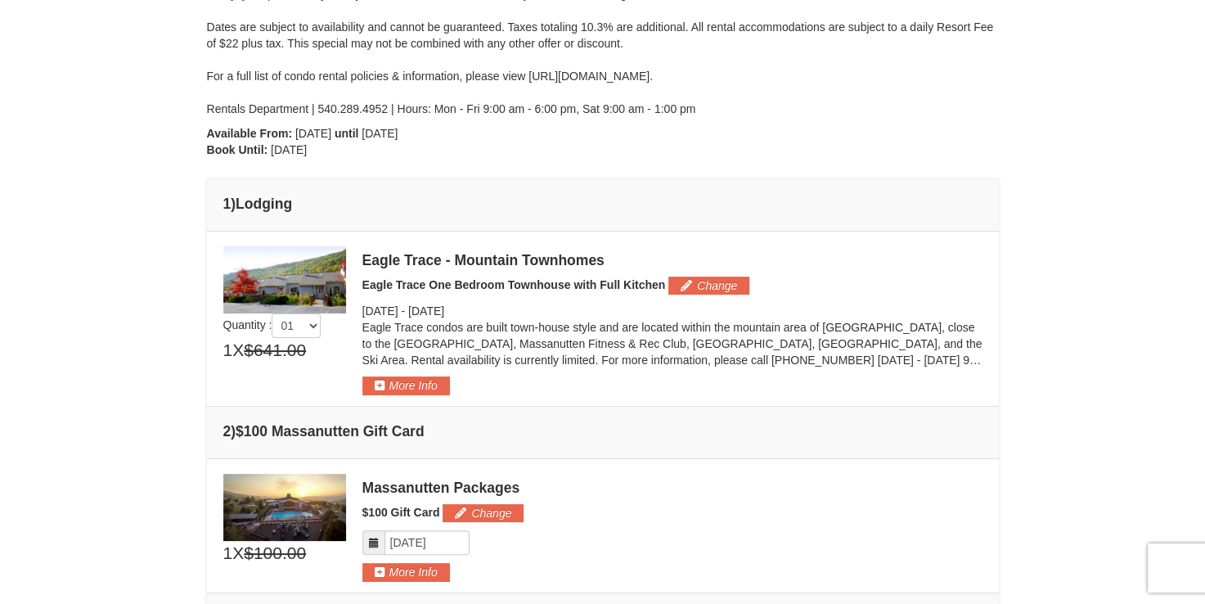
scroll to position [176, 0]
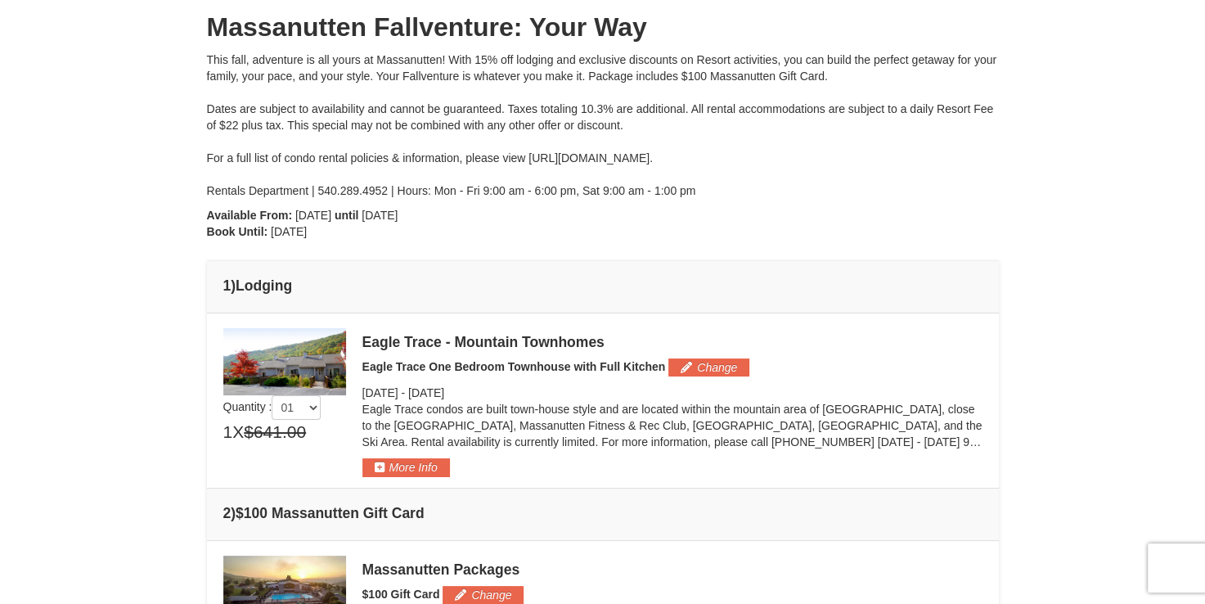
click at [720, 355] on div "Eagle Trace - Mountain Townhomes Eagle Trace One Bedroom Townhouse with Full Ki…" at bounding box center [673, 402] width 620 height 149
click at [709, 365] on button "Change" at bounding box center [709, 367] width 81 height 18
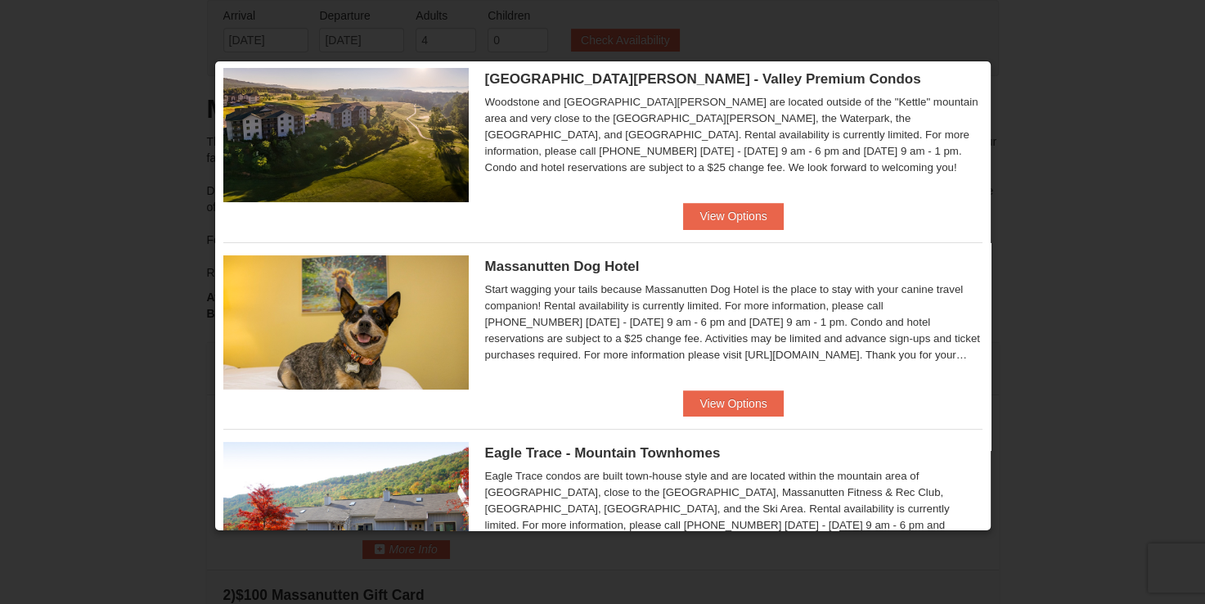
scroll to position [246, 0]
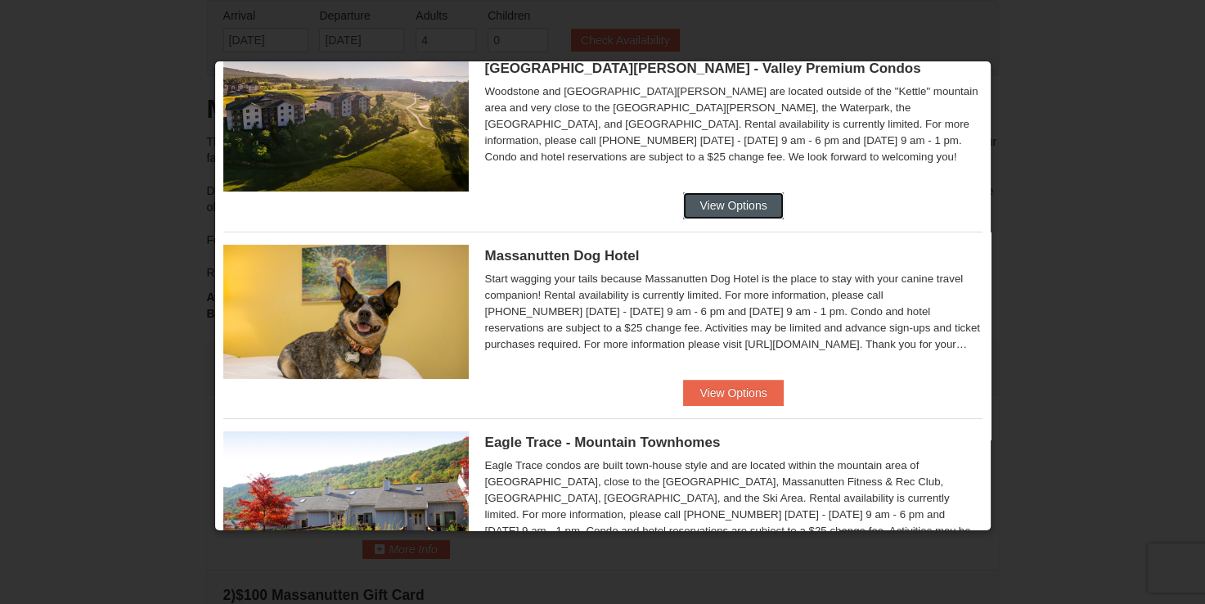
click at [695, 208] on button "View Options" at bounding box center [733, 205] width 100 height 26
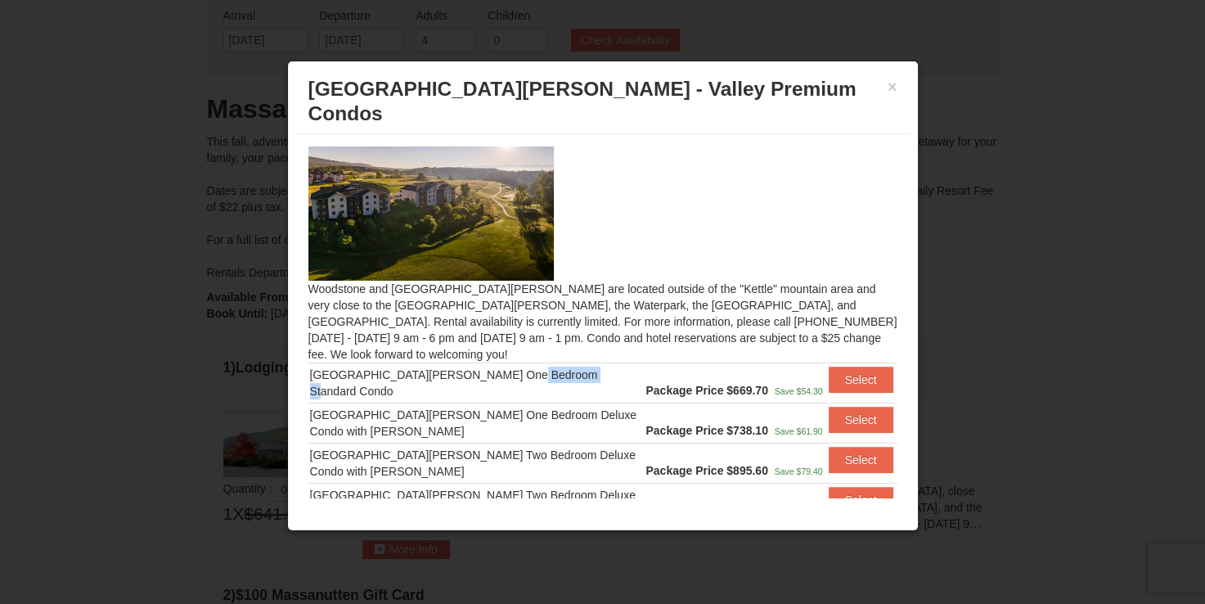
drag, startPoint x: 512, startPoint y: 349, endPoint x: 588, endPoint y: 366, distance: 77.8
click at [588, 366] on td "[GEOGRAPHIC_DATA][PERSON_NAME] One Bedroom Standard Condo" at bounding box center [477, 383] width 336 height 40
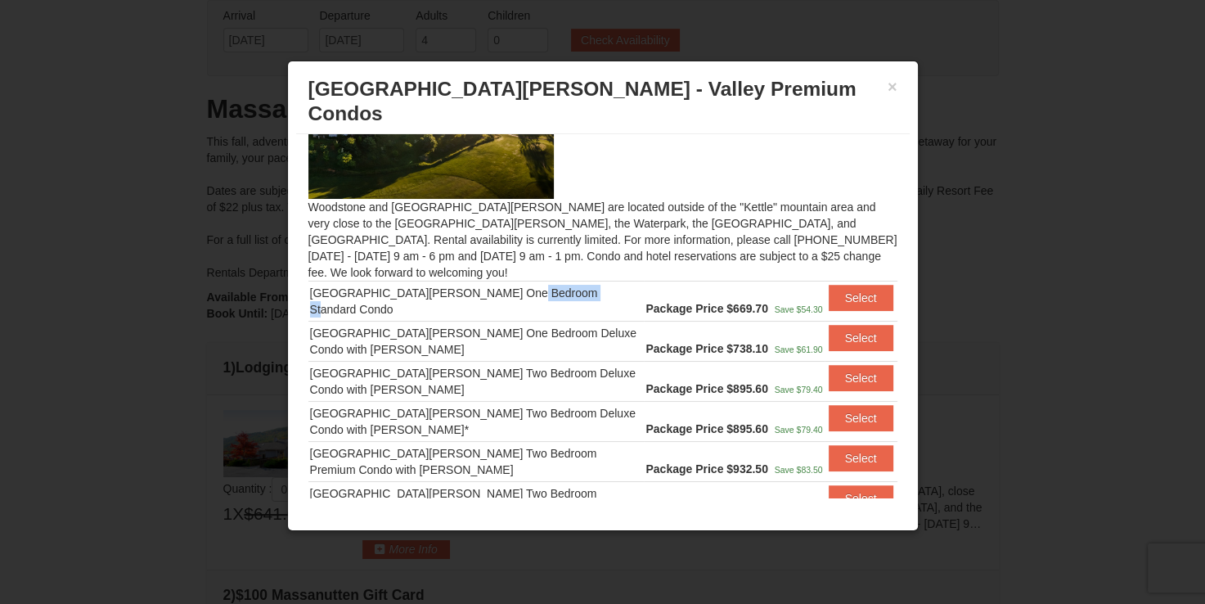
scroll to position [132, 0]
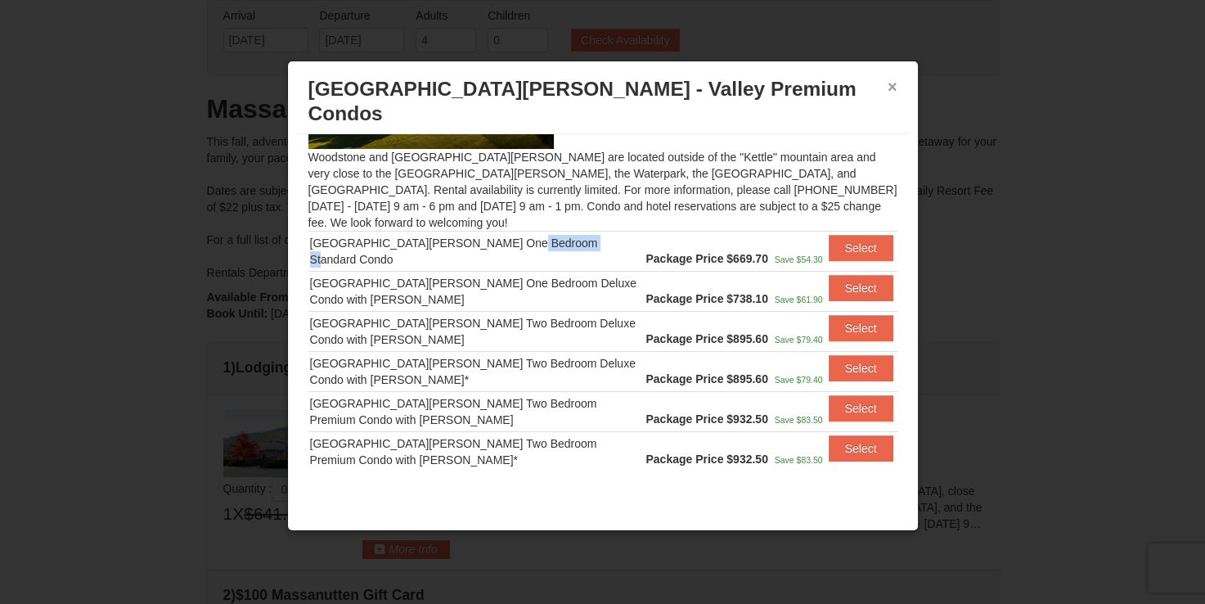
click at [889, 92] on button "×" at bounding box center [893, 87] width 10 height 16
